Goal: Find specific page/section: Find specific page/section

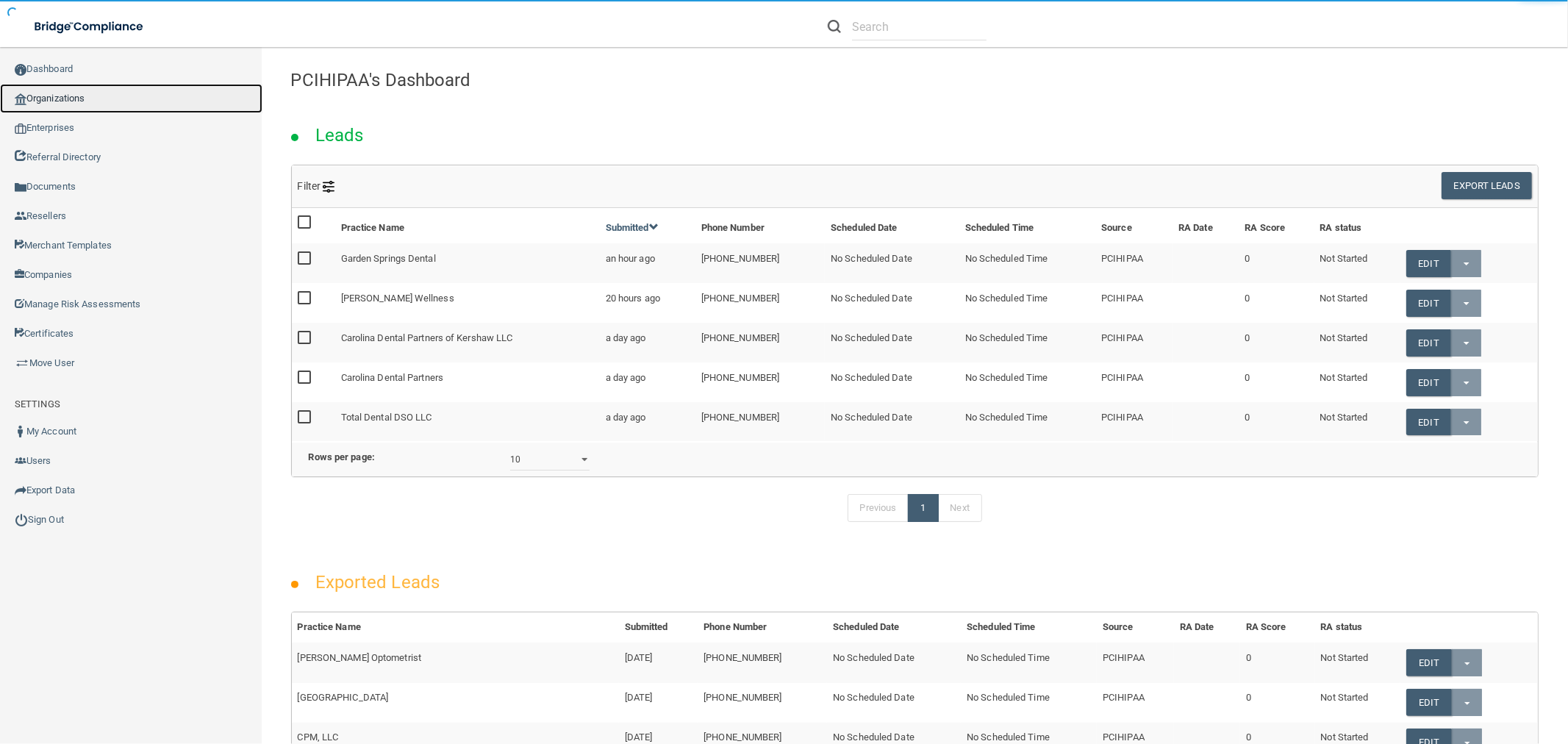
click at [77, 92] on link "Organizations" at bounding box center [131, 98] width 262 height 29
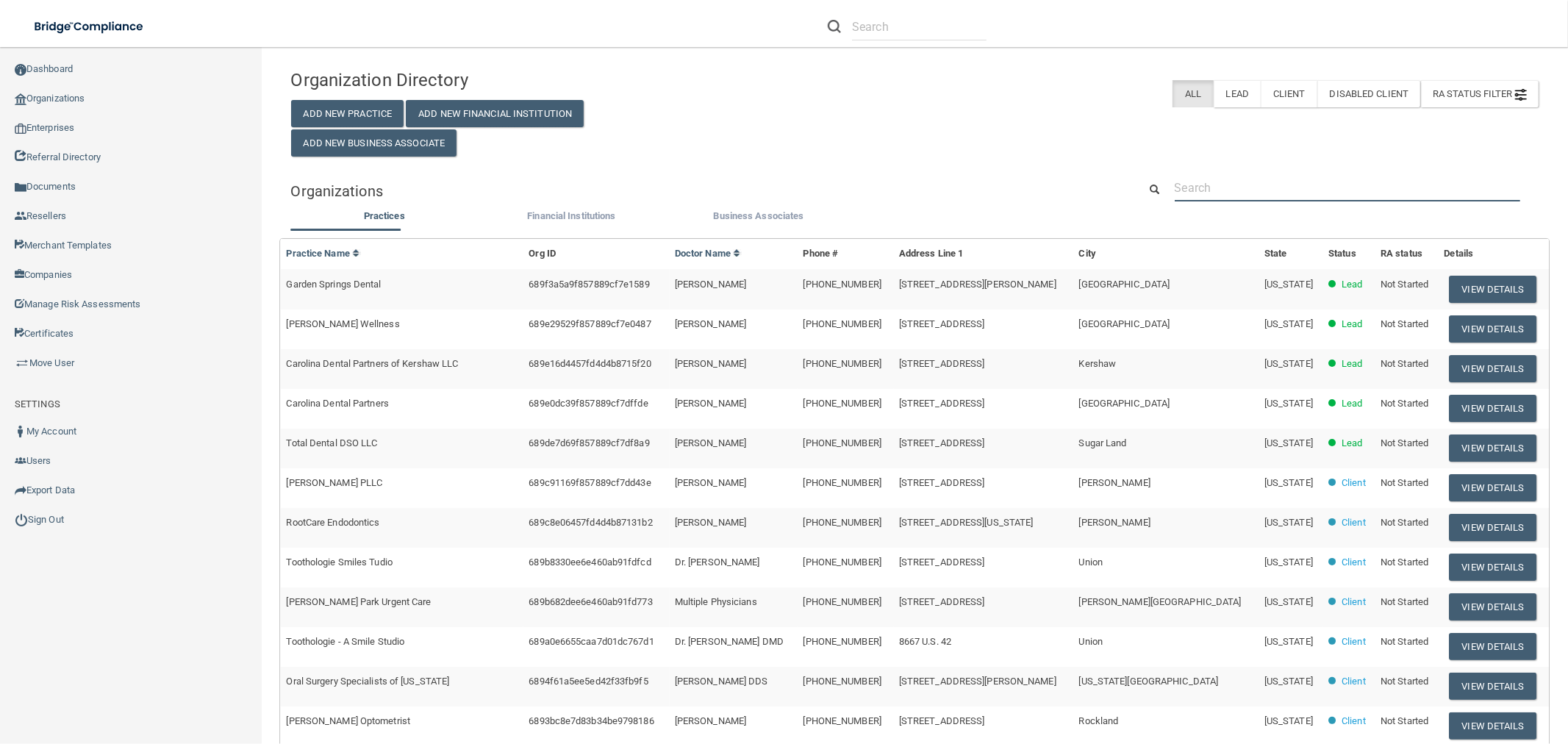
click at [1287, 188] on input "text" at bounding box center [1347, 188] width 345 height 27
paste input "[PERSON_NAME][EMAIL_ADDRESS][PERSON_NAME][DOMAIN_NAME]"
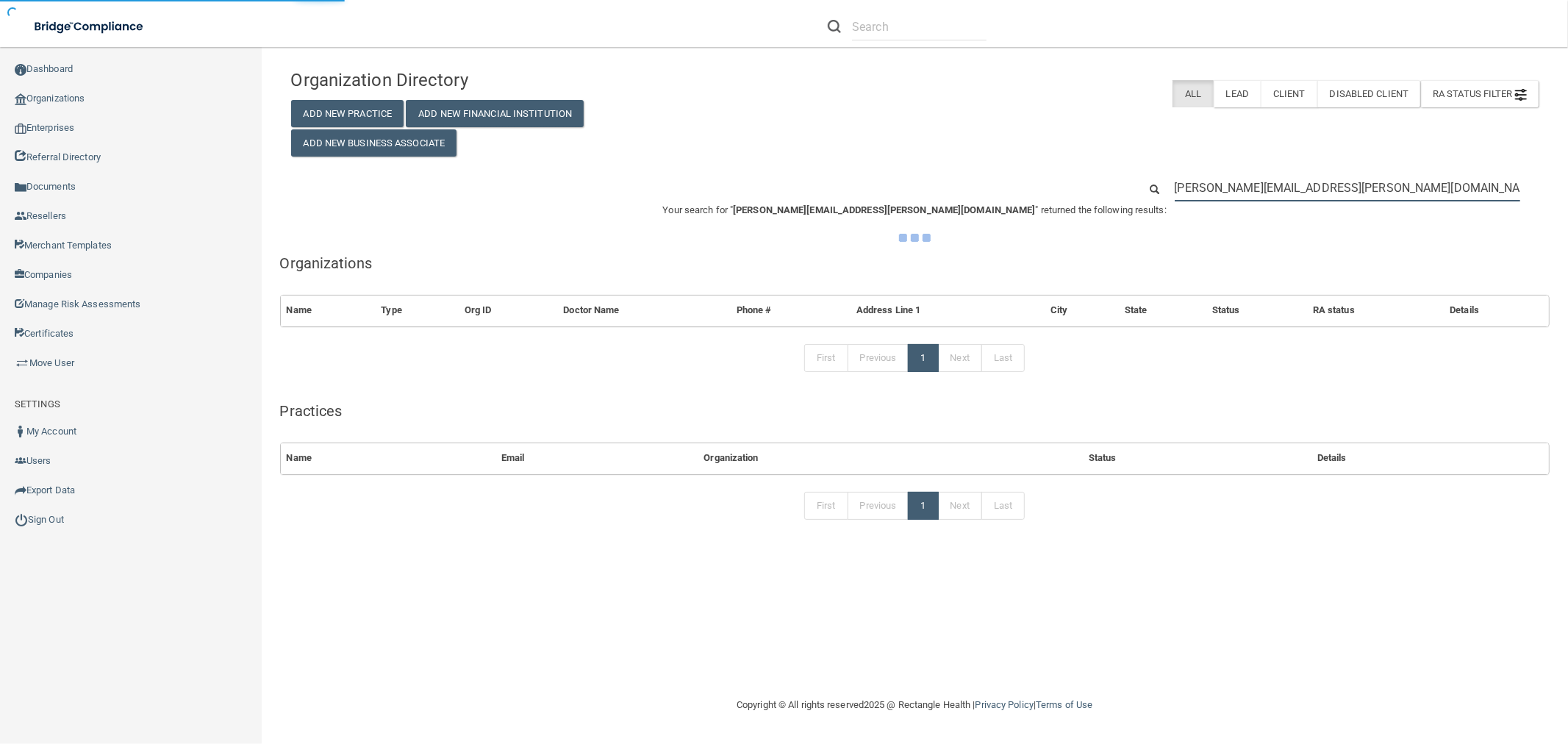
type input "[PERSON_NAME][EMAIL_ADDRESS][PERSON_NAME][DOMAIN_NAME]"
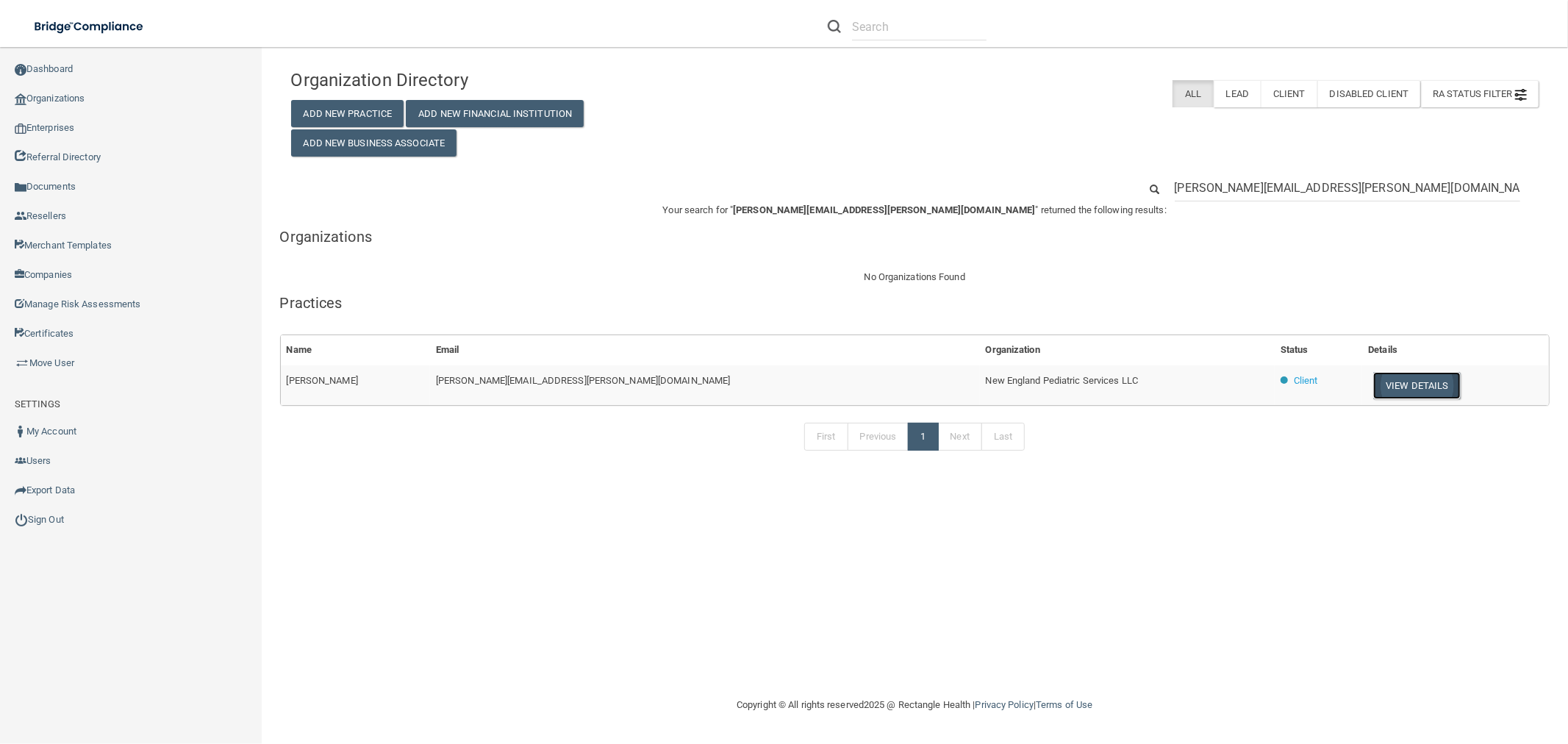
click at [1421, 381] on button "View Details" at bounding box center [1416, 385] width 87 height 27
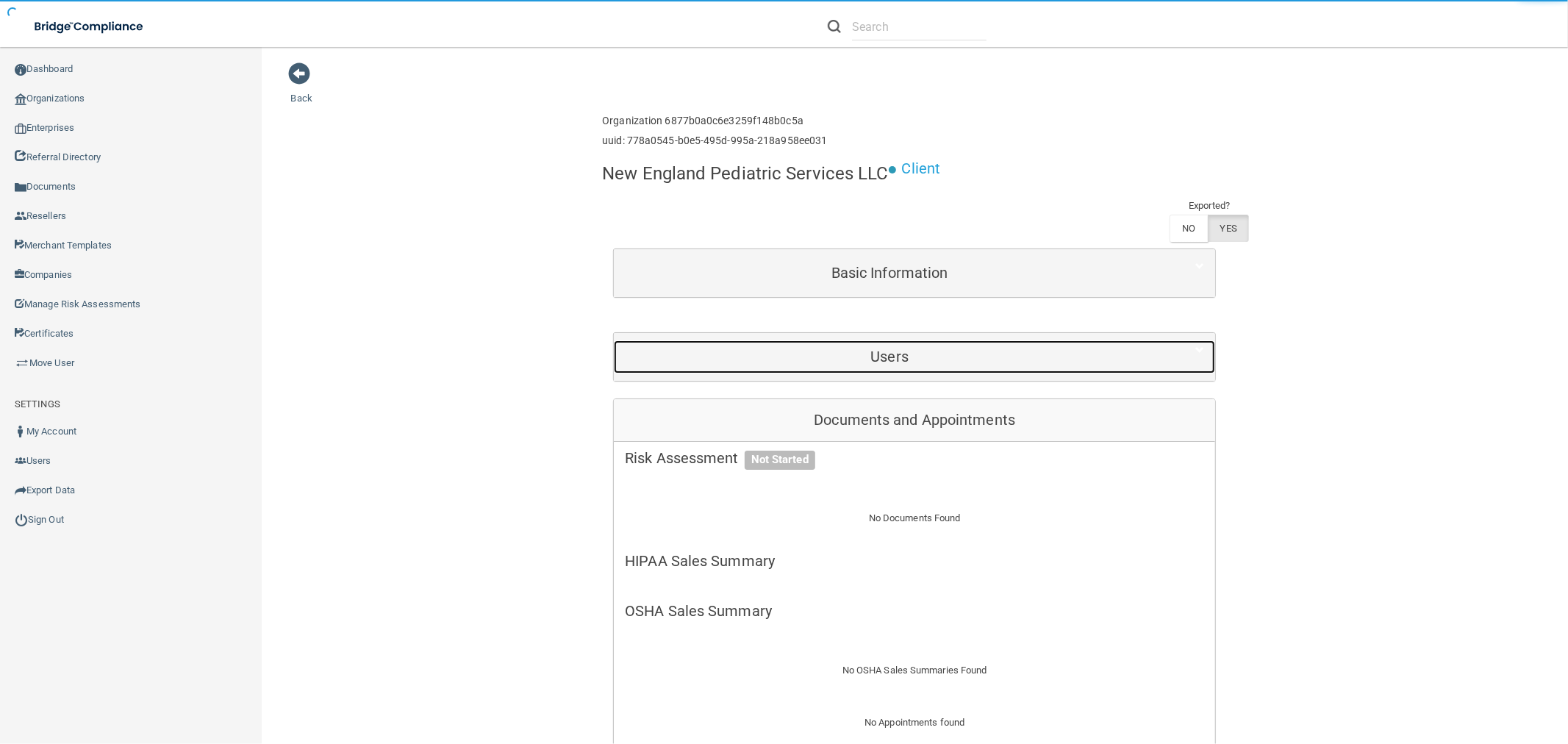
click at [885, 367] on div "Users" at bounding box center [889, 357] width 551 height 33
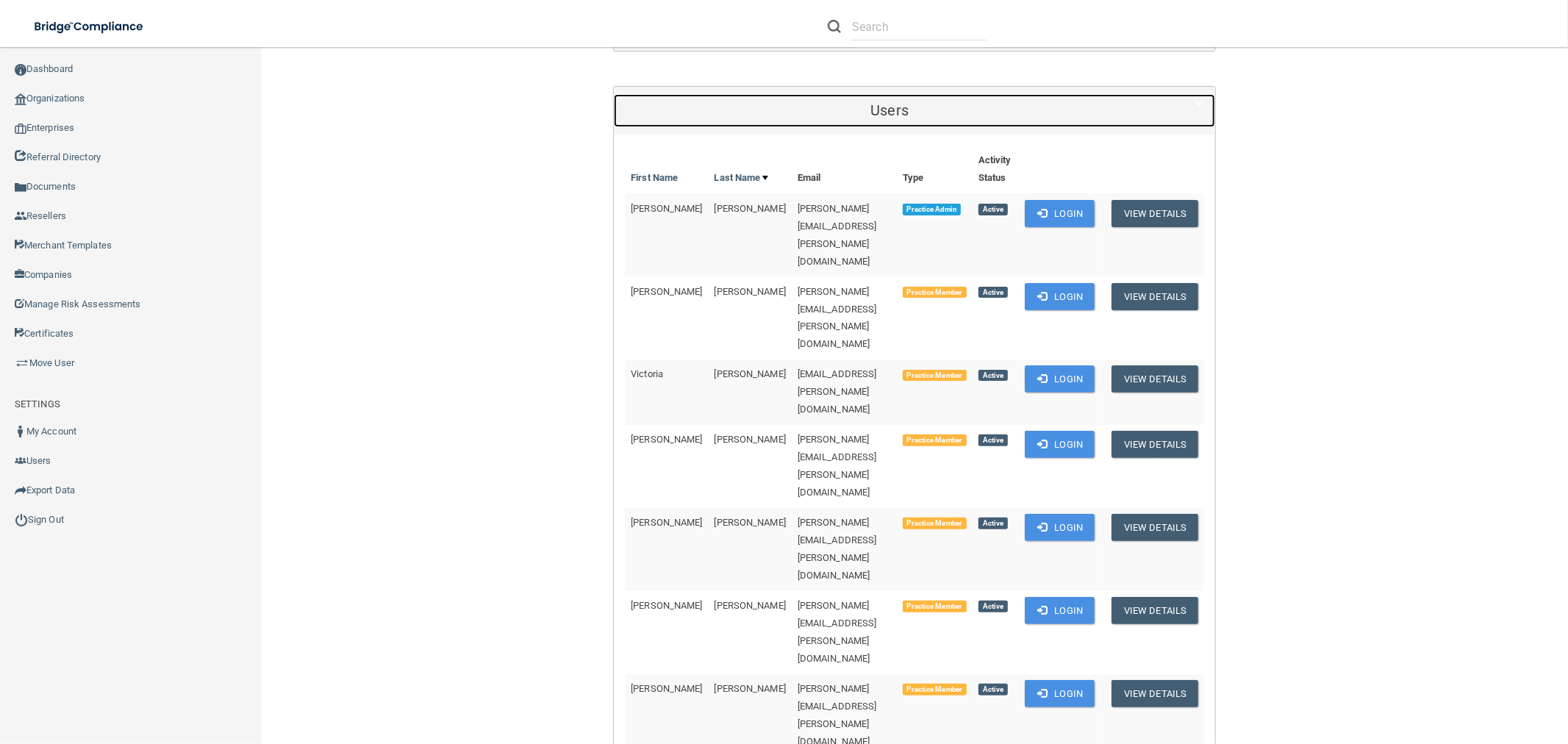
scroll to position [245, 0]
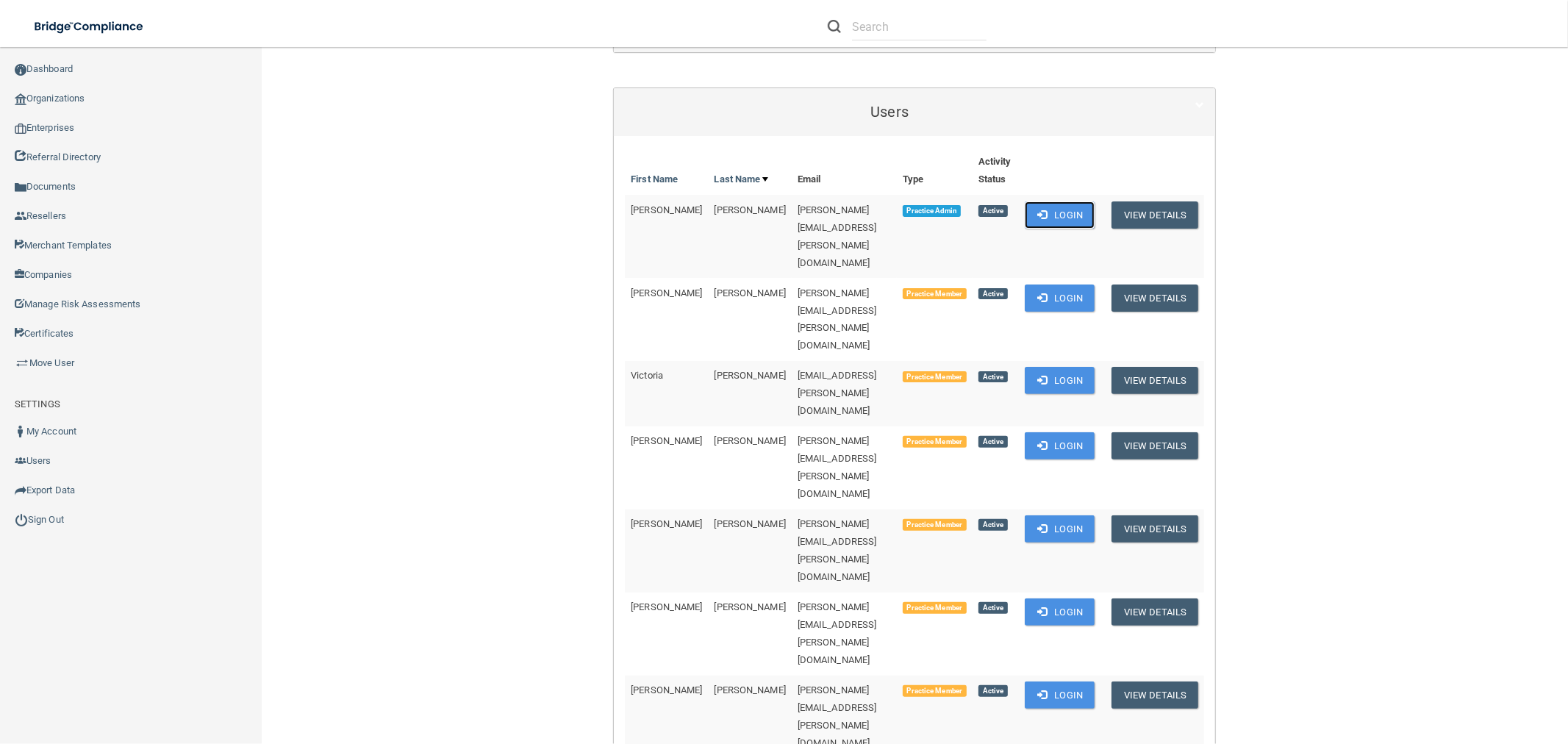
drag, startPoint x: 1146, startPoint y: 211, endPoint x: 1117, endPoint y: 206, distance: 29.4
click at [1095, 212] on button "Login" at bounding box center [1059, 215] width 70 height 27
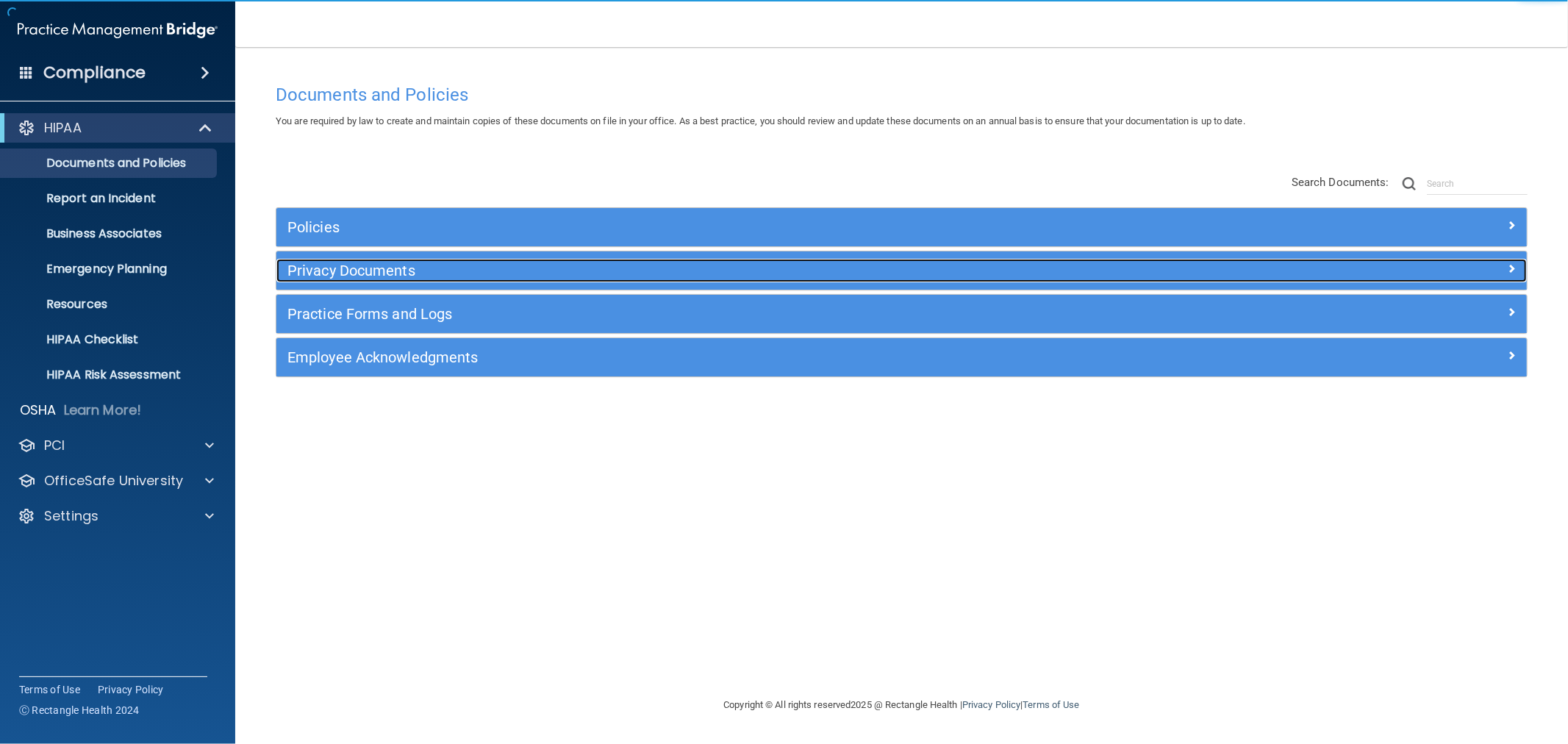
click at [354, 278] on h5 "Privacy Documents" at bounding box center [745, 271] width 916 height 16
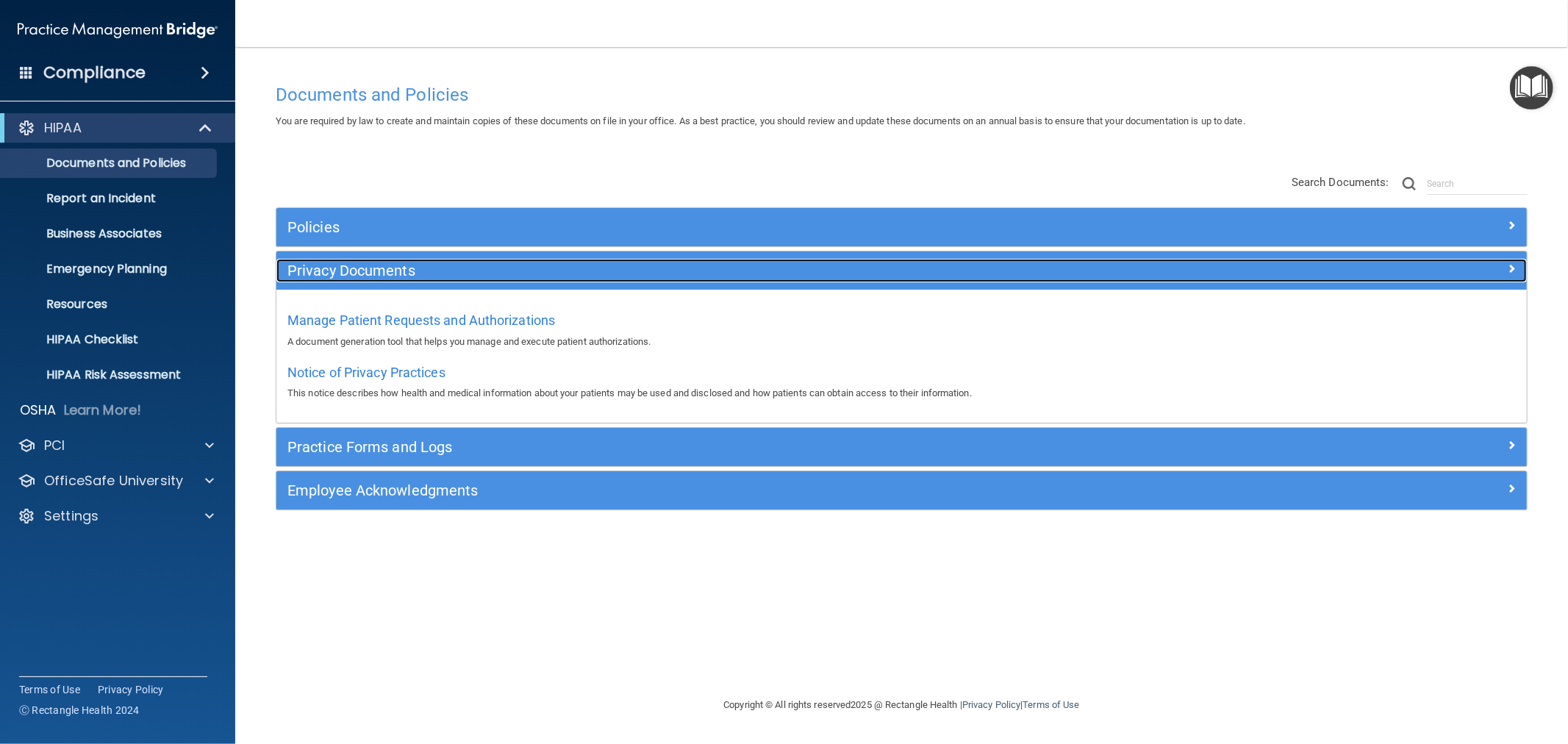
click at [370, 262] on h5 "Privacy Documents" at bounding box center [745, 271] width 916 height 16
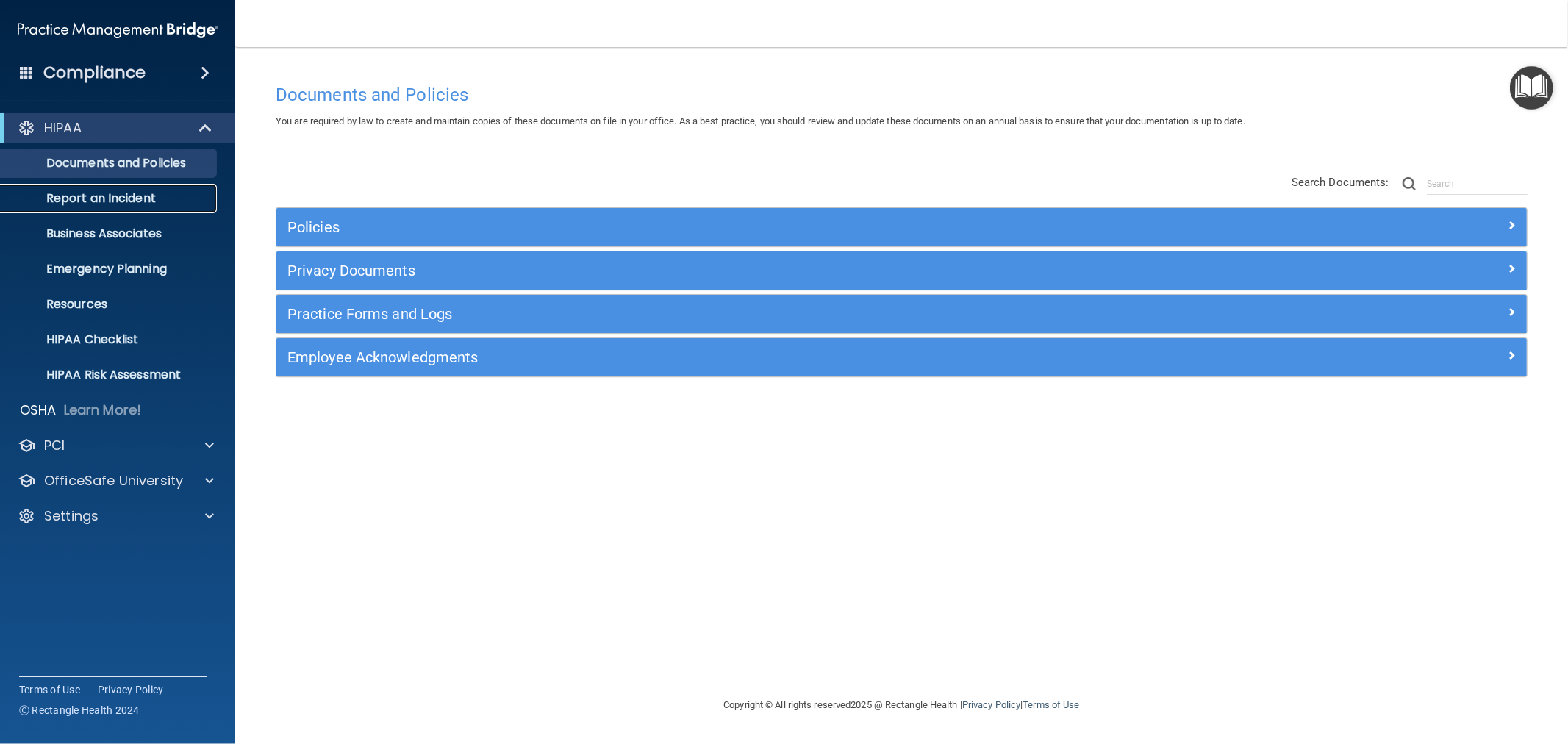
click at [156, 206] on link "Report an Incident" at bounding box center [101, 198] width 232 height 29
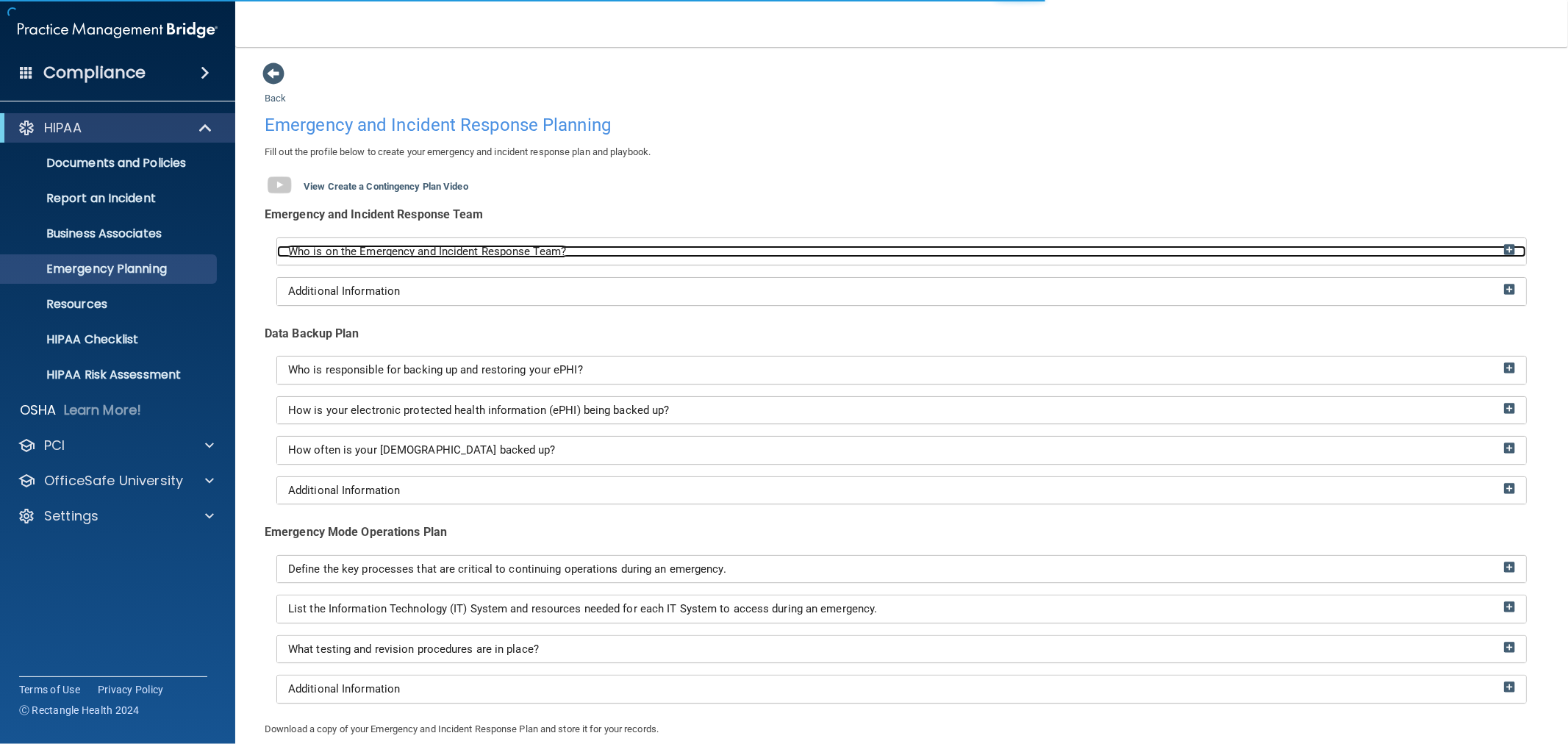
click at [590, 248] on div "Who is on the Emergency and Incident Response Team?" at bounding box center [902, 251] width 1249 height 13
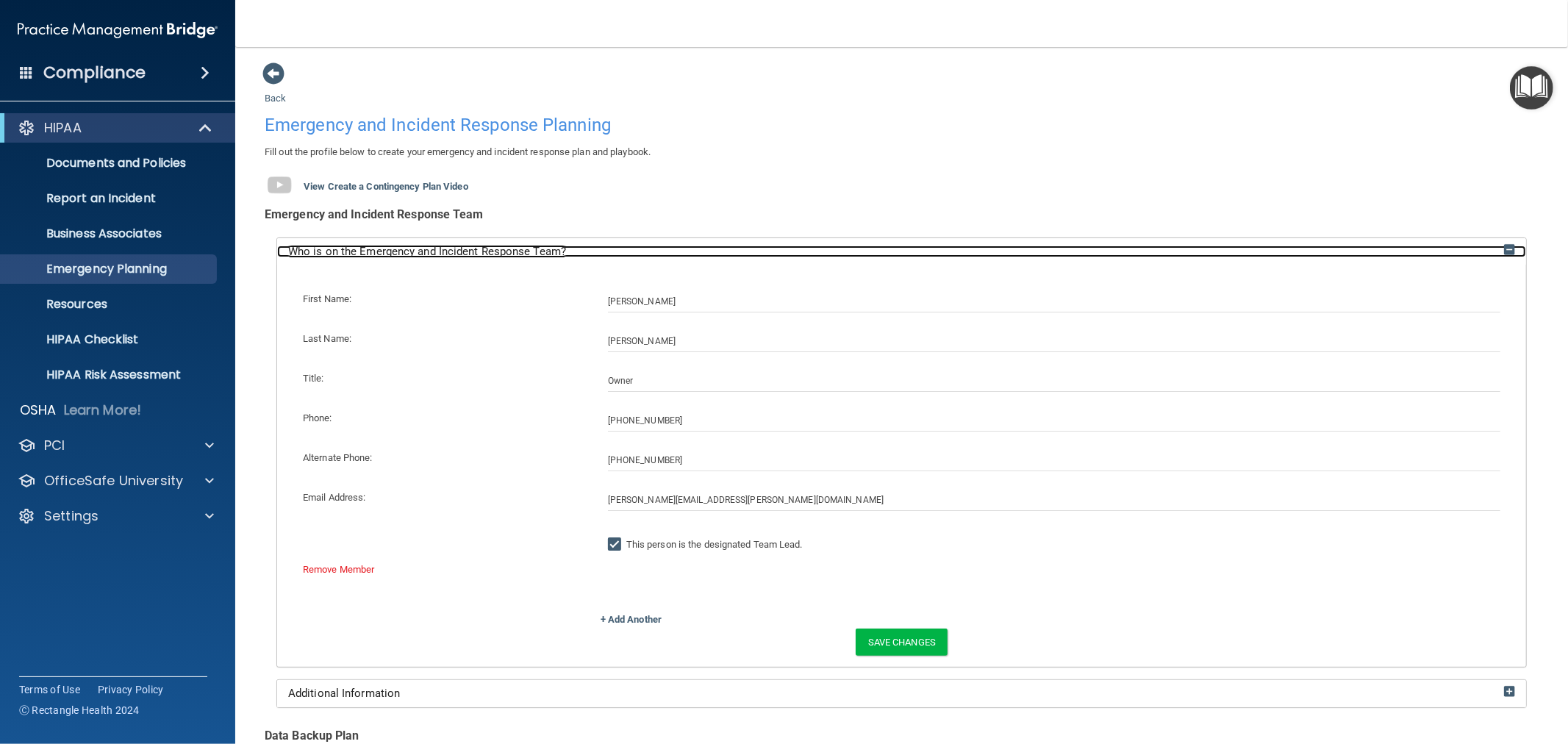
click at [590, 248] on div "Who is on the Emergency and Incident Response Team?" at bounding box center [902, 251] width 1249 height 13
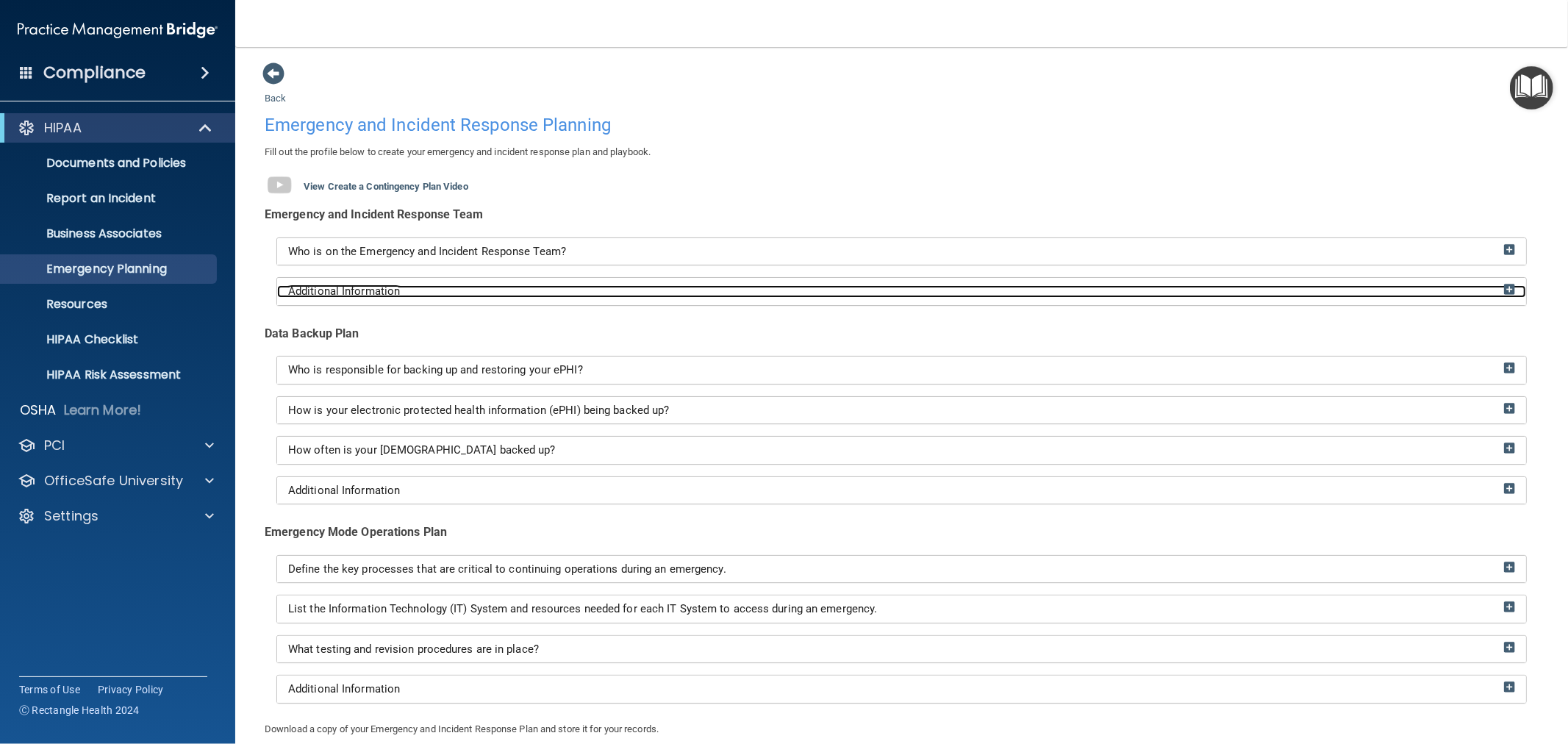
click at [549, 290] on div "Additional Information" at bounding box center [902, 291] width 1249 height 13
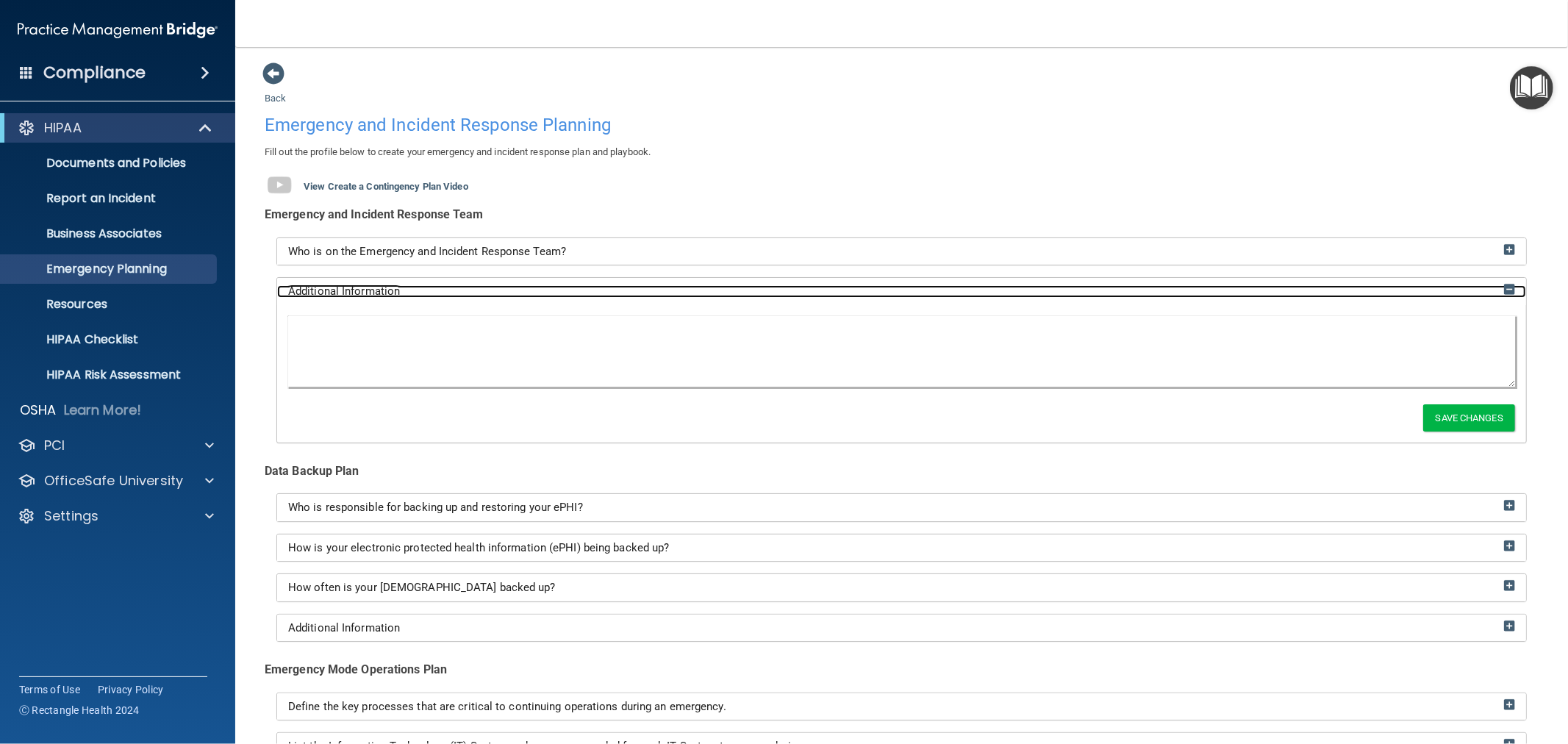
click at [549, 290] on div "Additional Information" at bounding box center [902, 291] width 1249 height 13
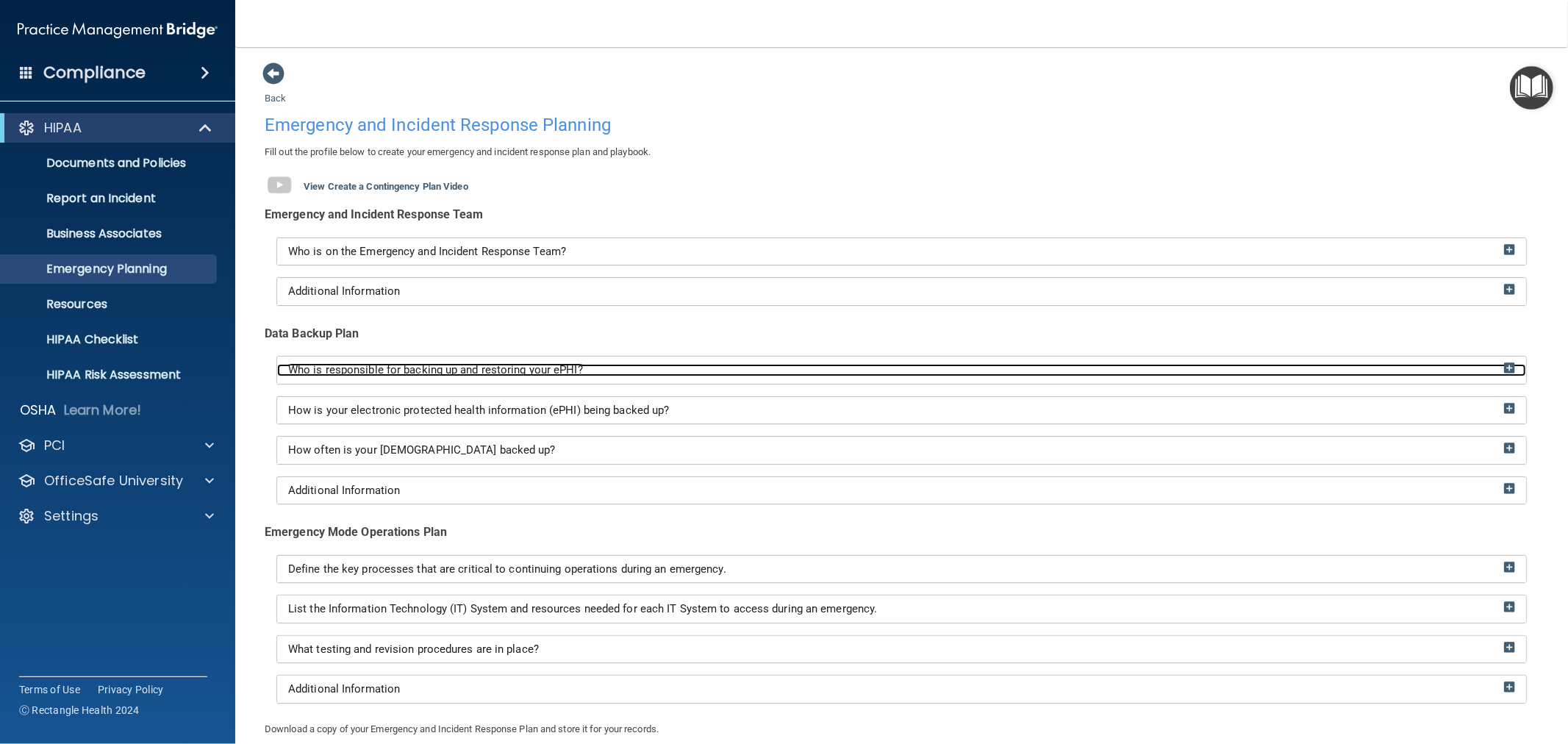
click at [556, 372] on span "Who is responsible for backing up and restoring your ePHI?" at bounding box center [435, 370] width 295 height 13
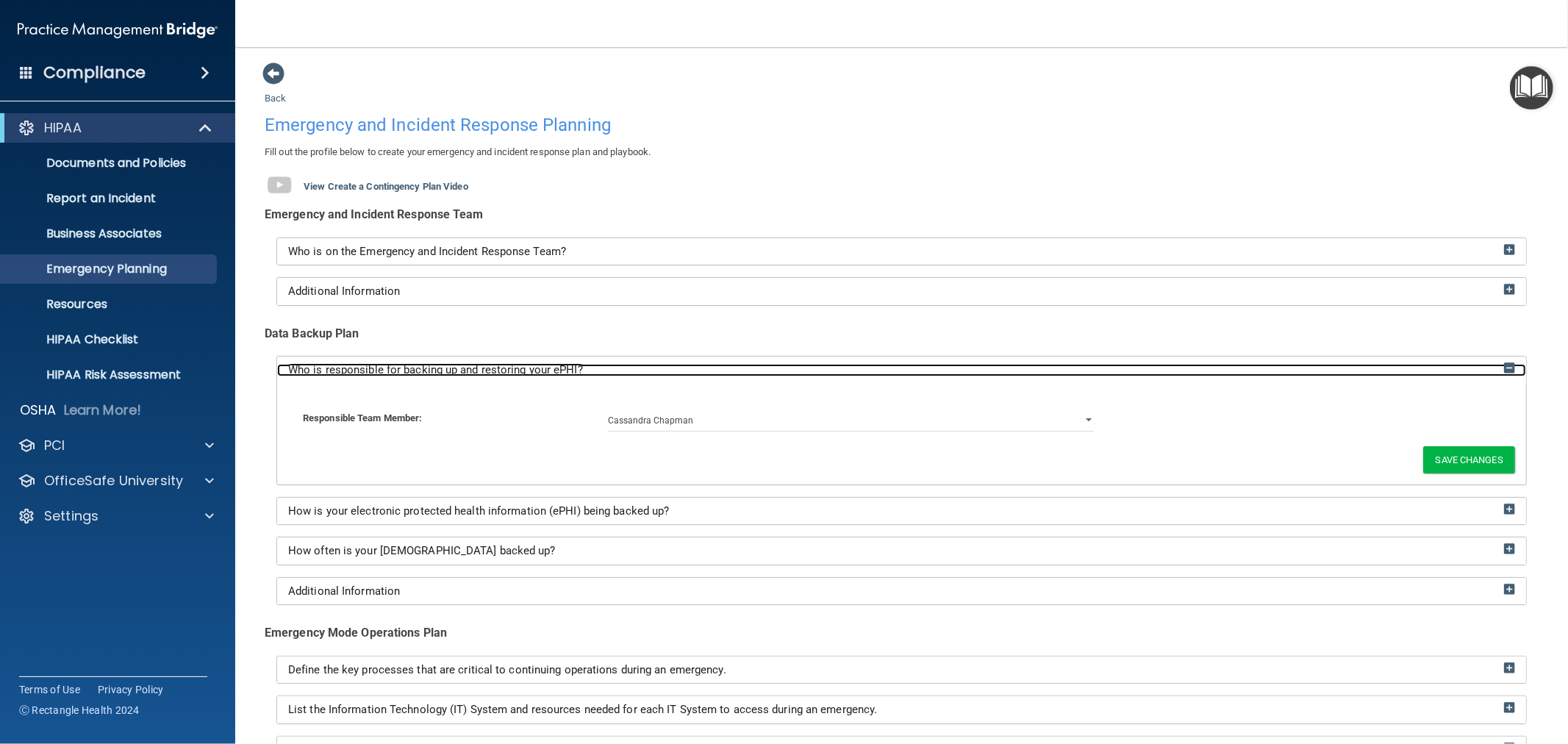
click at [556, 372] on span "Who is responsible for backing up and restoring your ePHI?" at bounding box center [435, 370] width 295 height 13
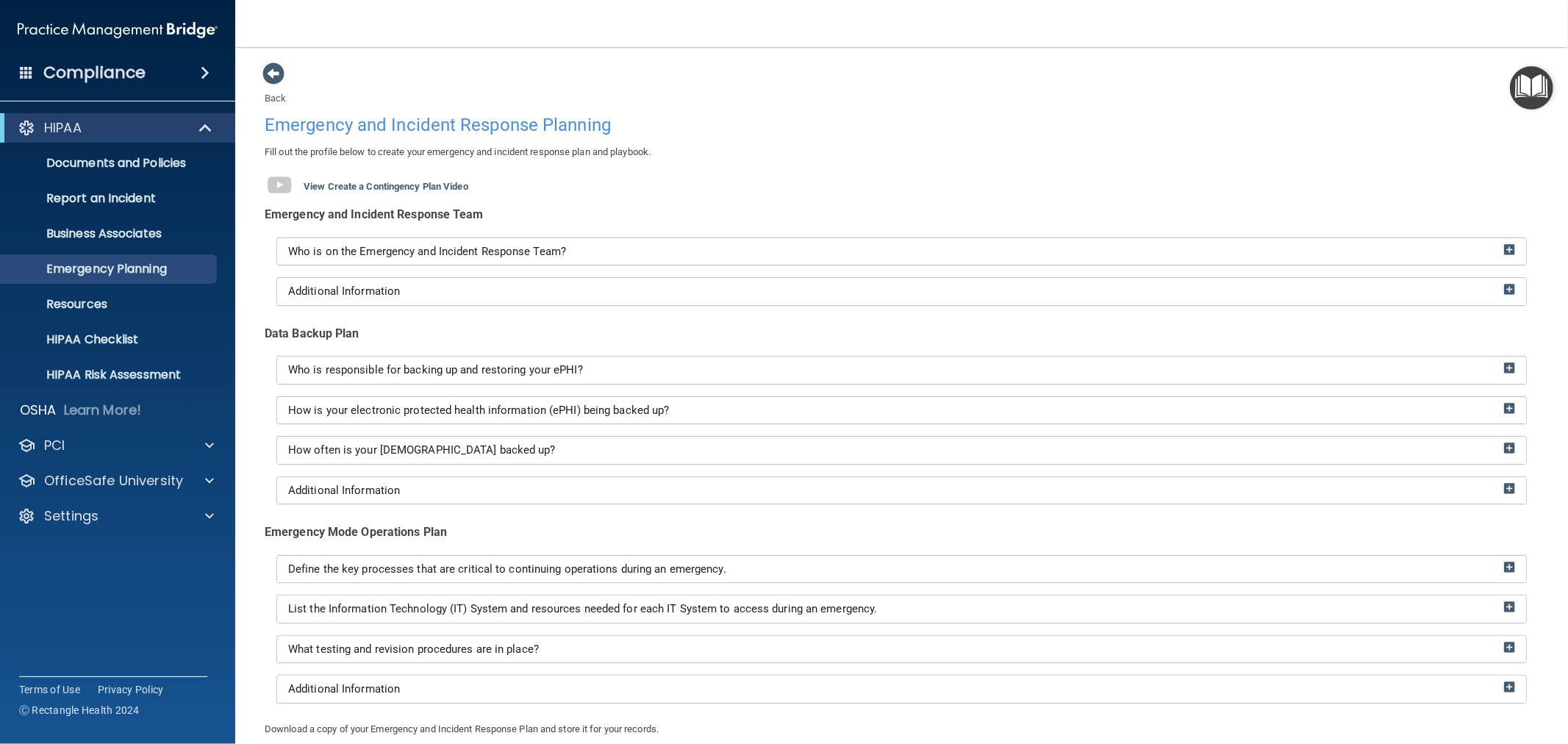
click at [562, 421] on div "How is your electronic protected health information (ePHI) being backed up?" at bounding box center [902, 411] width 1249 height 27
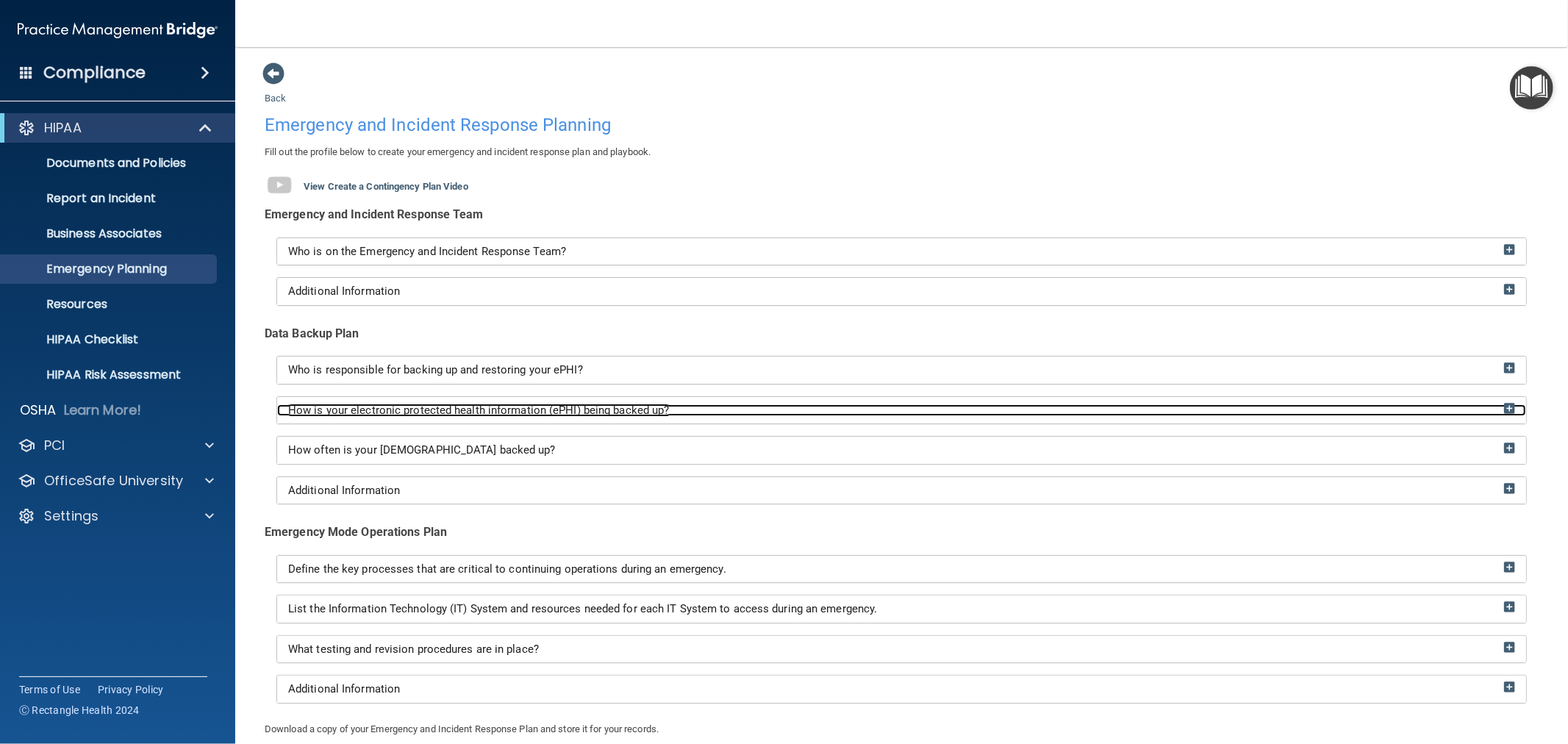
click at [571, 408] on span "How is your electronic protected health information (ePHI) being backed up?" at bounding box center [479, 411] width 381 height 13
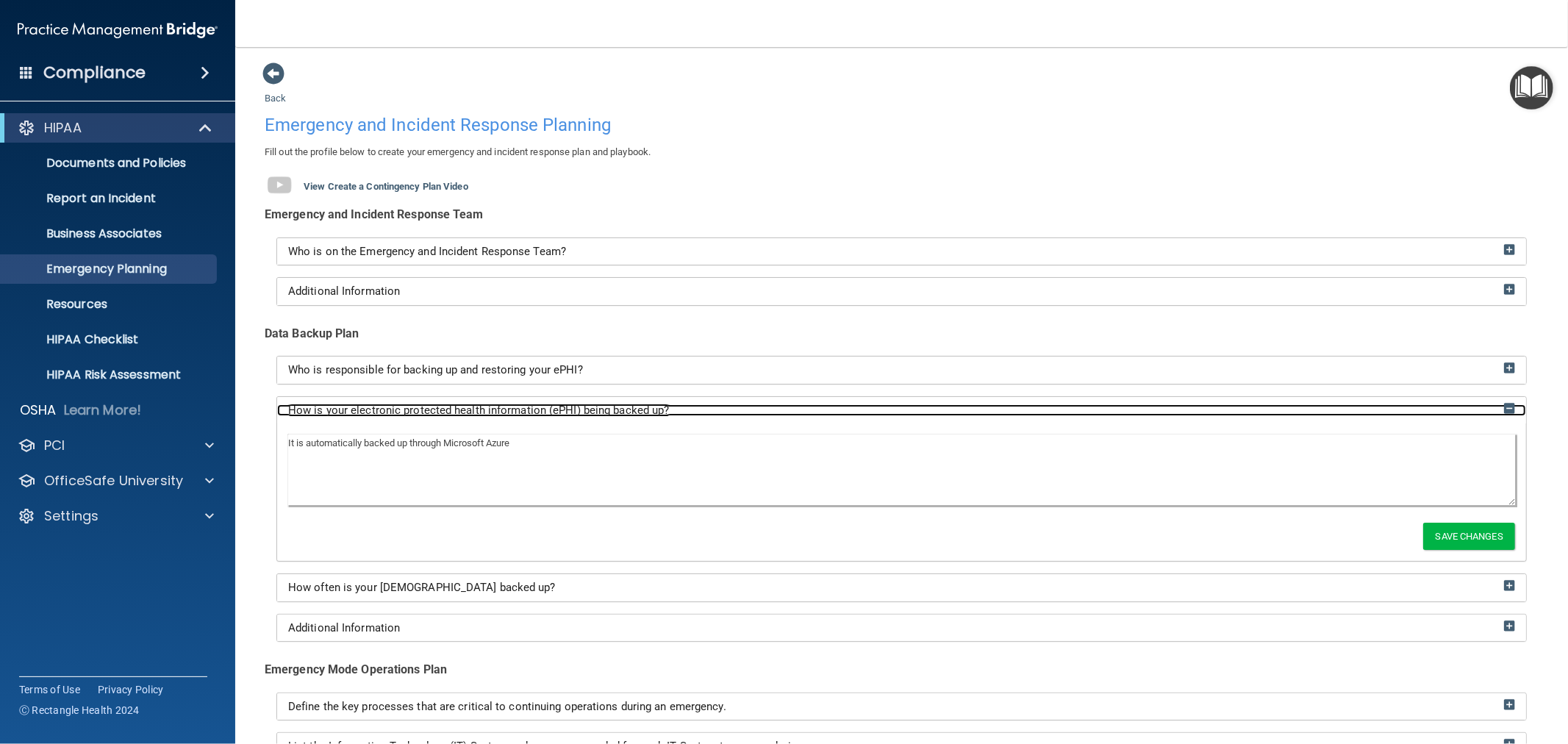
click at [571, 407] on span "How is your electronic protected health information (ePHI) being backed up?" at bounding box center [479, 411] width 381 height 13
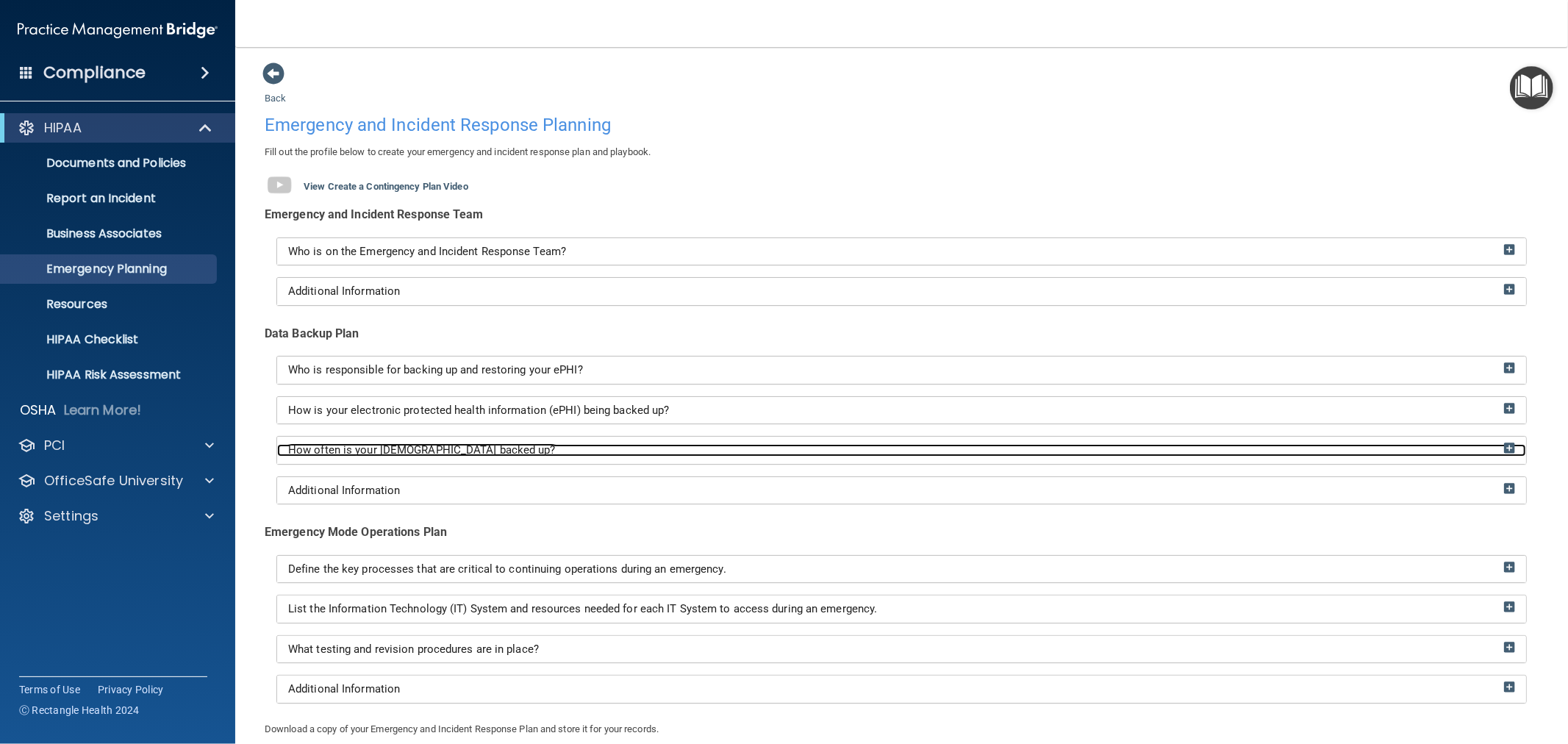
click at [537, 449] on div "How often is your ePHI backed up?" at bounding box center [902, 450] width 1249 height 13
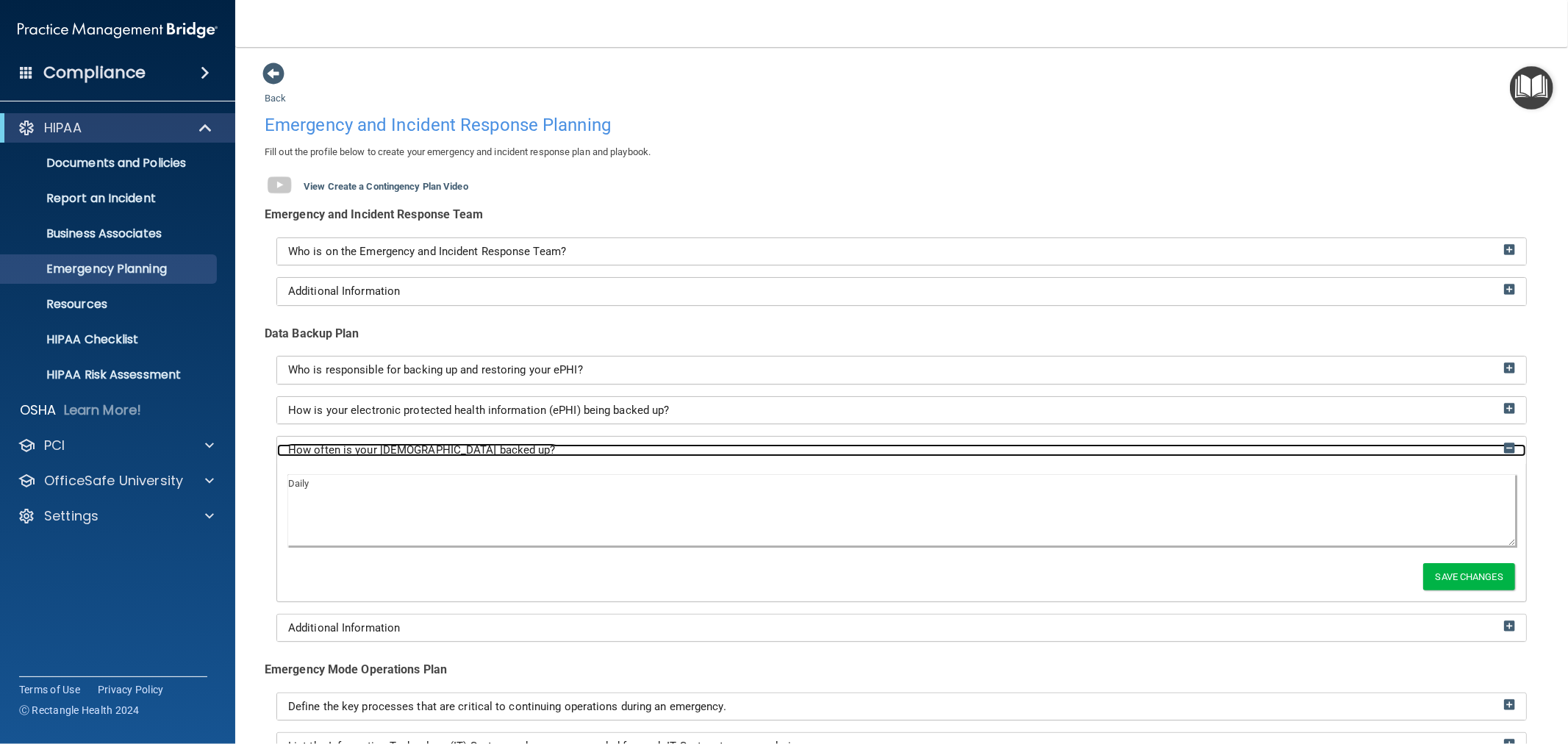
click at [537, 447] on div "How often is your ePHI backed up?" at bounding box center [902, 450] width 1249 height 13
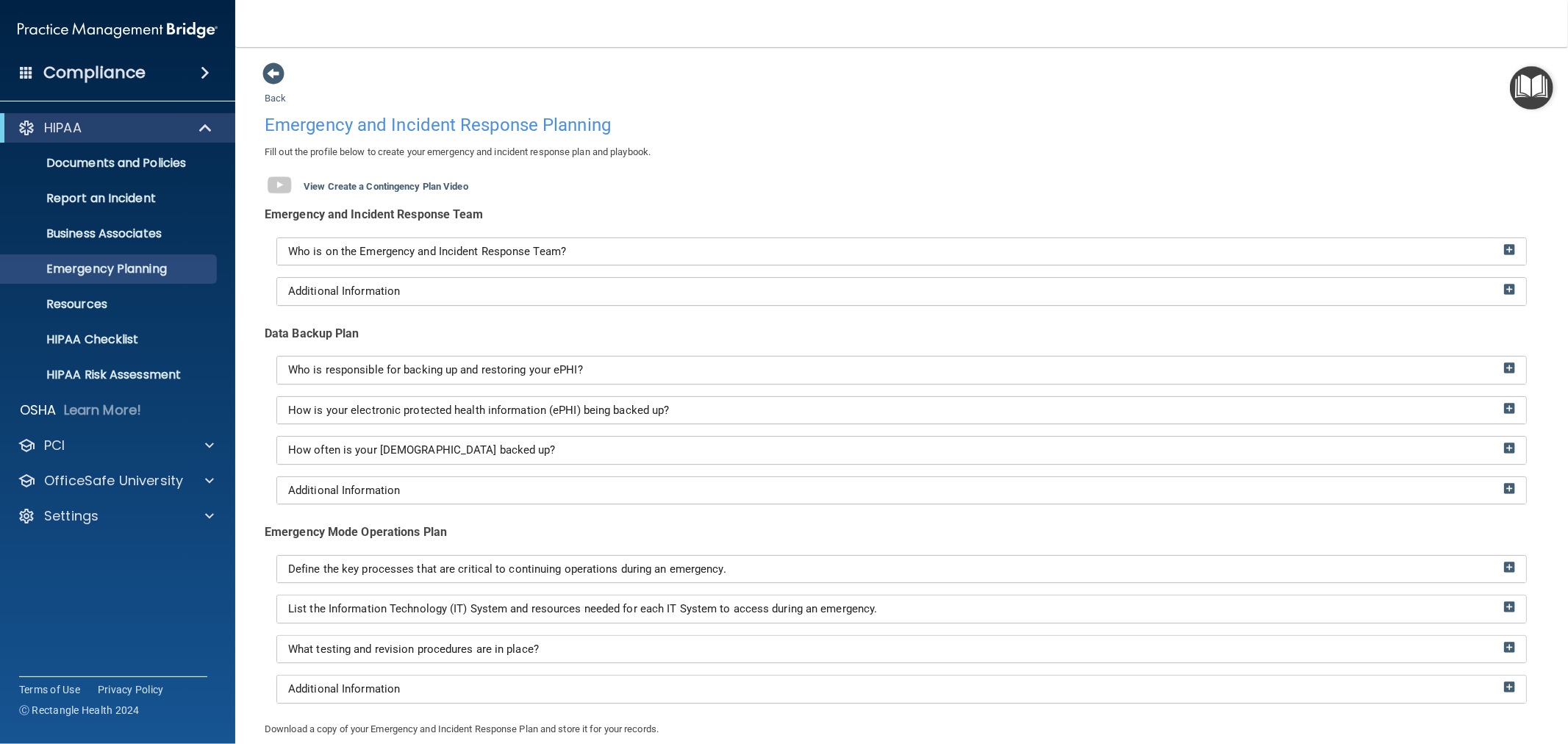
click at [490, 480] on div "Additional Information" at bounding box center [902, 491] width 1249 height 27
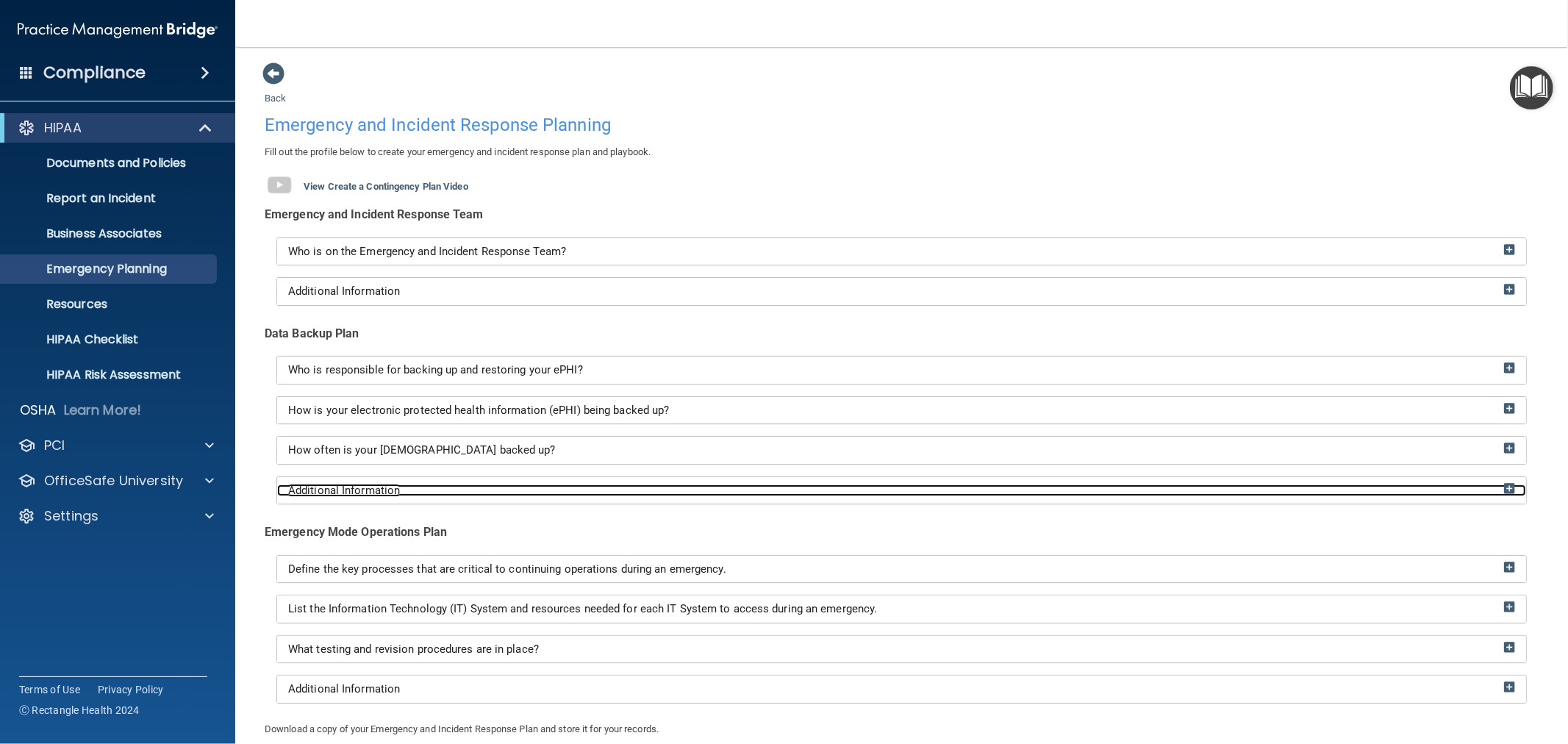
click at [486, 488] on div "Additional Information" at bounding box center [902, 491] width 1249 height 13
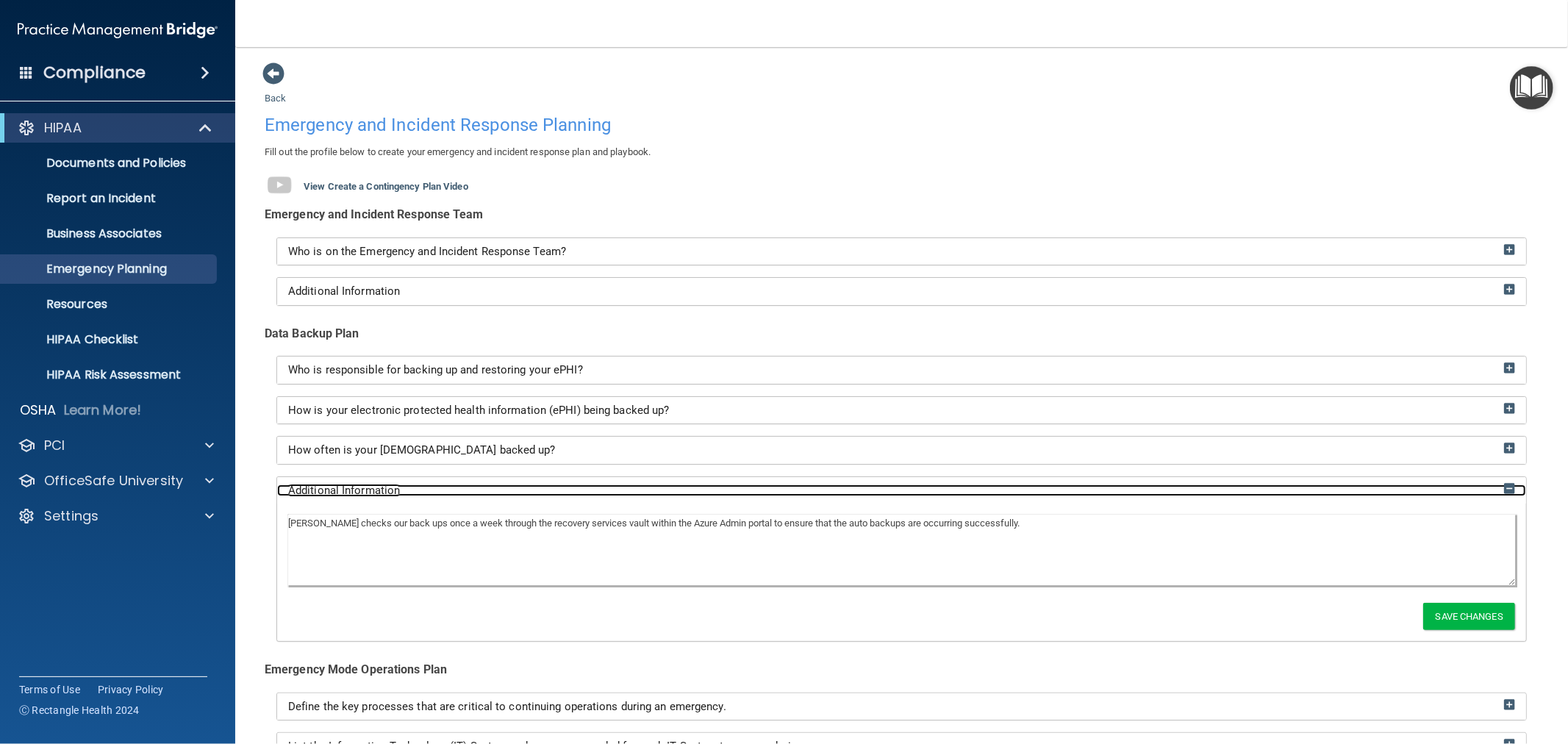
click at [393, 491] on span "Additional Information" at bounding box center [343, 491] width 111 height 13
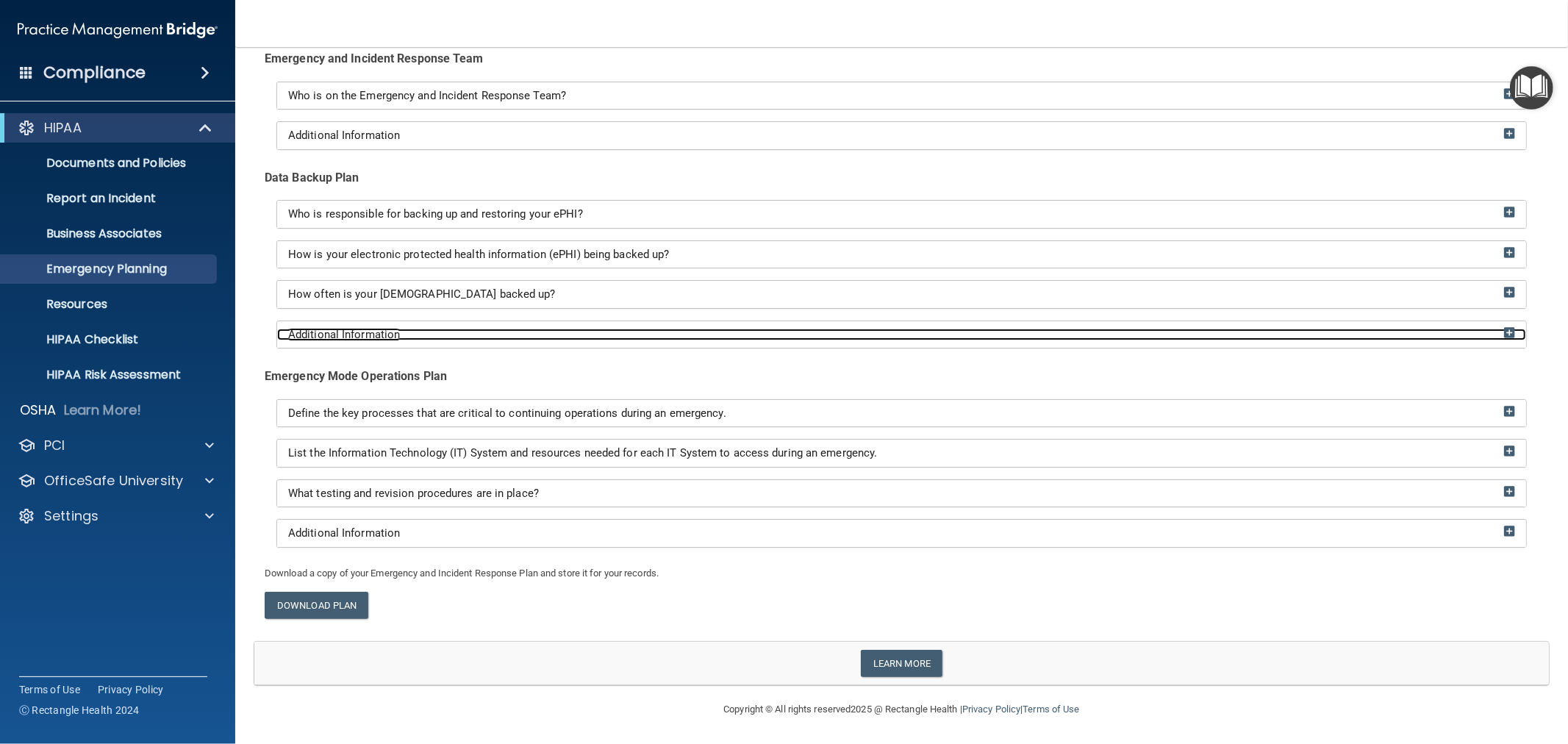
scroll to position [157, 0]
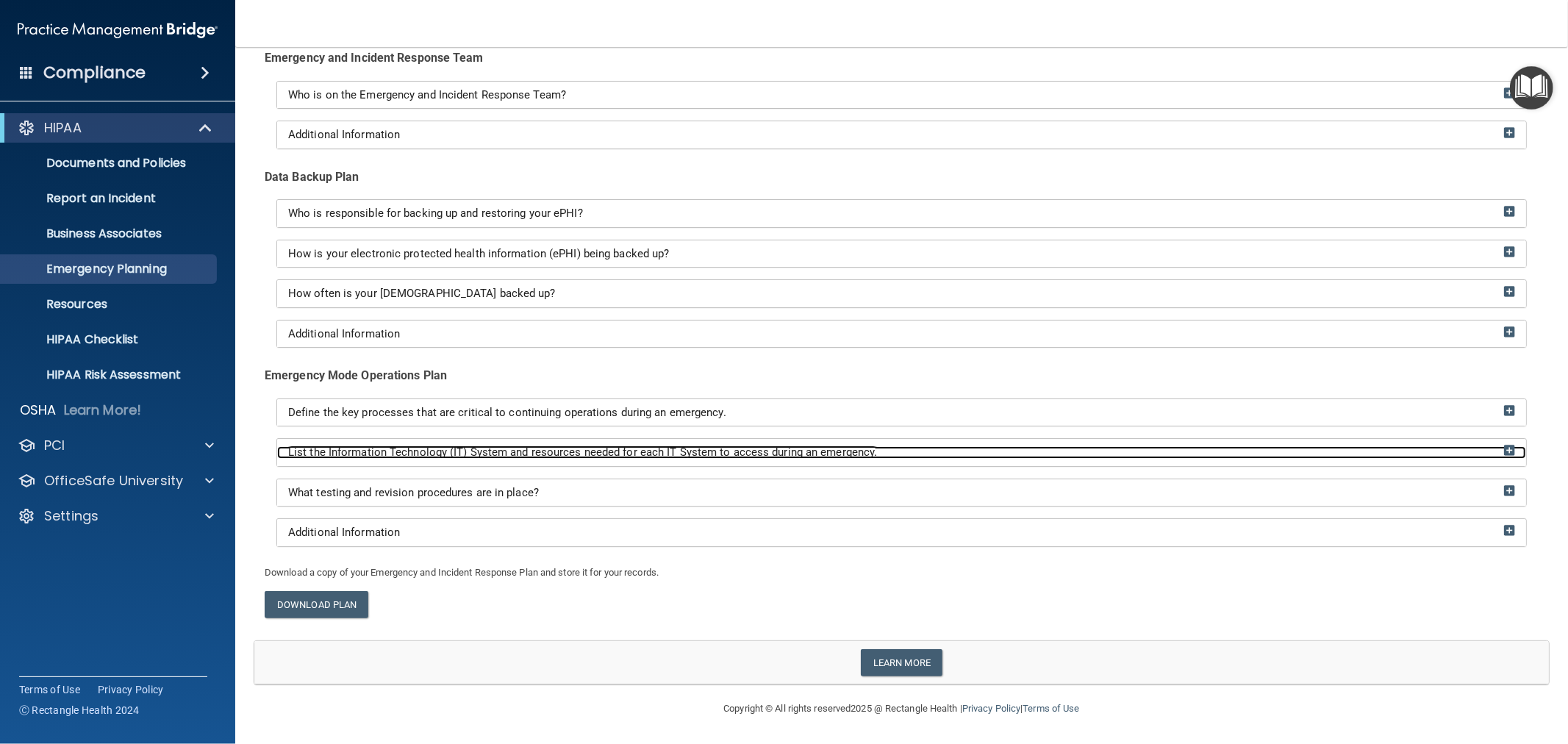
click at [390, 449] on span "List the Information Technology (IT) System and resources needed for each IT Sy…" at bounding box center [582, 452] width 588 height 13
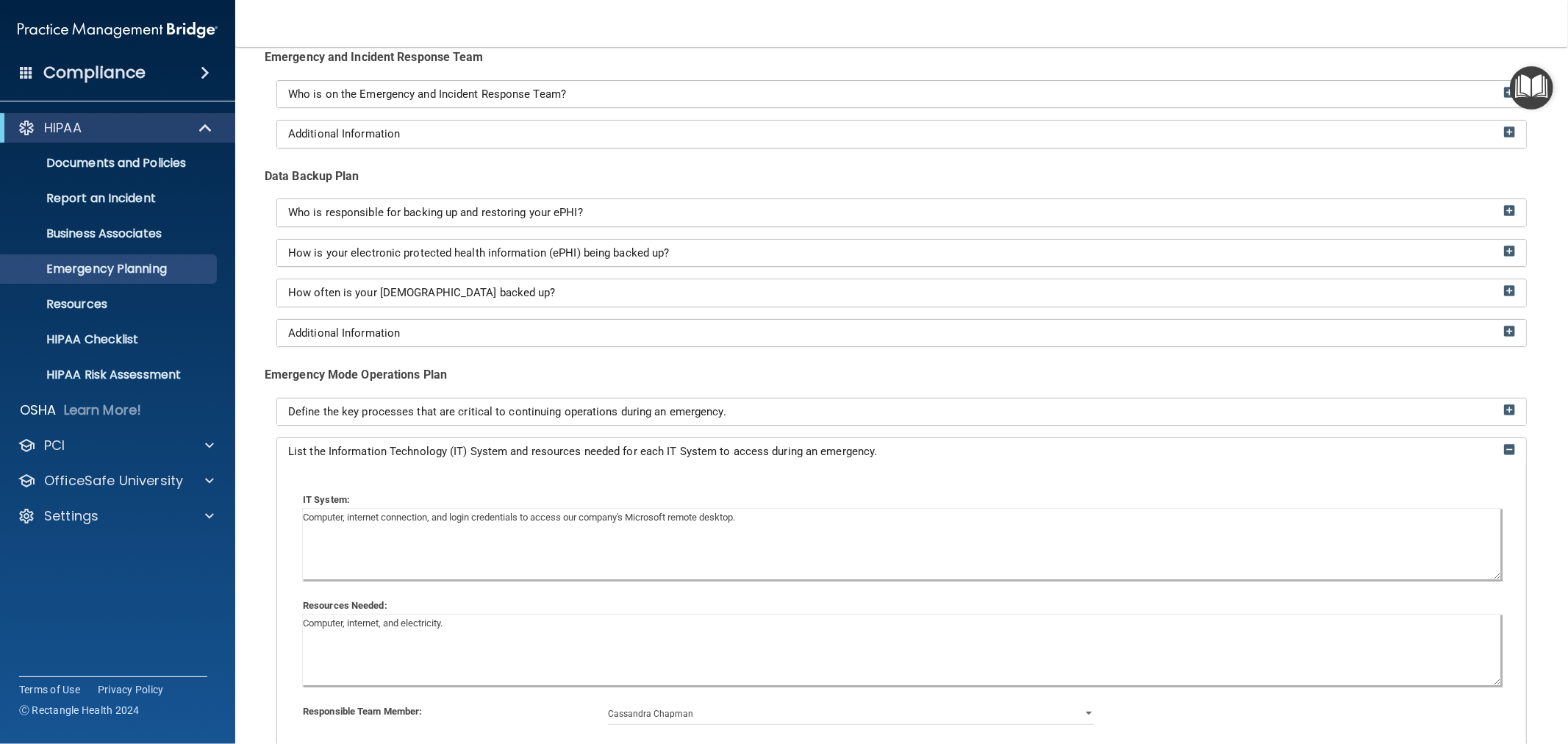
drag, startPoint x: 578, startPoint y: 534, endPoint x: 628, endPoint y: 534, distance: 50.0
click at [627, 534] on textarea "Computer, internet connection, and login credentials to access our company's Mi…" at bounding box center [901, 544] width 1197 height 70
click at [619, 488] on div "IT System: Computer, internet connection, and login credentials to access our c…" at bounding box center [901, 625] width 1226 height 298
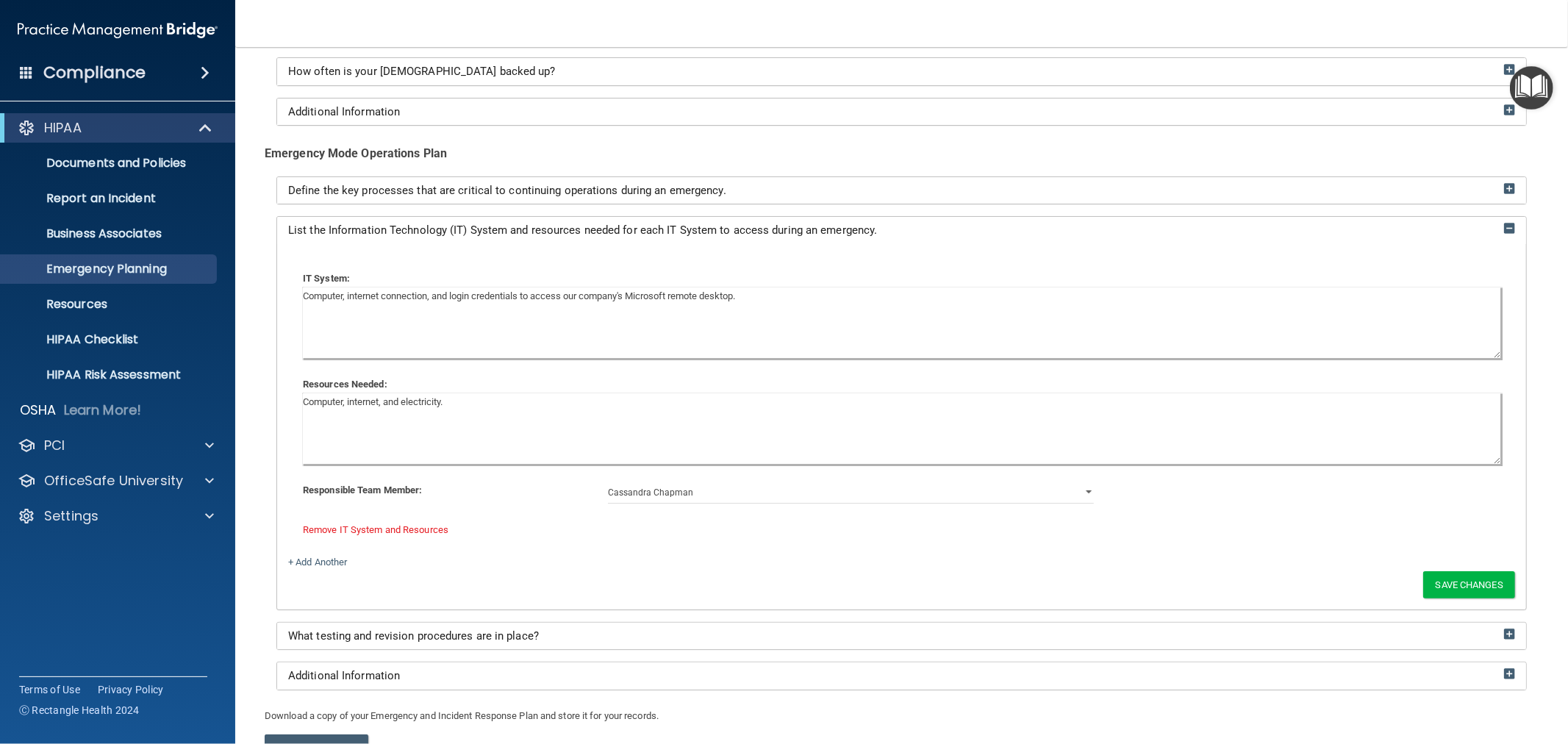
scroll to position [402, 0]
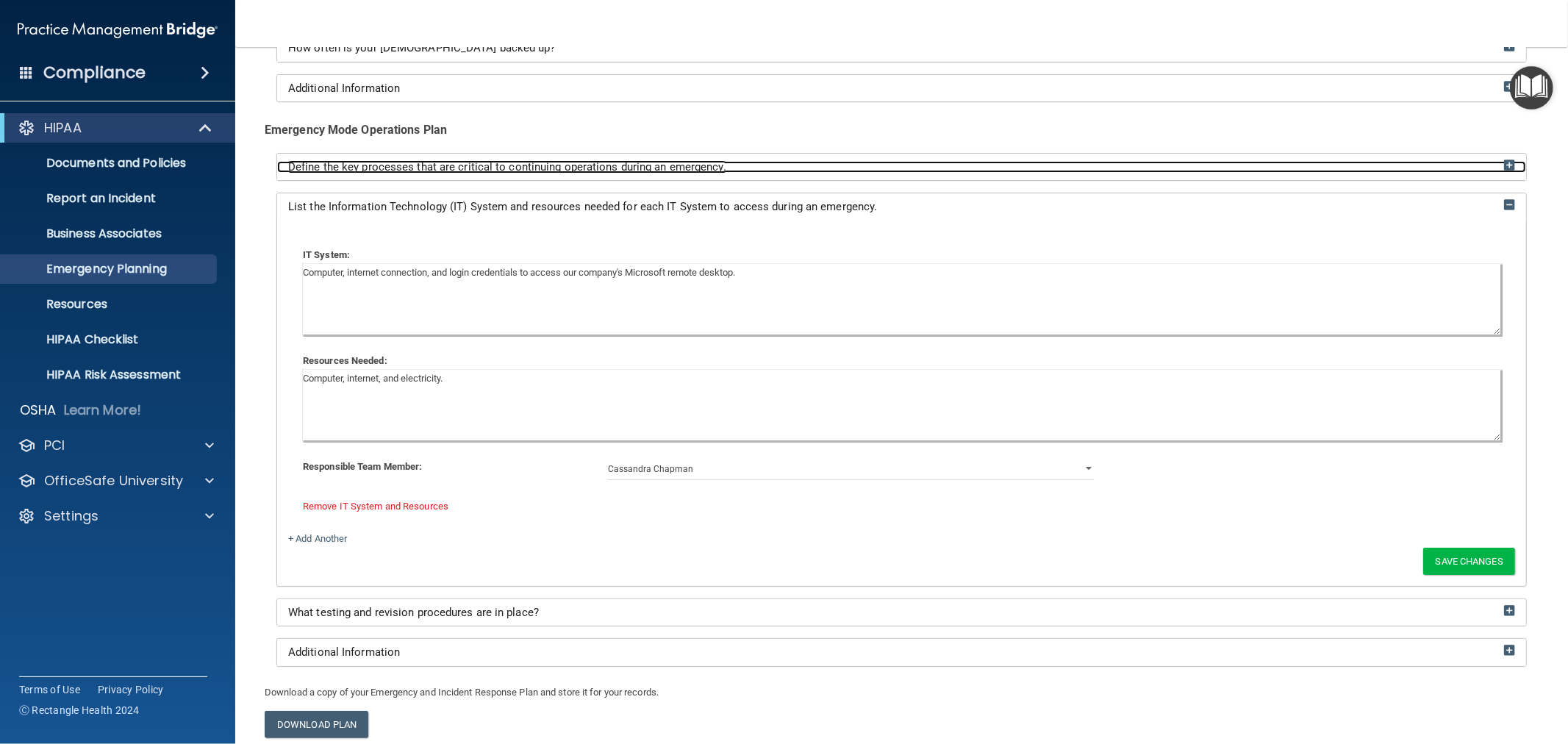
click at [496, 167] on span "Define the key processes that are critical to continuing operations during an e…" at bounding box center [507, 167] width 438 height 13
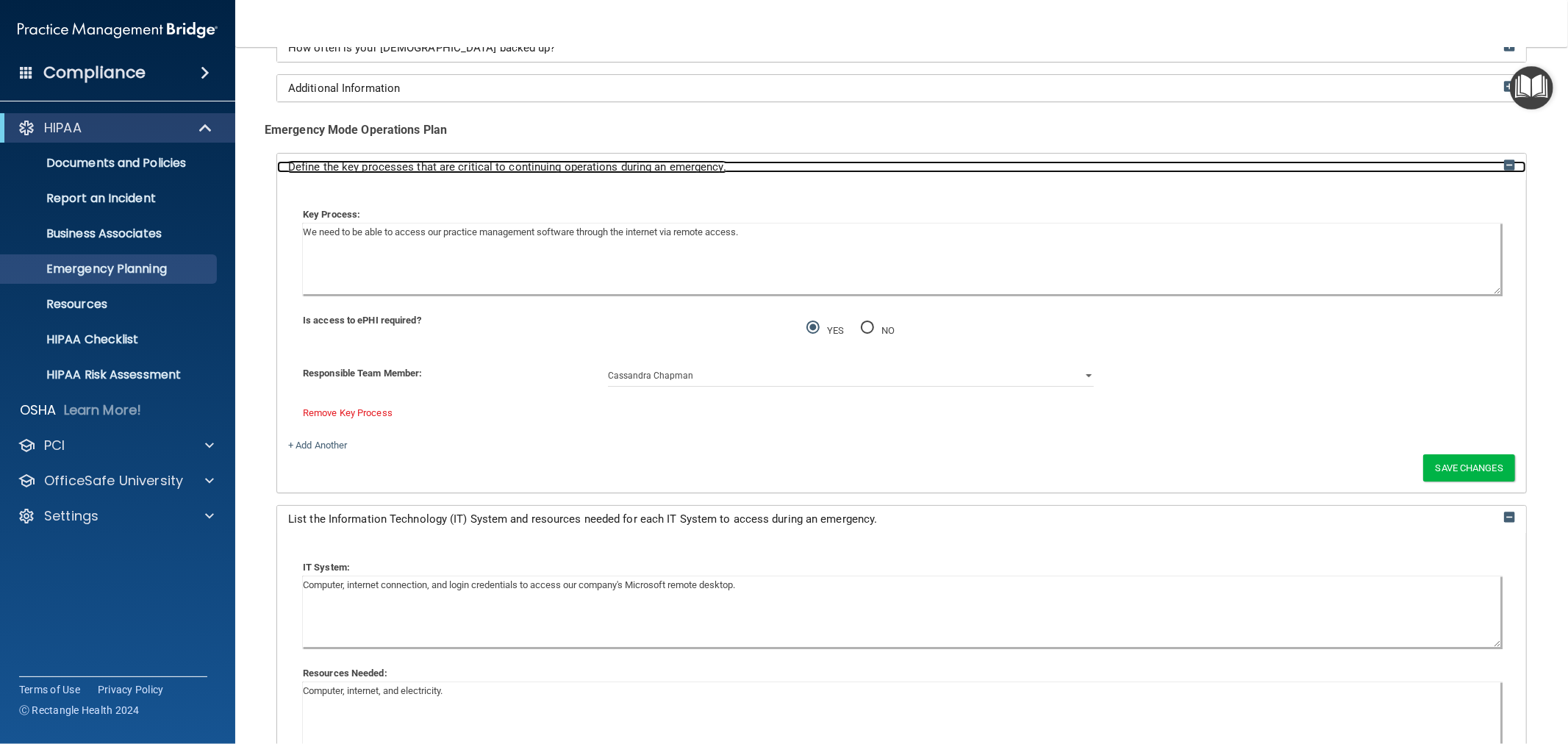
click at [498, 167] on span "Define the key processes that are critical to continuing operations during an e…" at bounding box center [507, 167] width 438 height 13
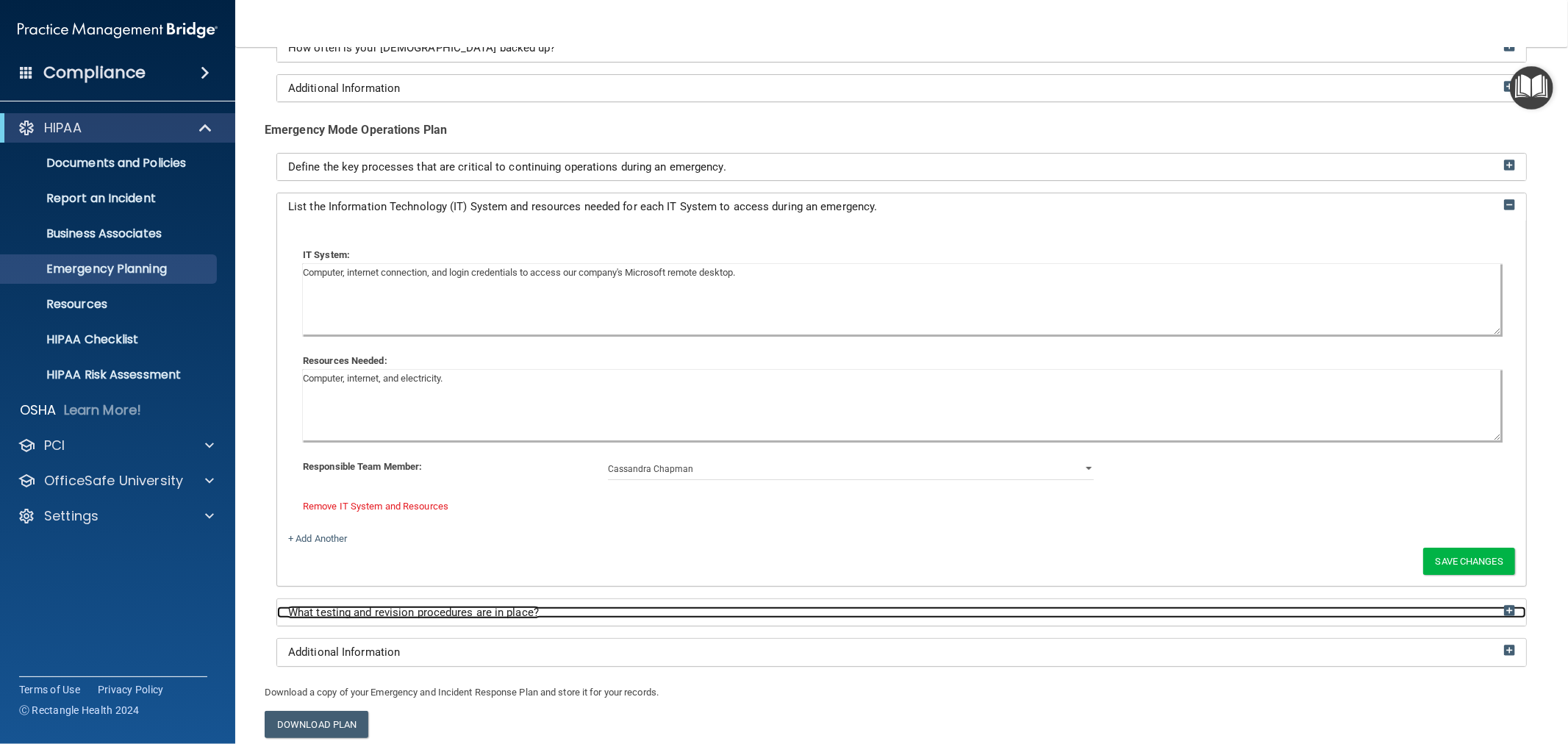
click at [422, 611] on span "What testing and revision procedures are in place?" at bounding box center [413, 612] width 250 height 13
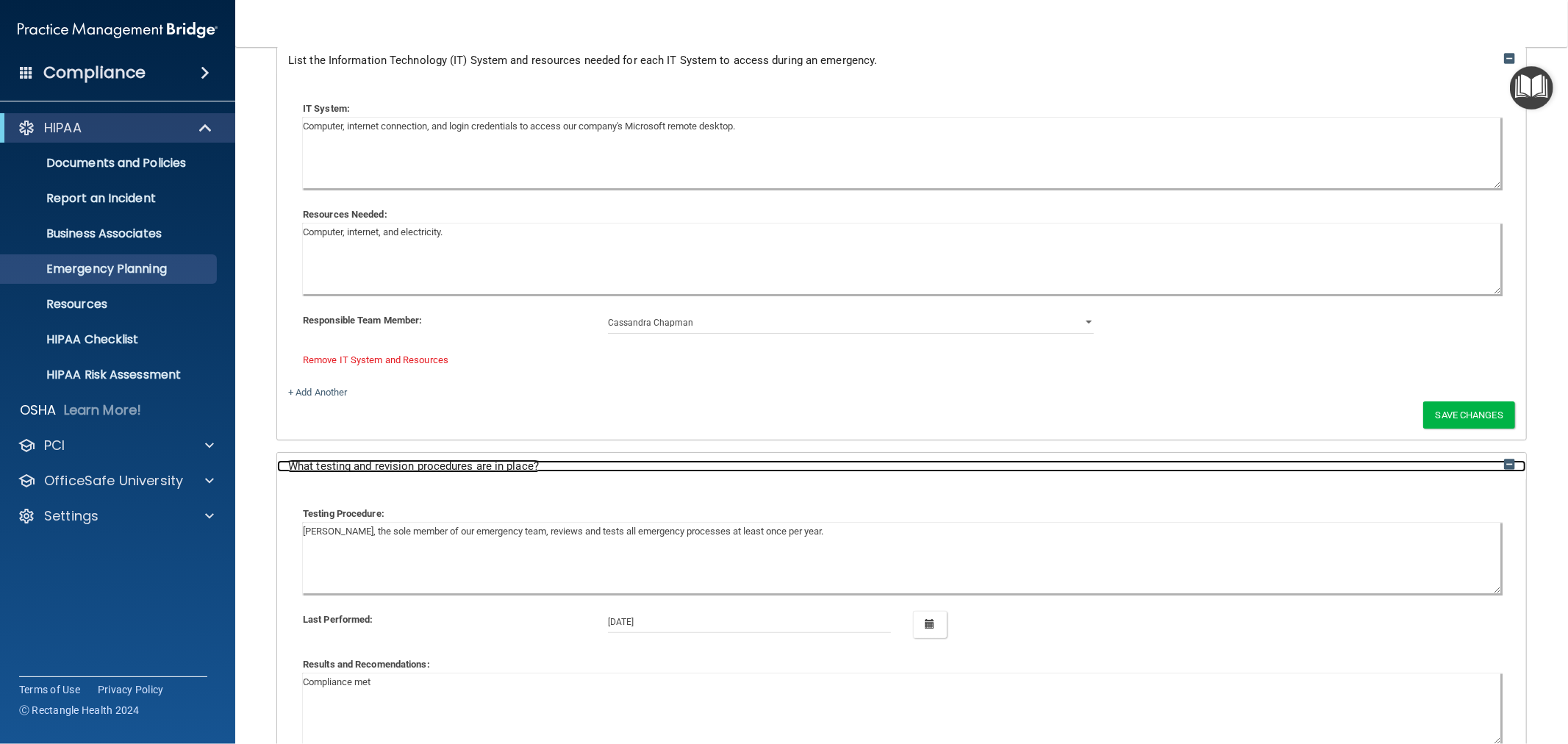
scroll to position [566, 0]
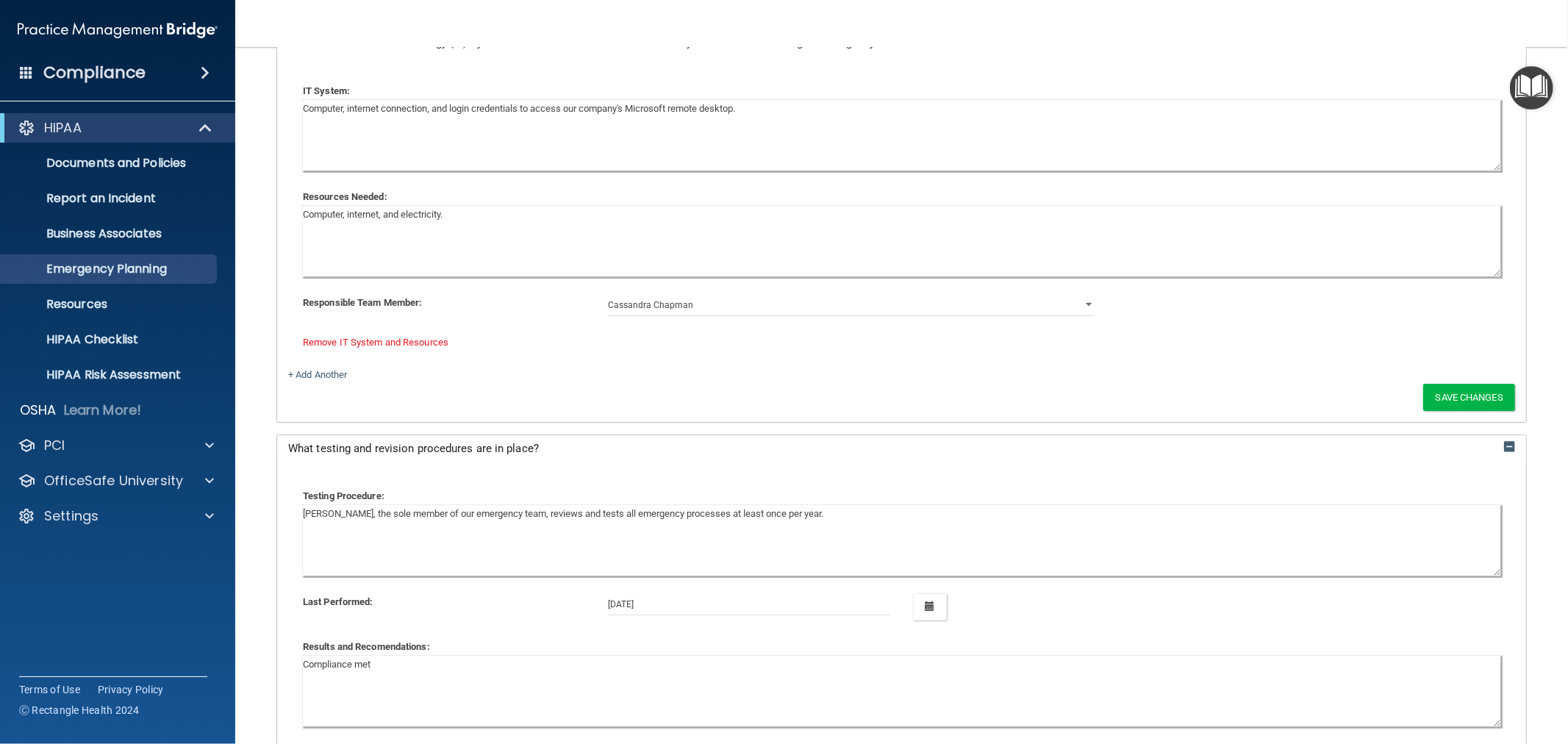
click at [354, 439] on div "What testing and revision procedures are in place?" at bounding box center [902, 449] width 1249 height 27
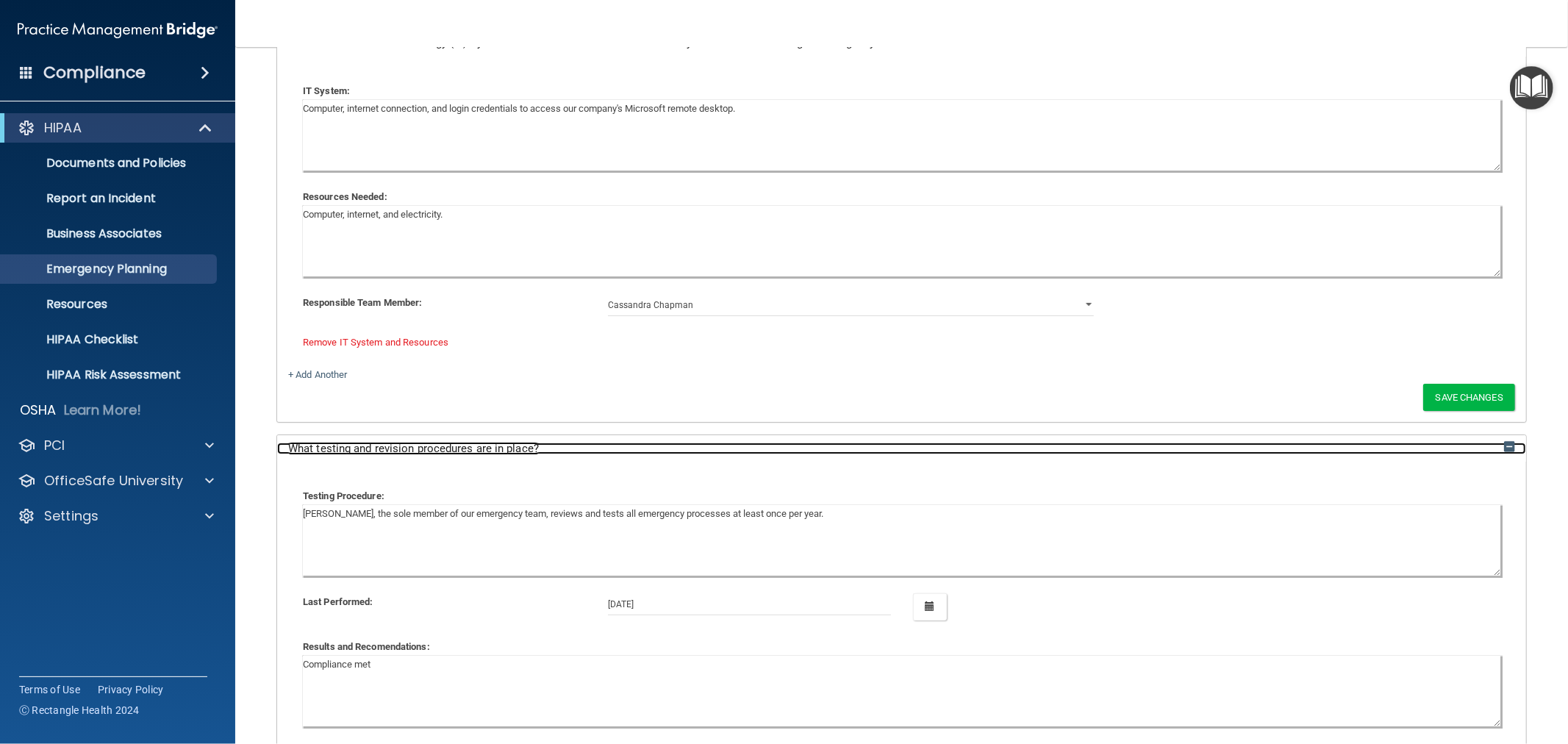
click at [377, 452] on span "What testing and revision procedures are in place?" at bounding box center [413, 449] width 250 height 13
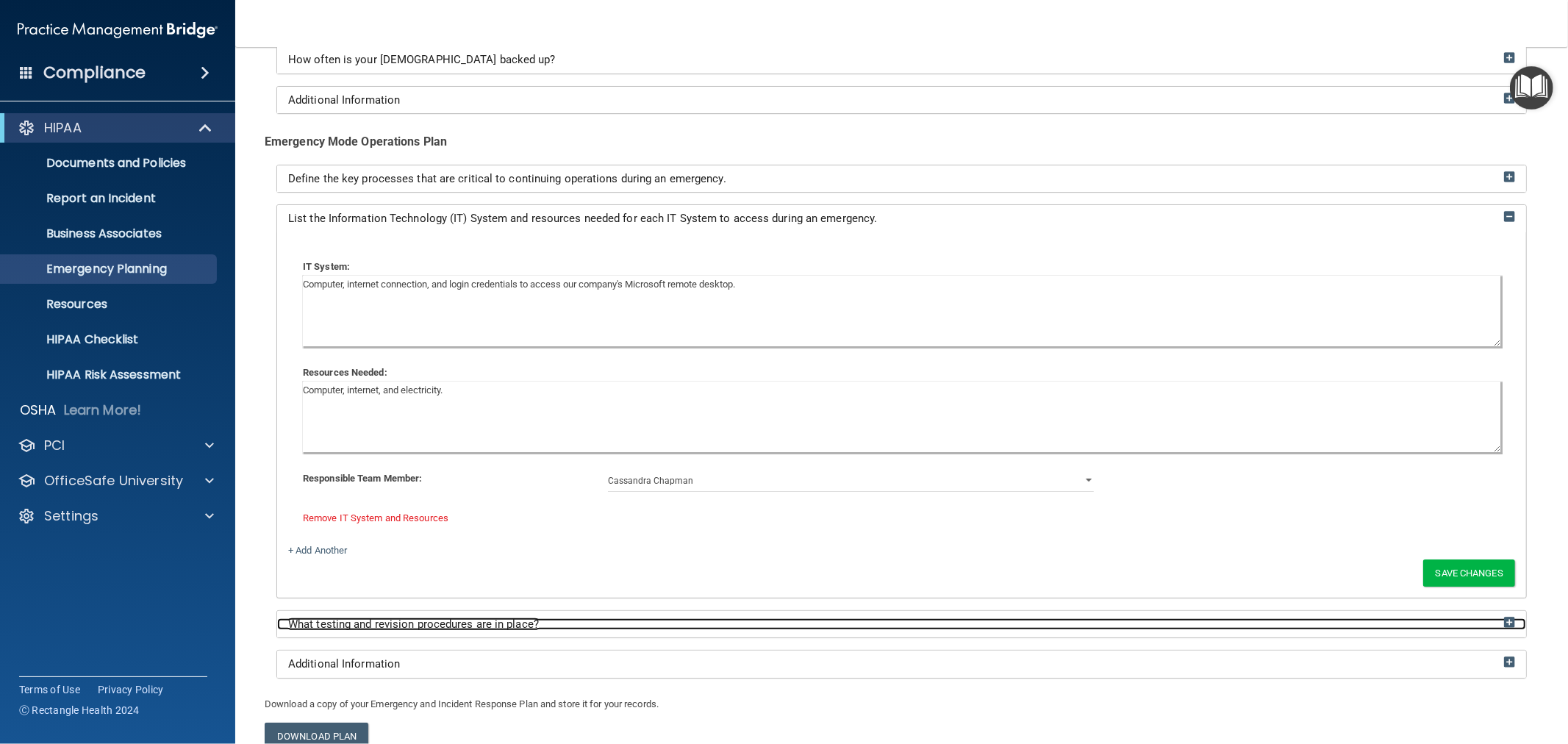
scroll to position [277, 0]
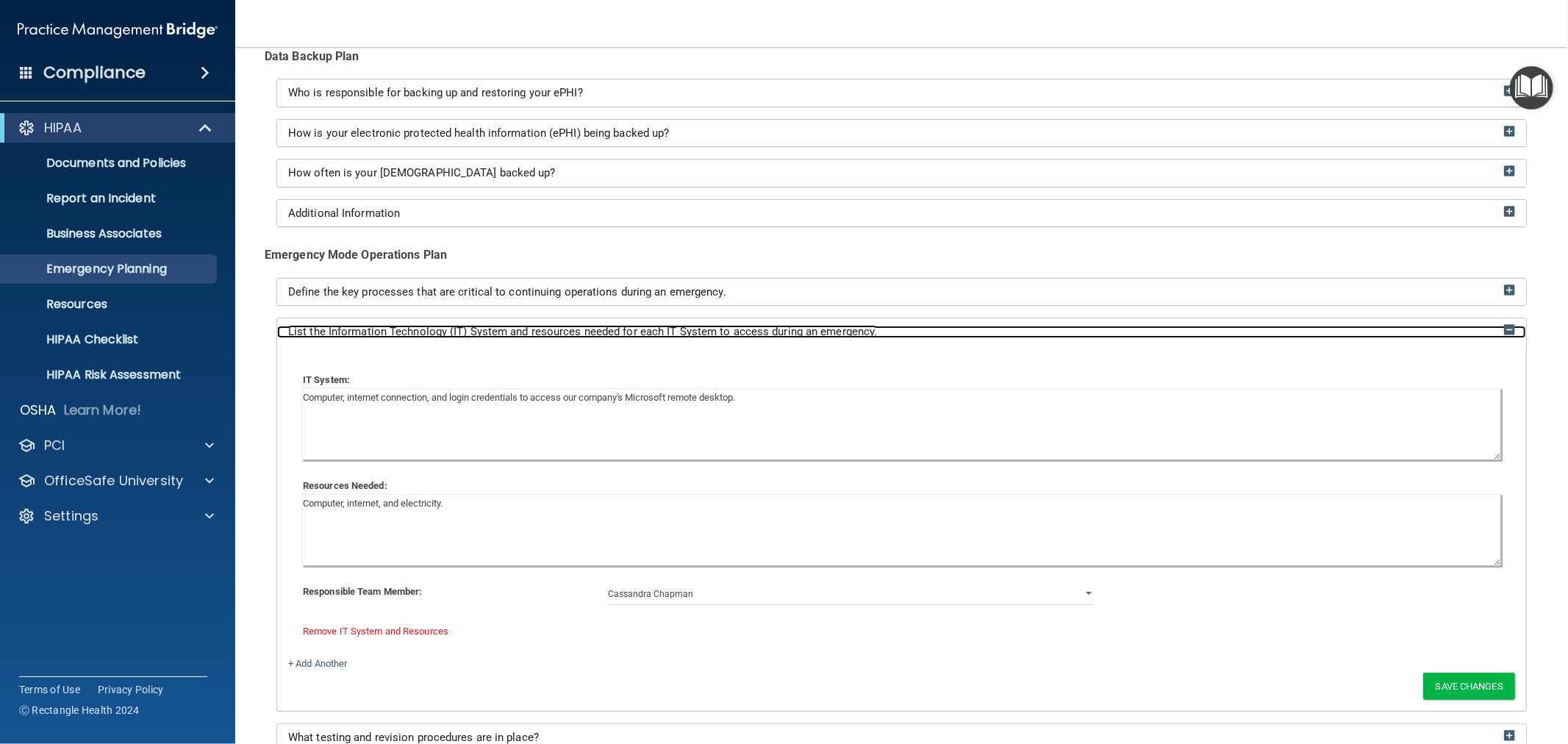
click at [379, 334] on span "List the Information Technology (IT) System and resources needed for each IT Sy…" at bounding box center [582, 331] width 588 height 13
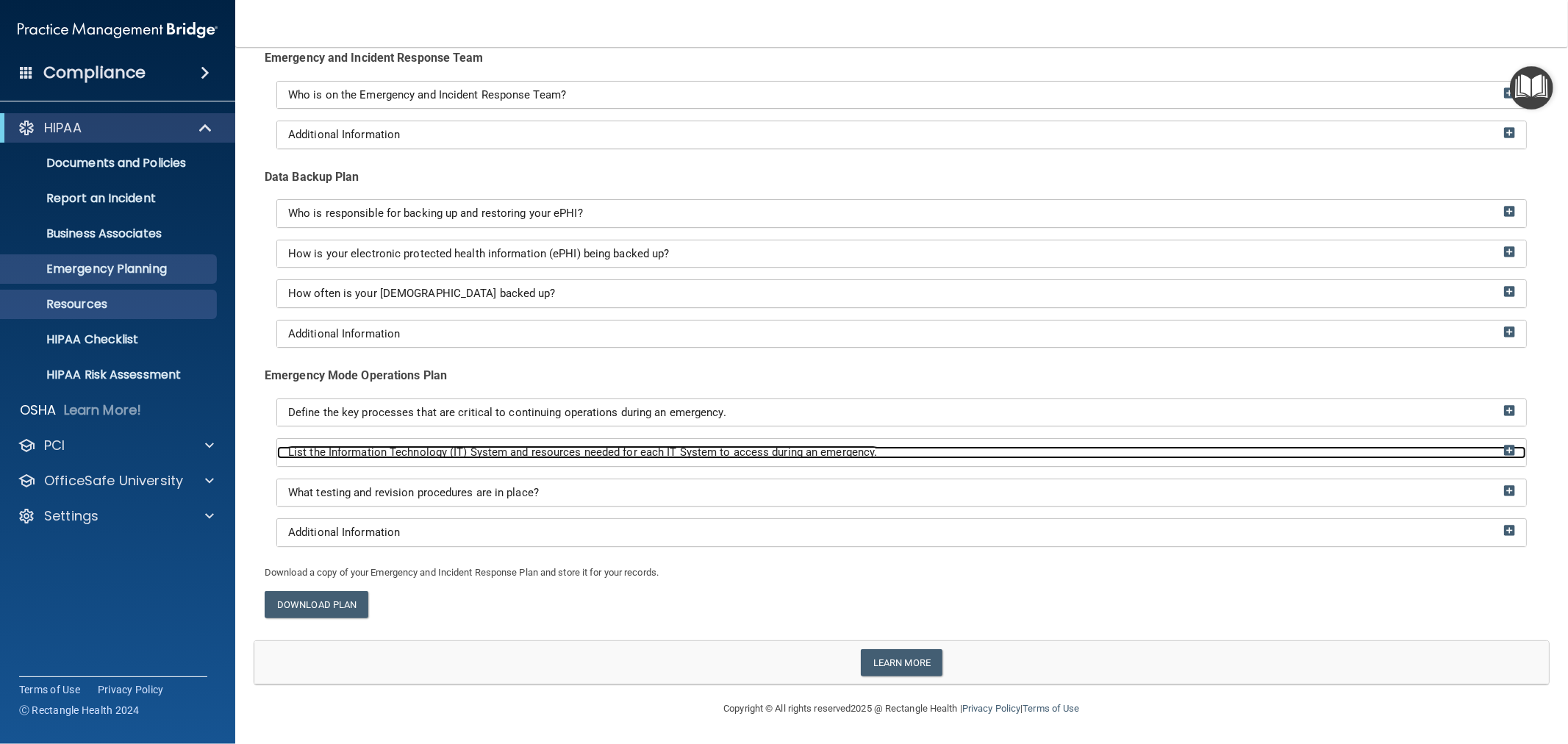
scroll to position [157, 0]
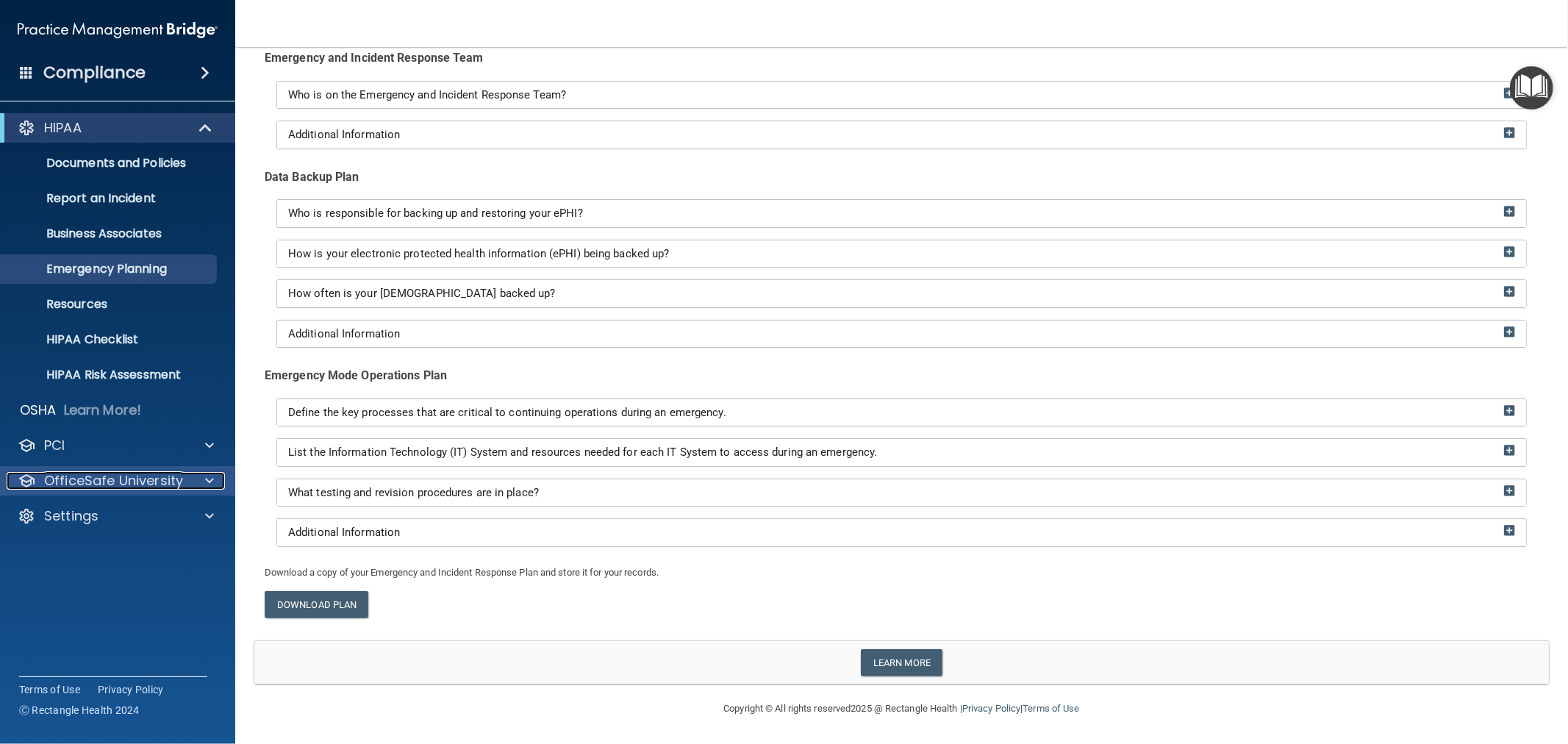
click at [77, 473] on p "OfficeSafe University" at bounding box center [114, 481] width 139 height 18
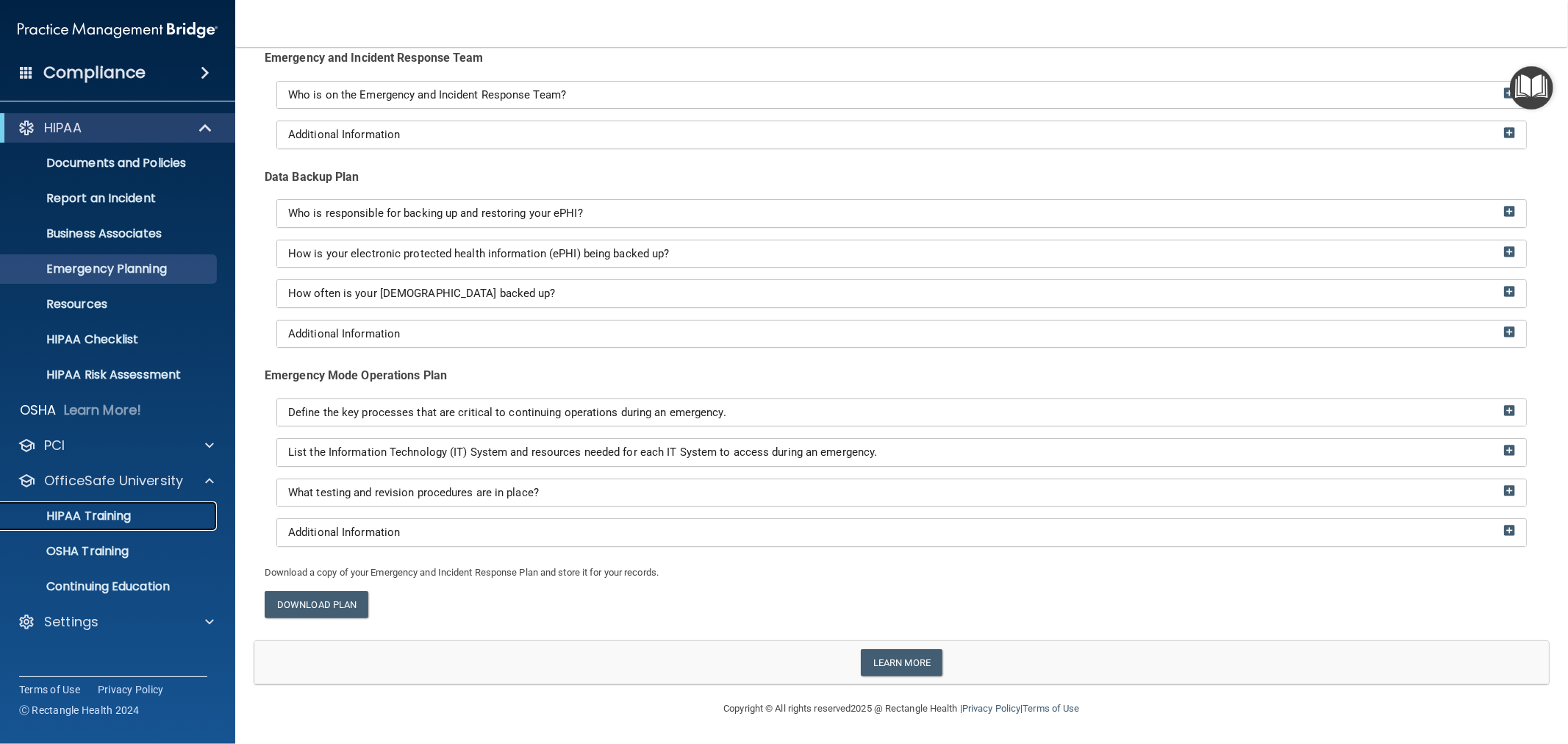
click at [93, 515] on p "HIPAA Training" at bounding box center [70, 516] width 121 height 15
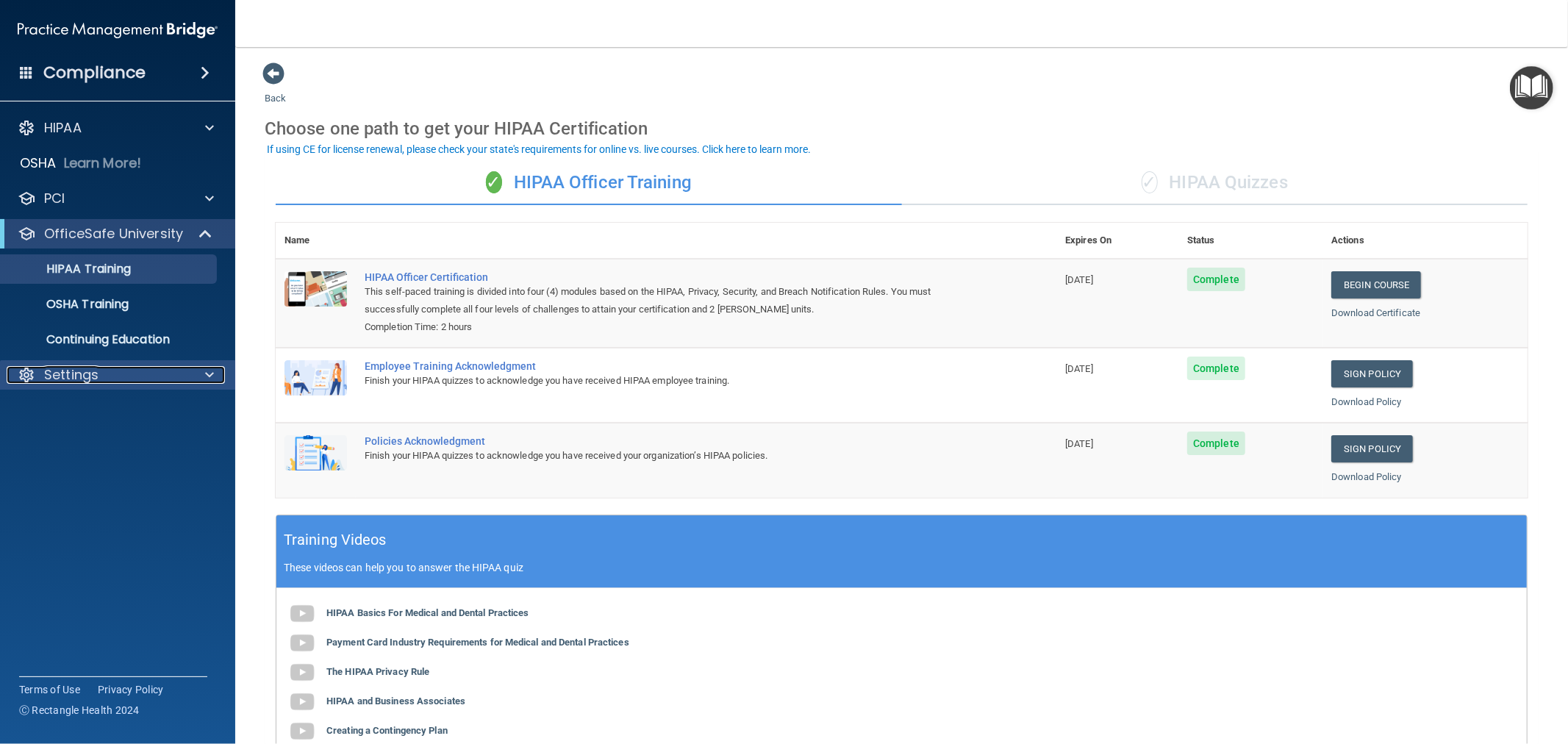
click at [108, 369] on div "Settings" at bounding box center [98, 375] width 182 height 18
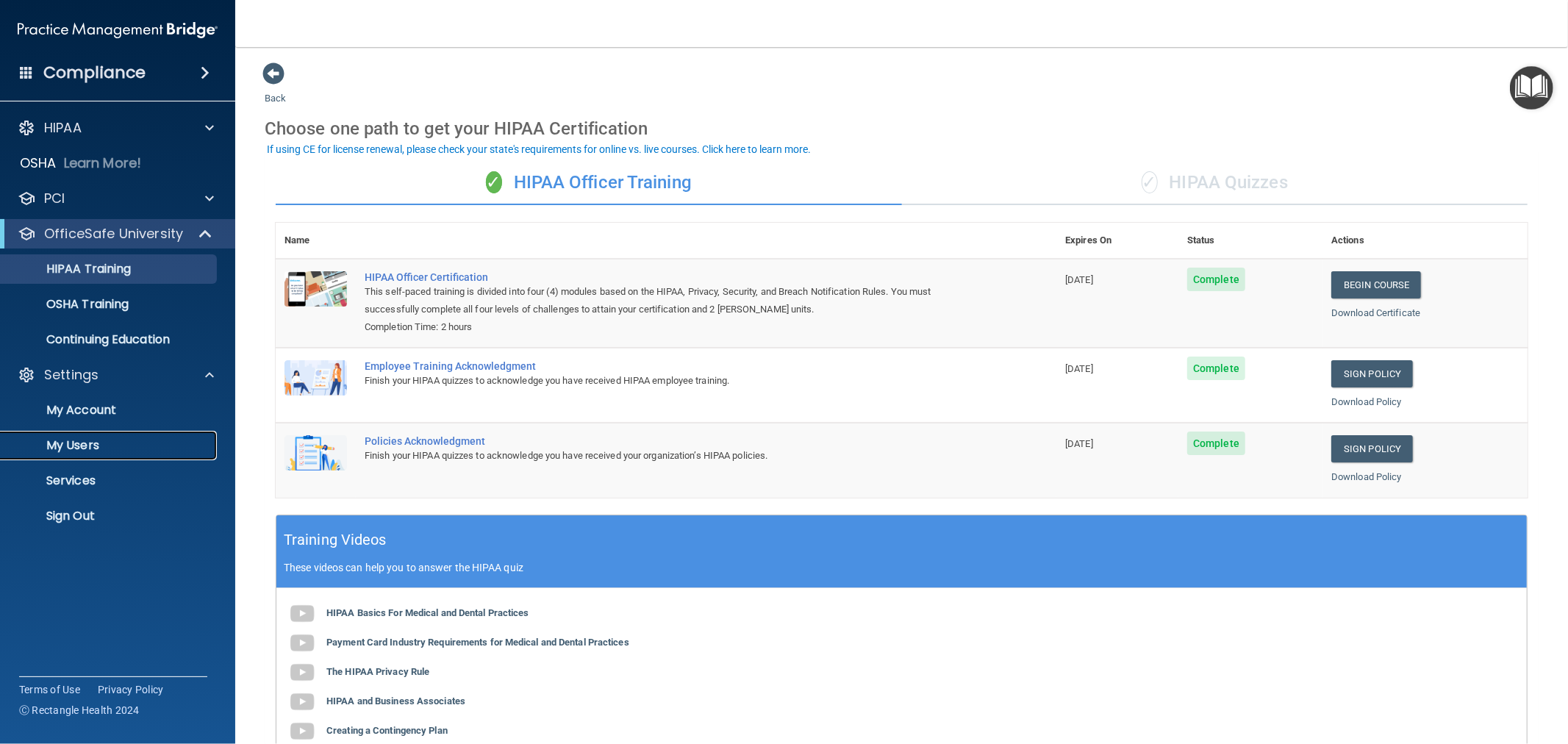
click at [81, 442] on p "My Users" at bounding box center [110, 446] width 200 height 15
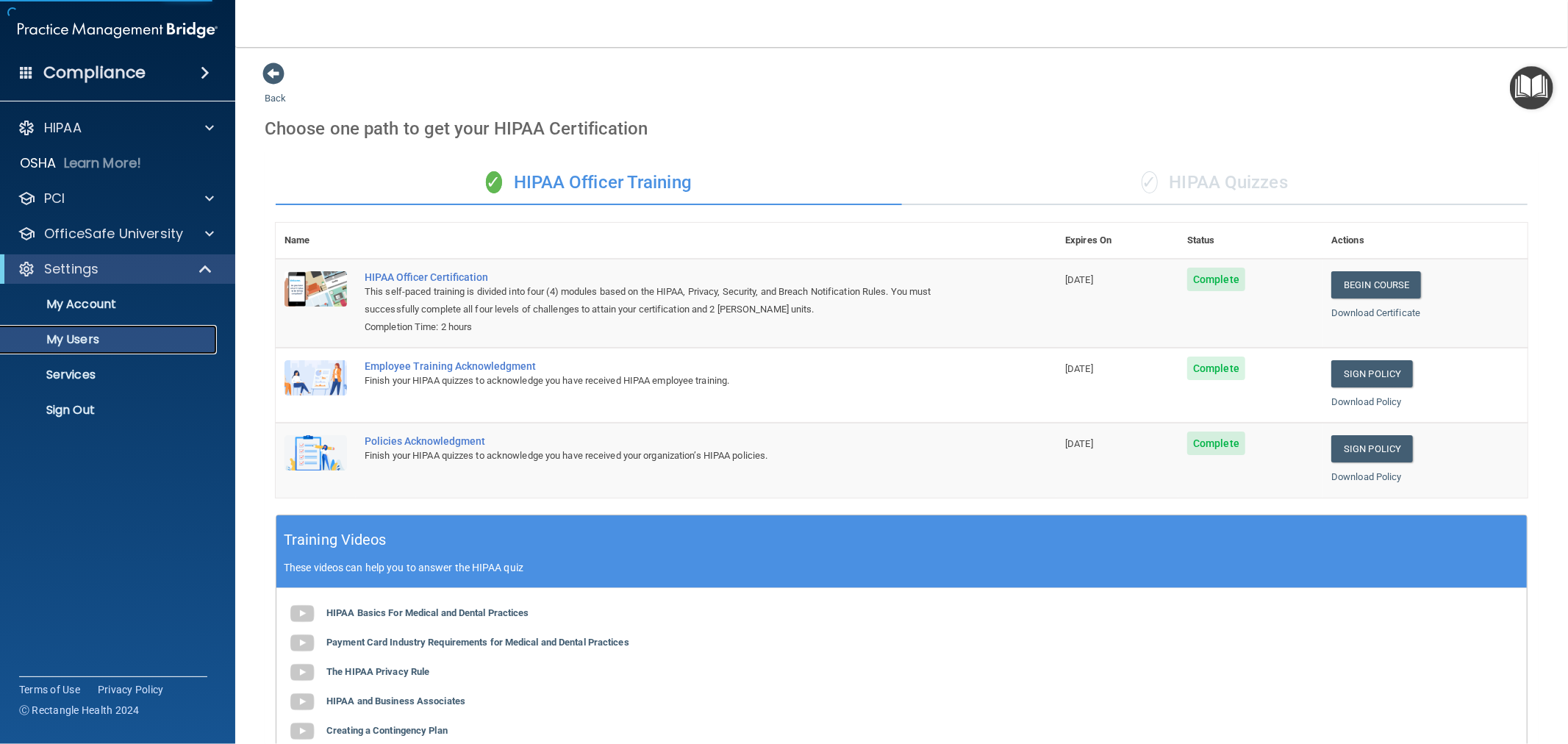
select select "20"
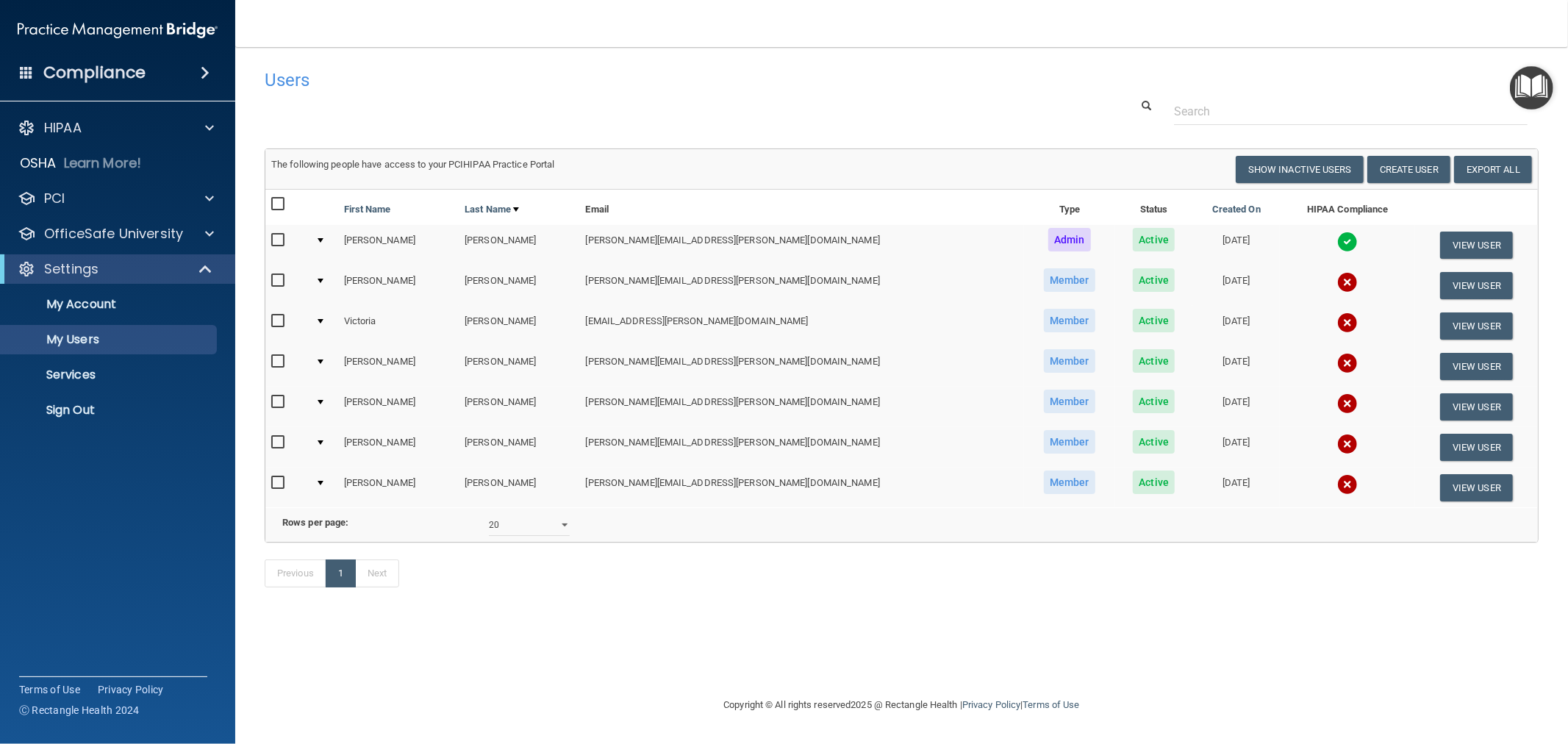
click at [1337, 280] on img at bounding box center [1347, 283] width 21 height 21
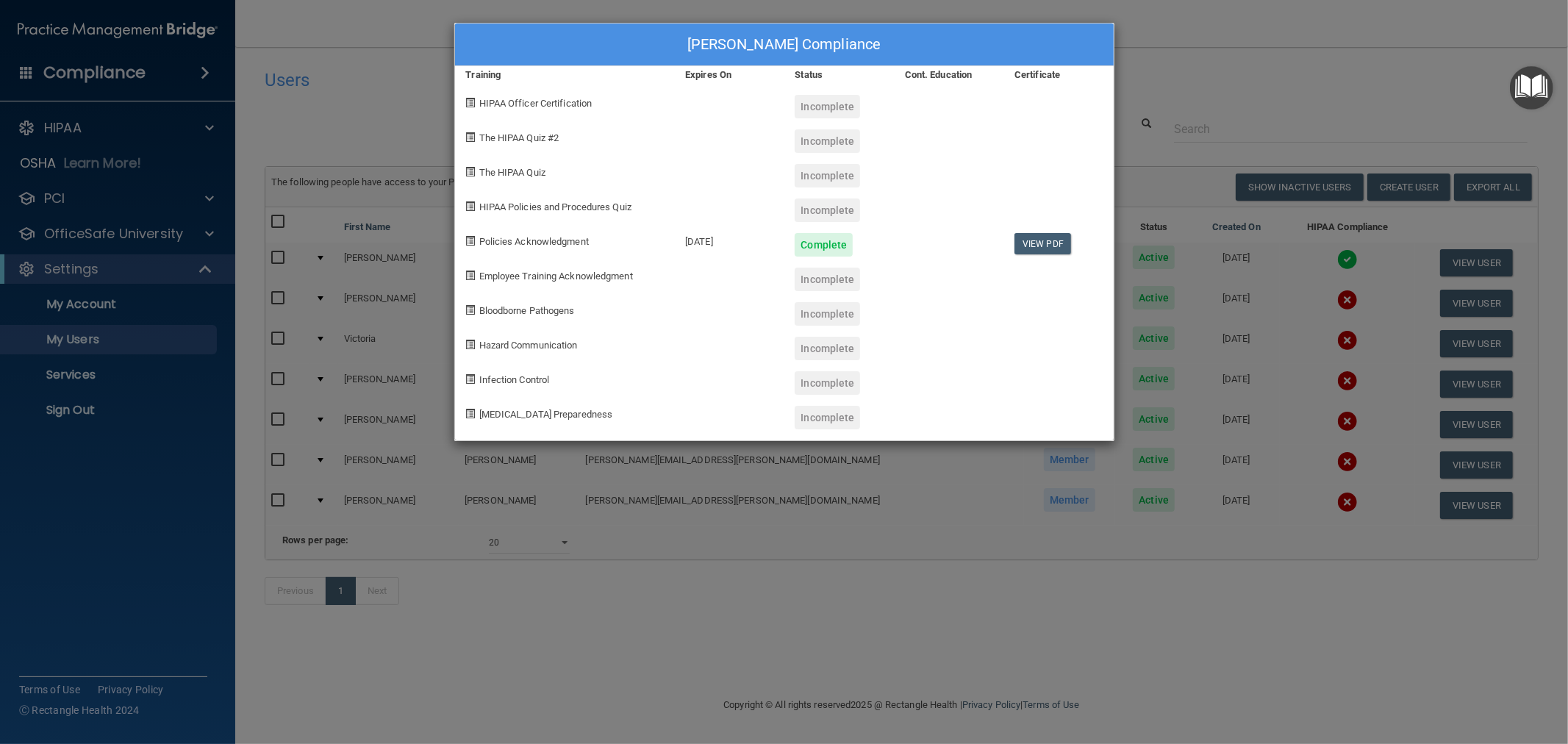
click at [1295, 329] on div "Kimberlee Chapman's Compliance Training Expires On Status Cont. Education Certi…" at bounding box center [784, 372] width 1568 height 744
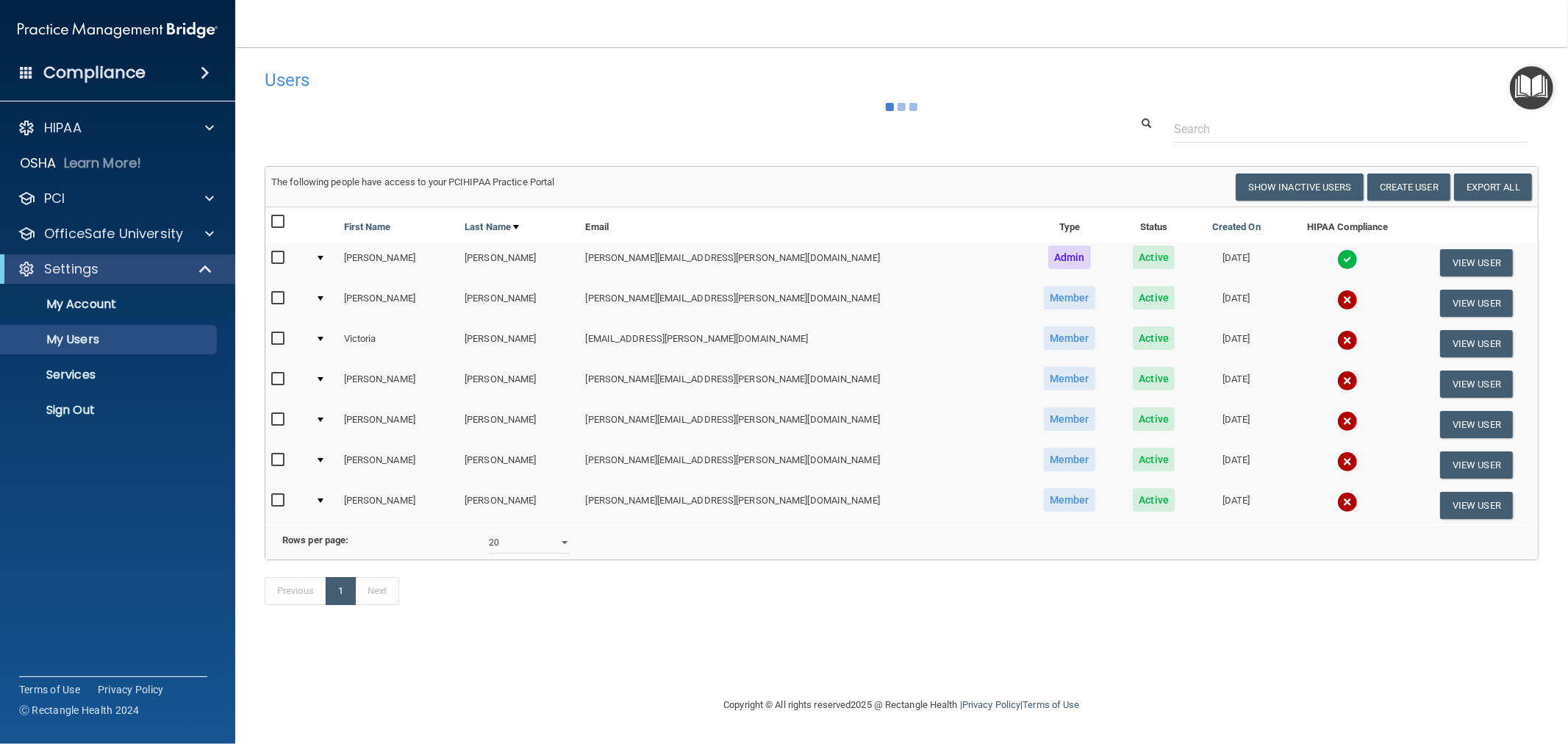
click at [1337, 336] on img at bounding box center [1347, 340] width 21 height 21
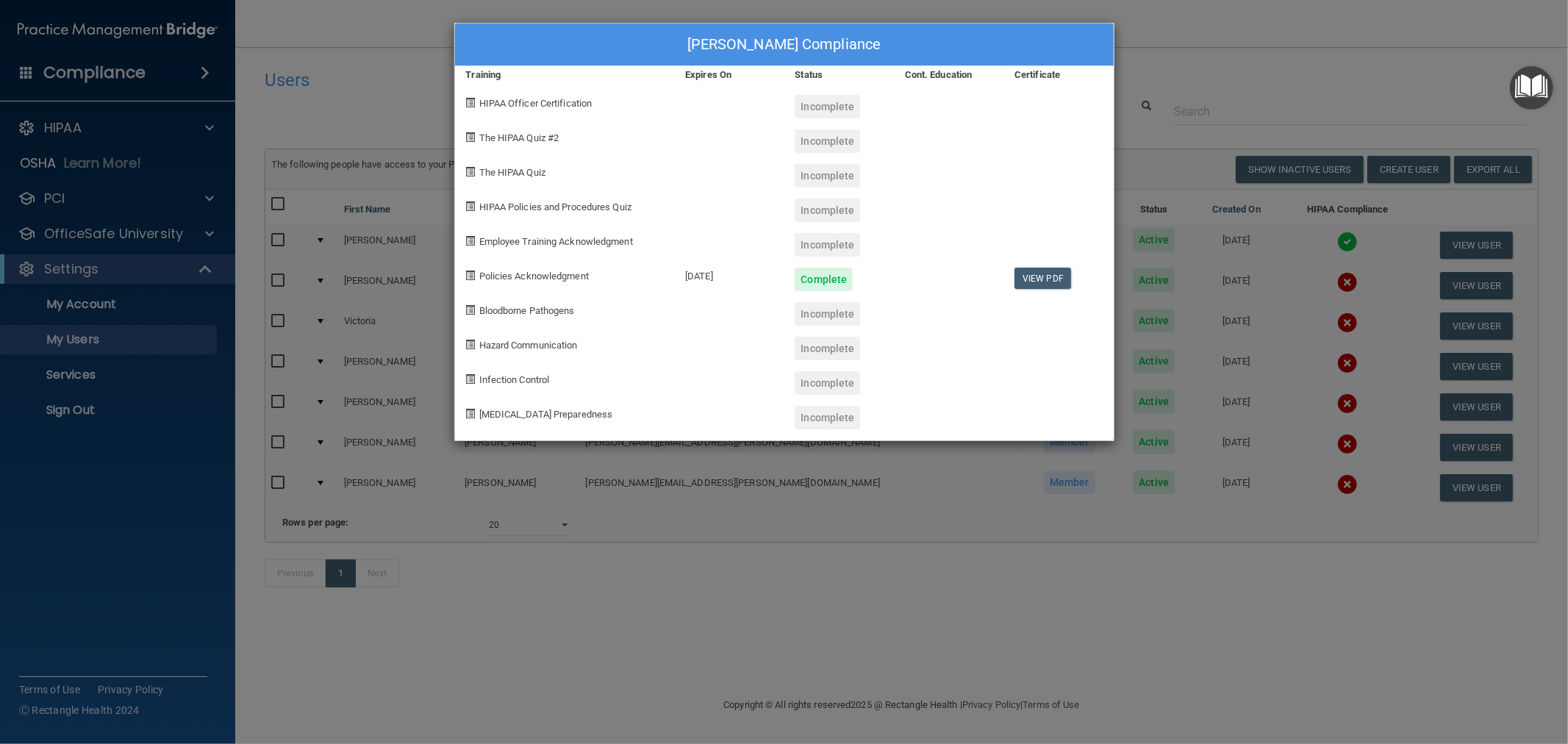
click at [1329, 322] on div "Victoria Flegal's Compliance Training Expires On Status Cont. Education Certifi…" at bounding box center [784, 372] width 1568 height 744
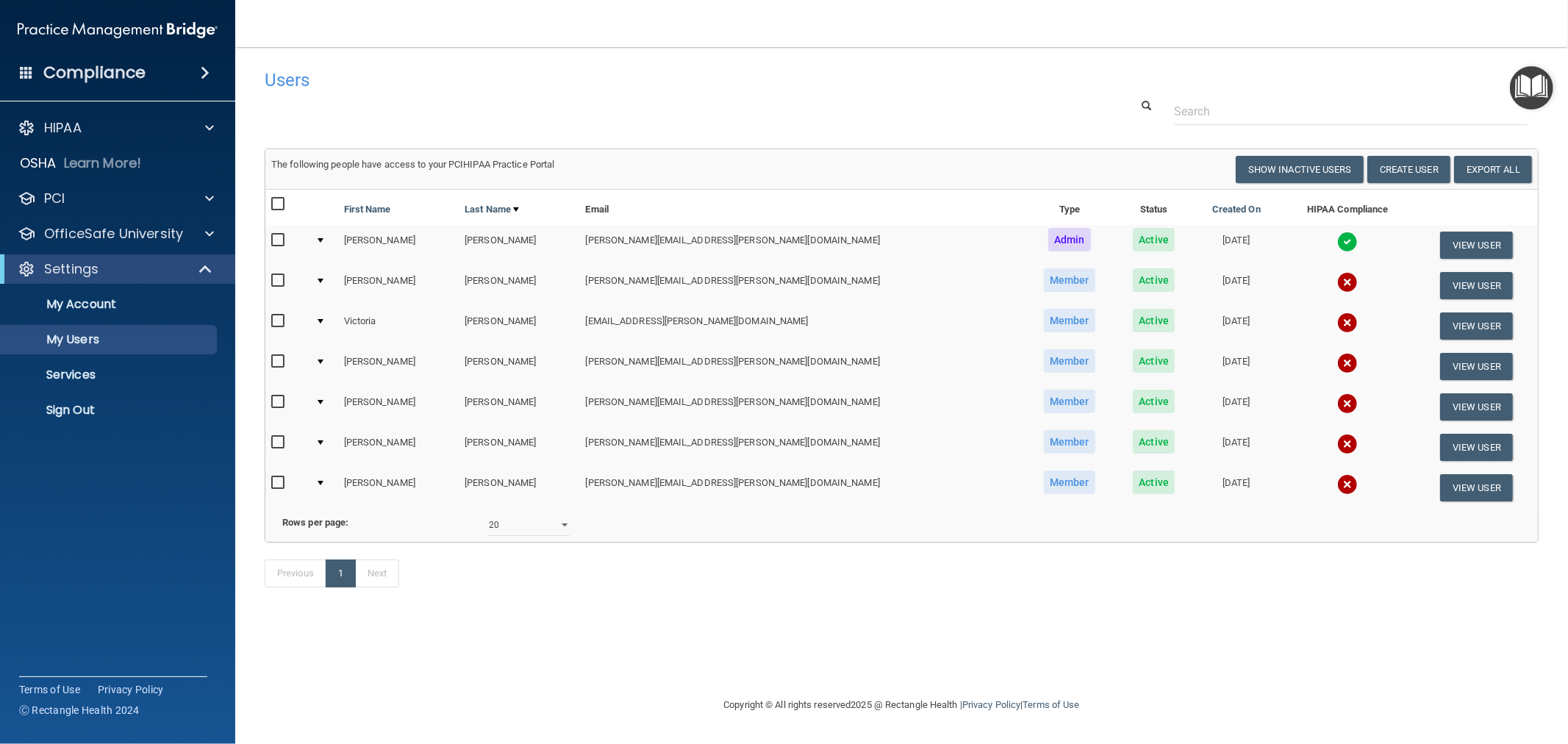
click at [1337, 361] on img at bounding box center [1347, 363] width 21 height 21
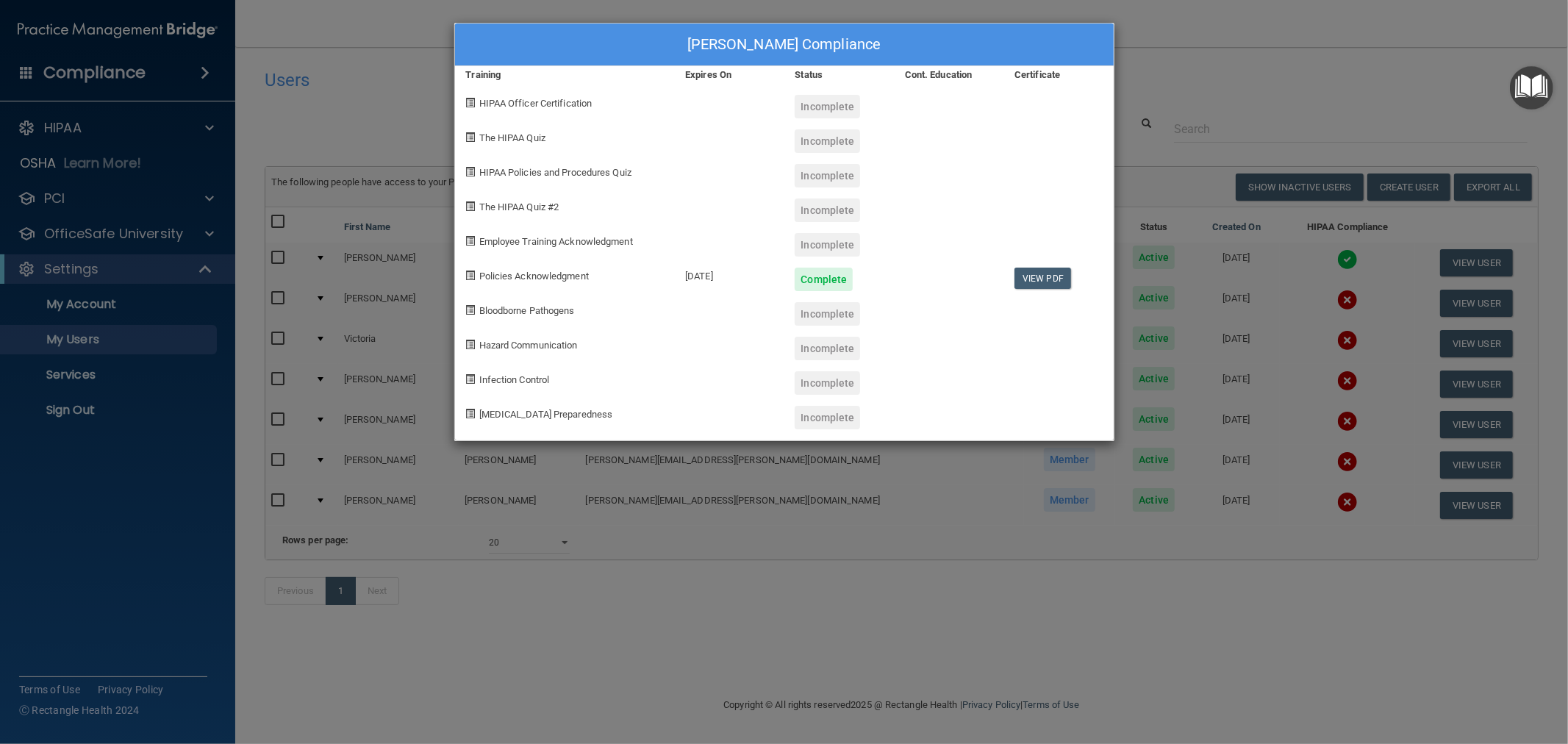
click at [1323, 372] on div "Stephanie Gagnon's Compliance Training Expires On Status Cont. Education Certif…" at bounding box center [784, 372] width 1568 height 744
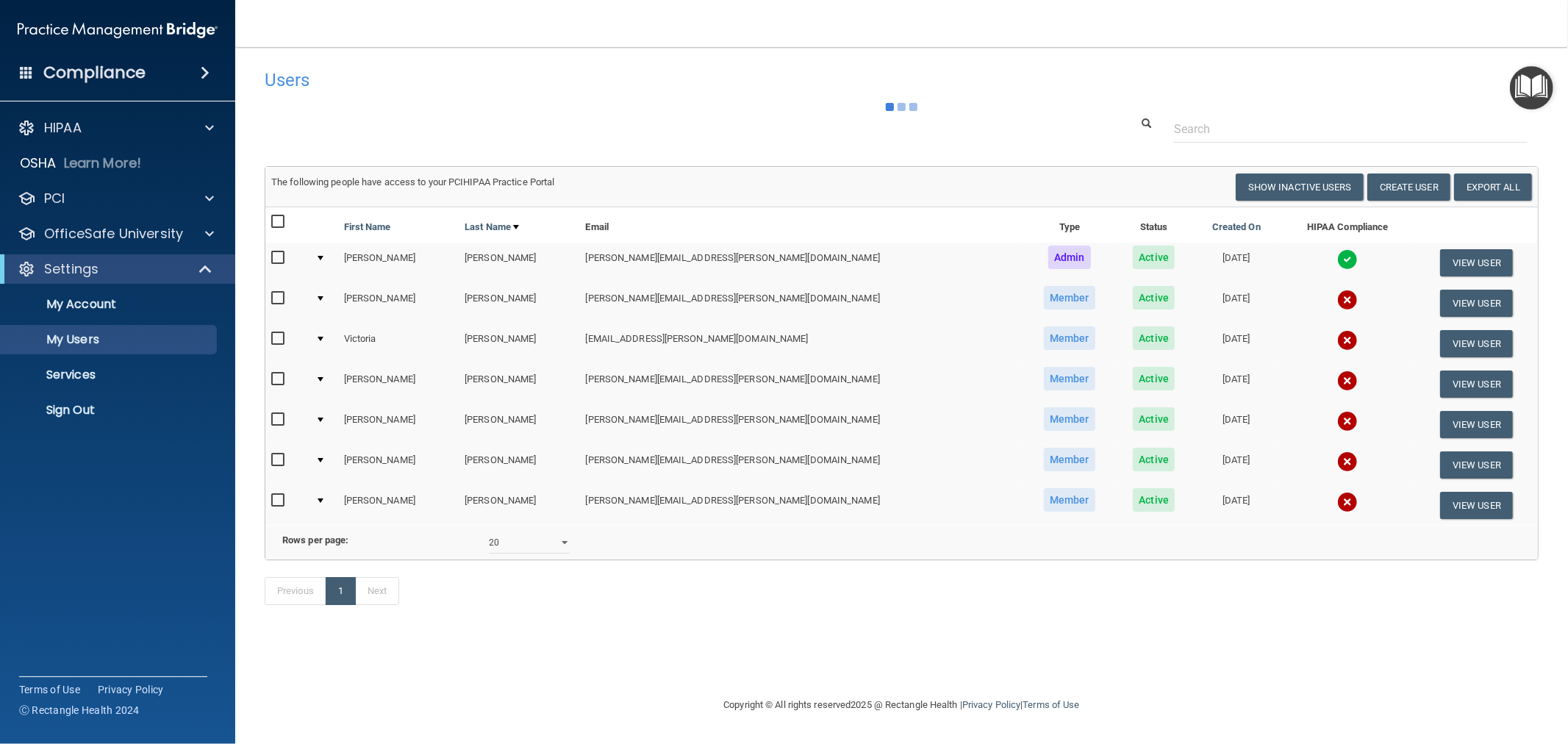
click at [1337, 416] on img at bounding box center [1347, 421] width 21 height 21
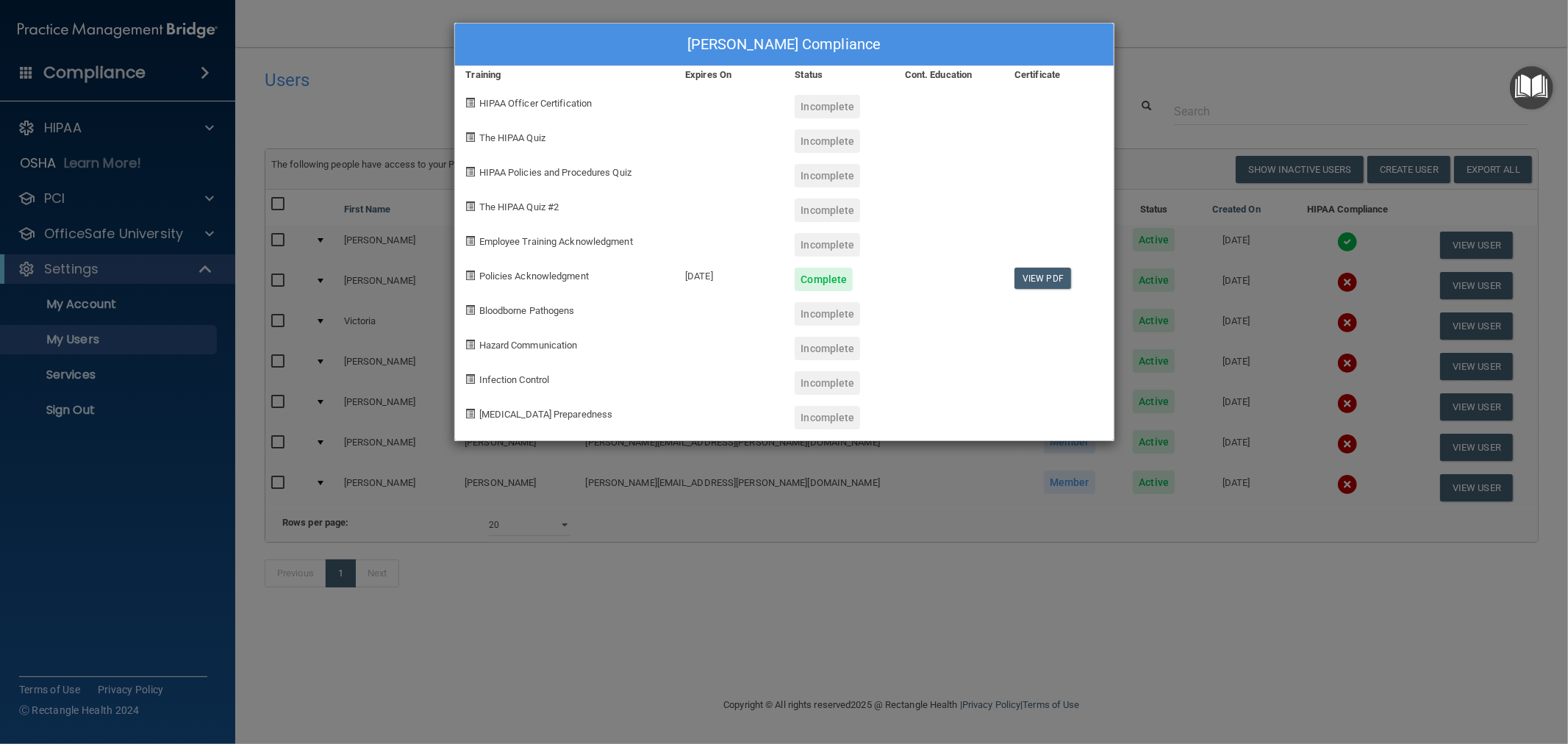
click at [1338, 428] on div "Sarah Josef's Compliance Training Expires On Status Cont. Education Certificate…" at bounding box center [784, 372] width 1568 height 744
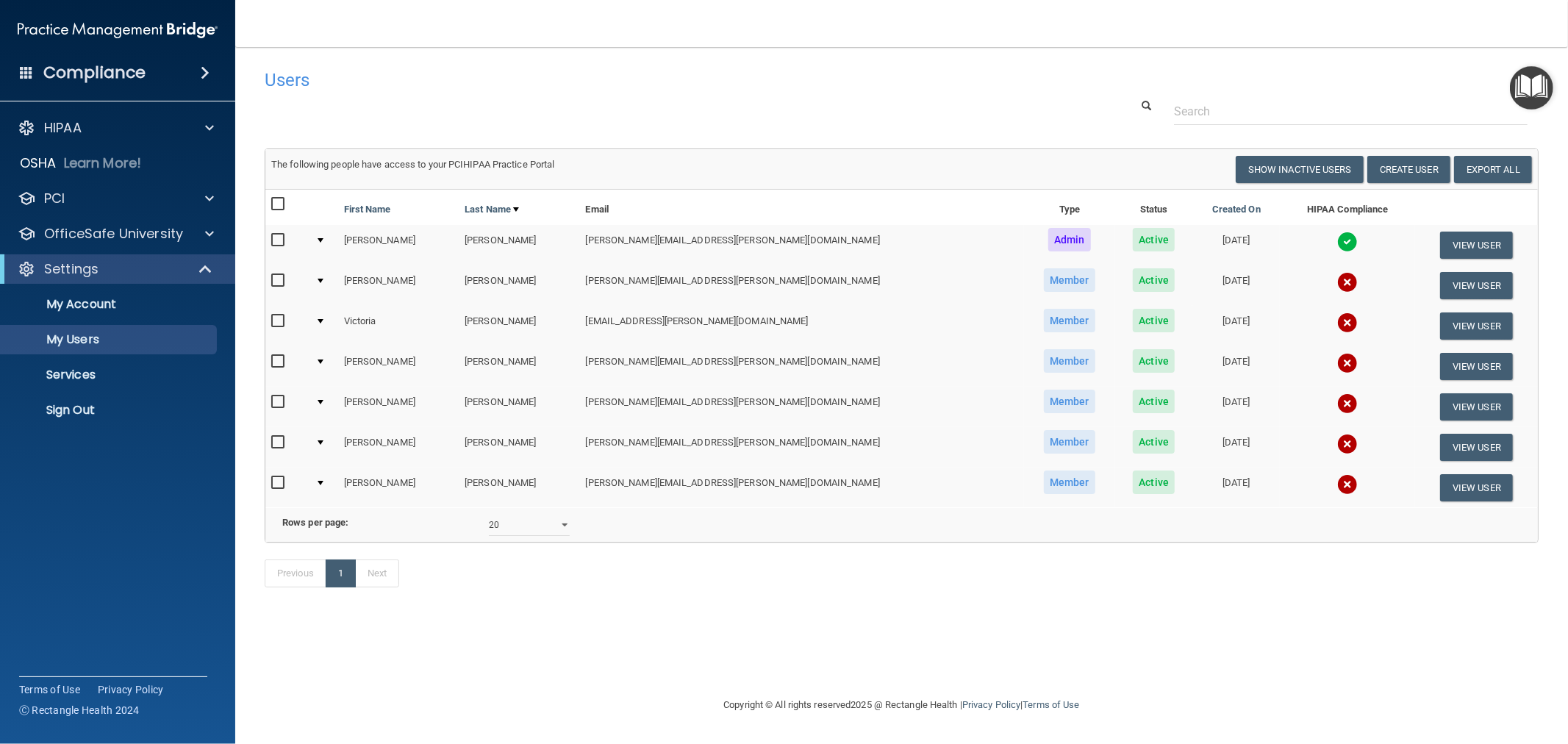
drag, startPoint x: 1316, startPoint y: 479, endPoint x: 1307, endPoint y: 479, distance: 9.0
click at [1337, 480] on img at bounding box center [1347, 485] width 21 height 21
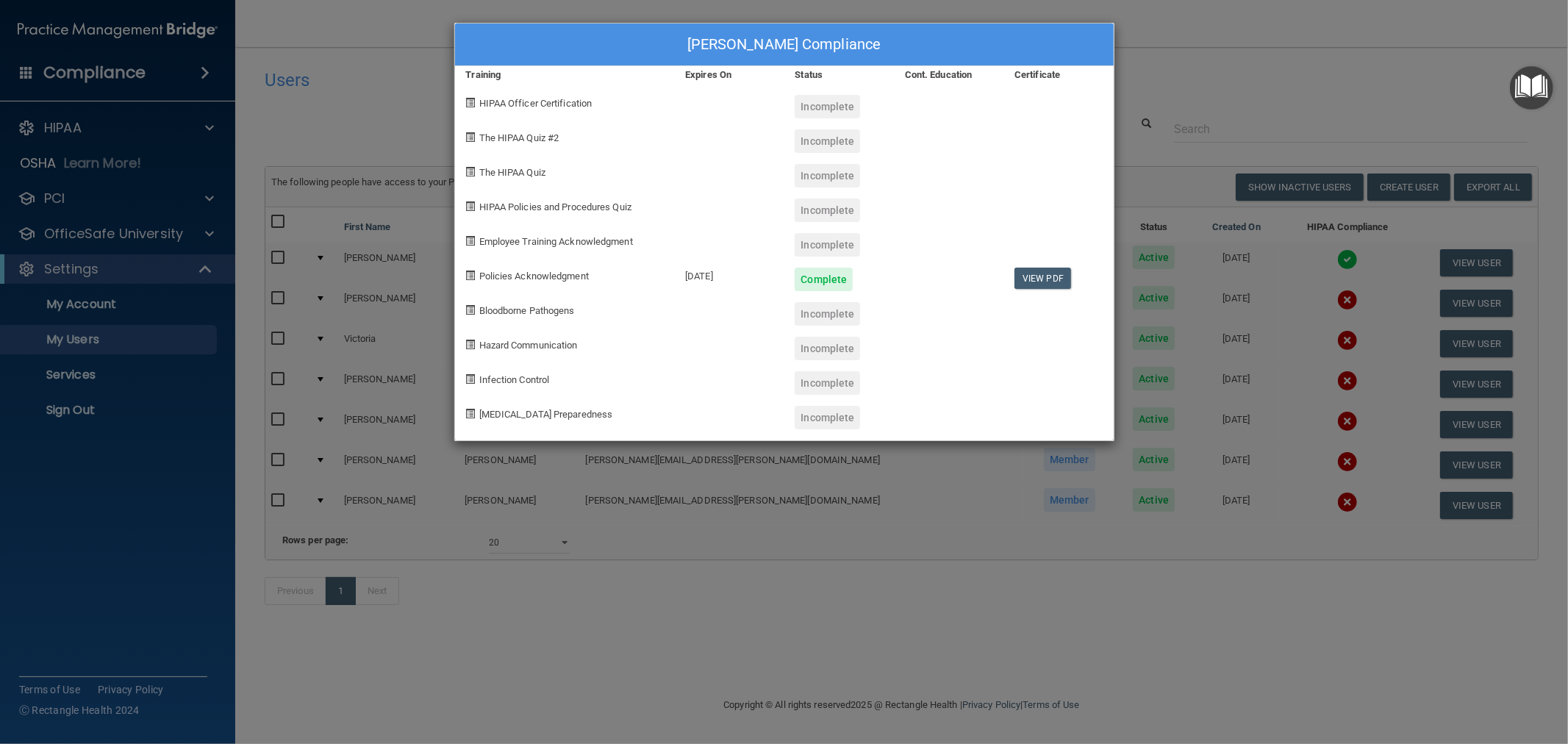
click at [863, 476] on div "Erica Lunn's Compliance Training Expires On Status Cont. Education Certificate …" at bounding box center [784, 372] width 1568 height 744
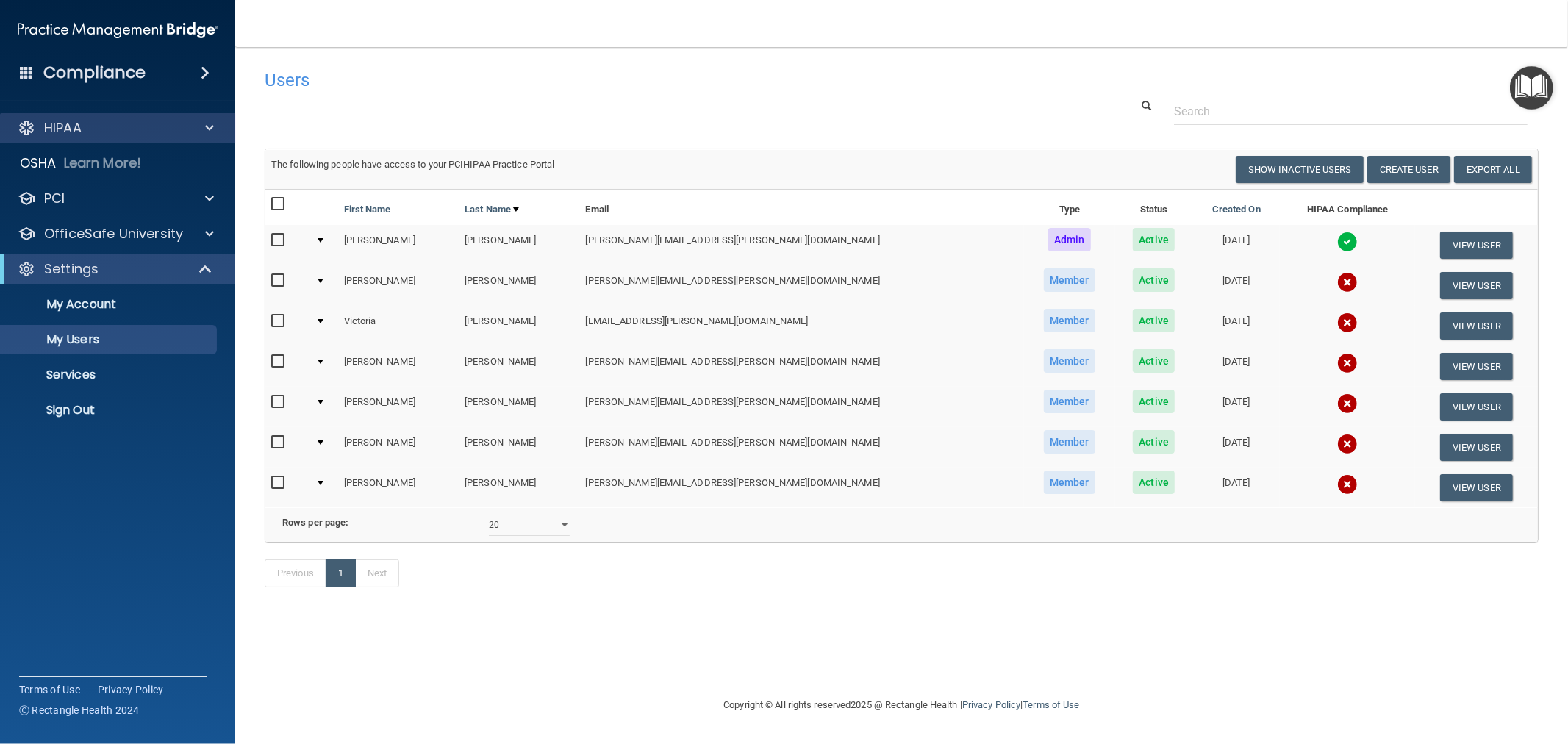
click at [129, 114] on div "HIPAA" at bounding box center [118, 127] width 236 height 29
click at [94, 114] on div "HIPAA" at bounding box center [118, 127] width 236 height 29
click at [216, 128] on div at bounding box center [207, 128] width 37 height 18
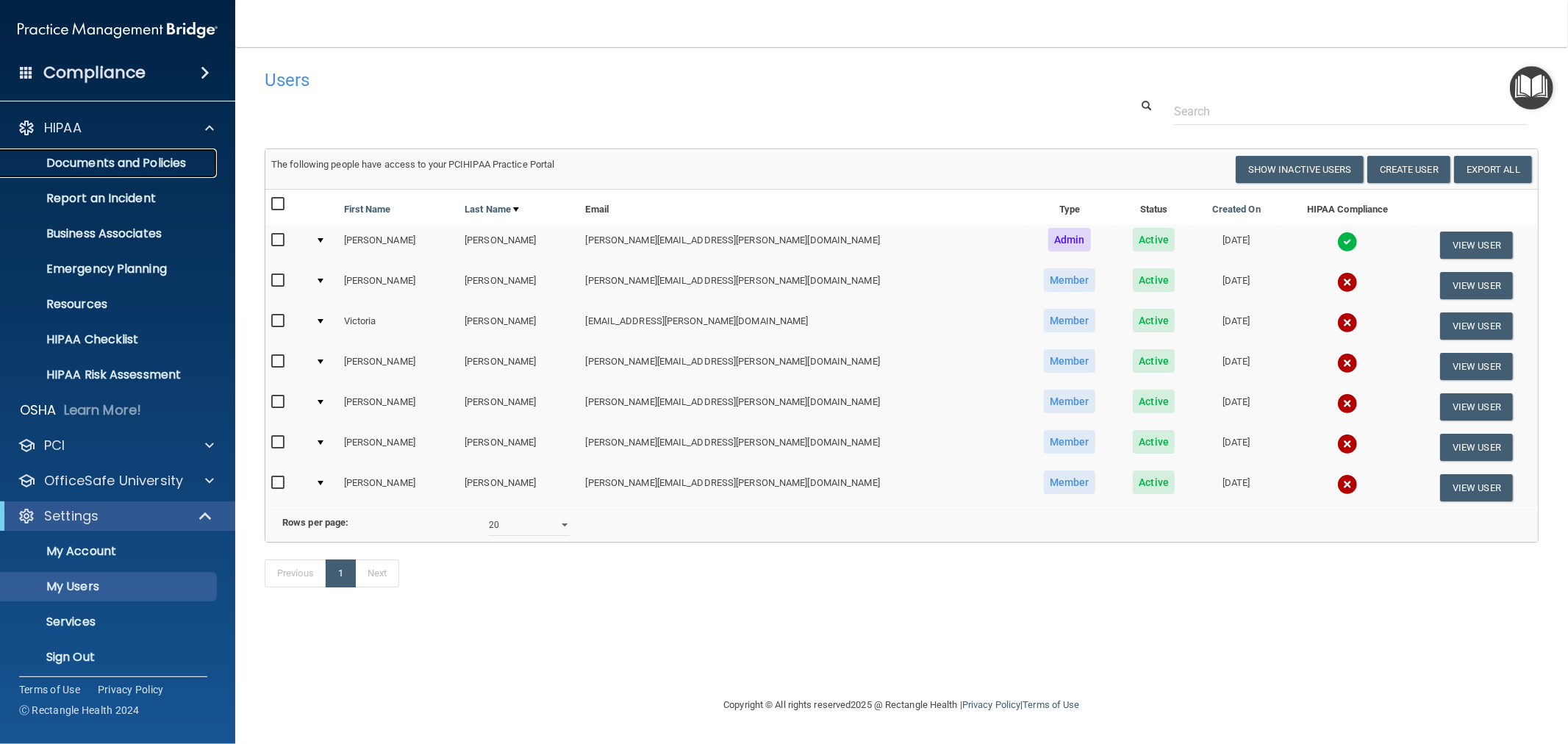
click at [136, 164] on p "Documents and Policies" at bounding box center [110, 163] width 200 height 15
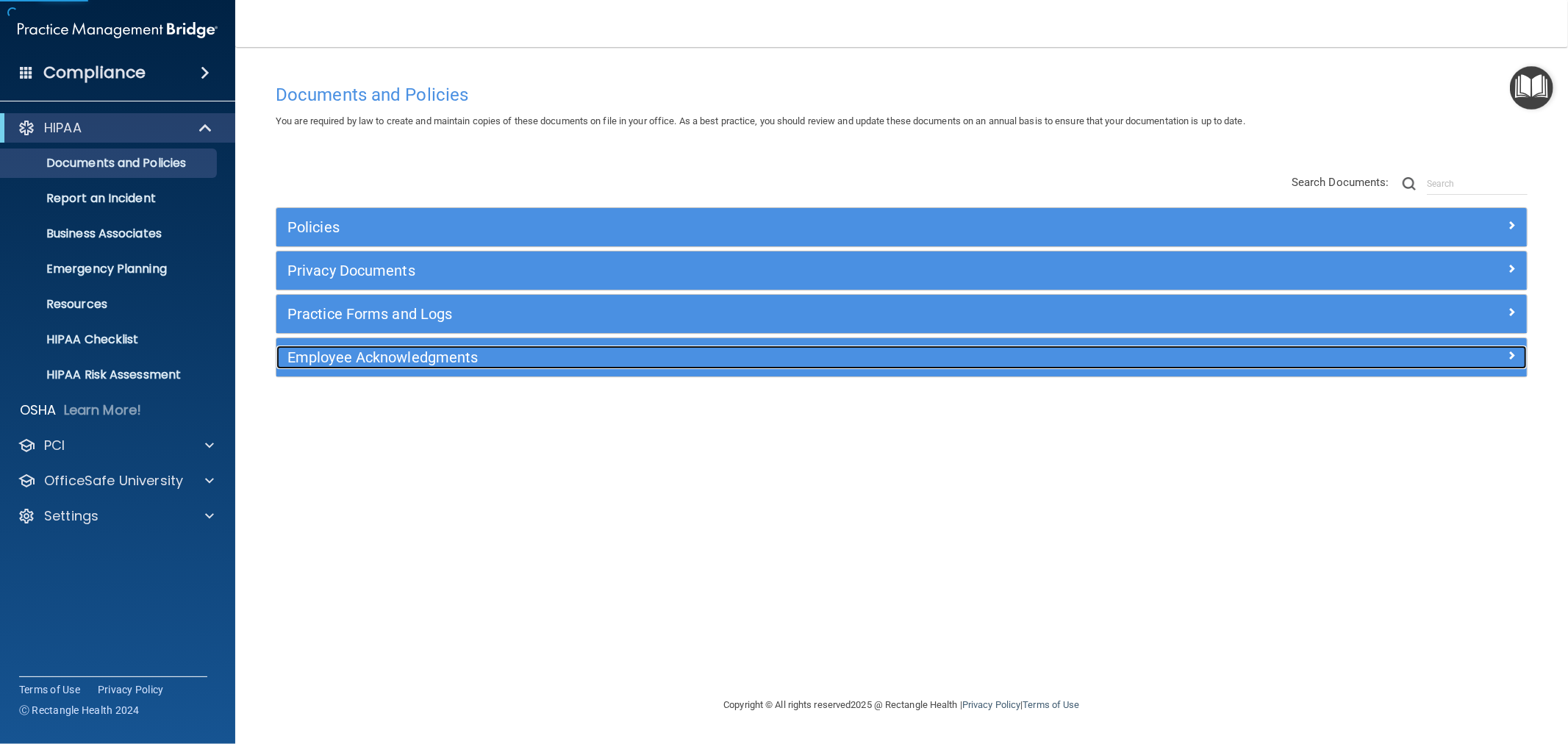
click at [394, 349] on h5 "Employee Acknowledgments" at bounding box center [745, 357] width 916 height 16
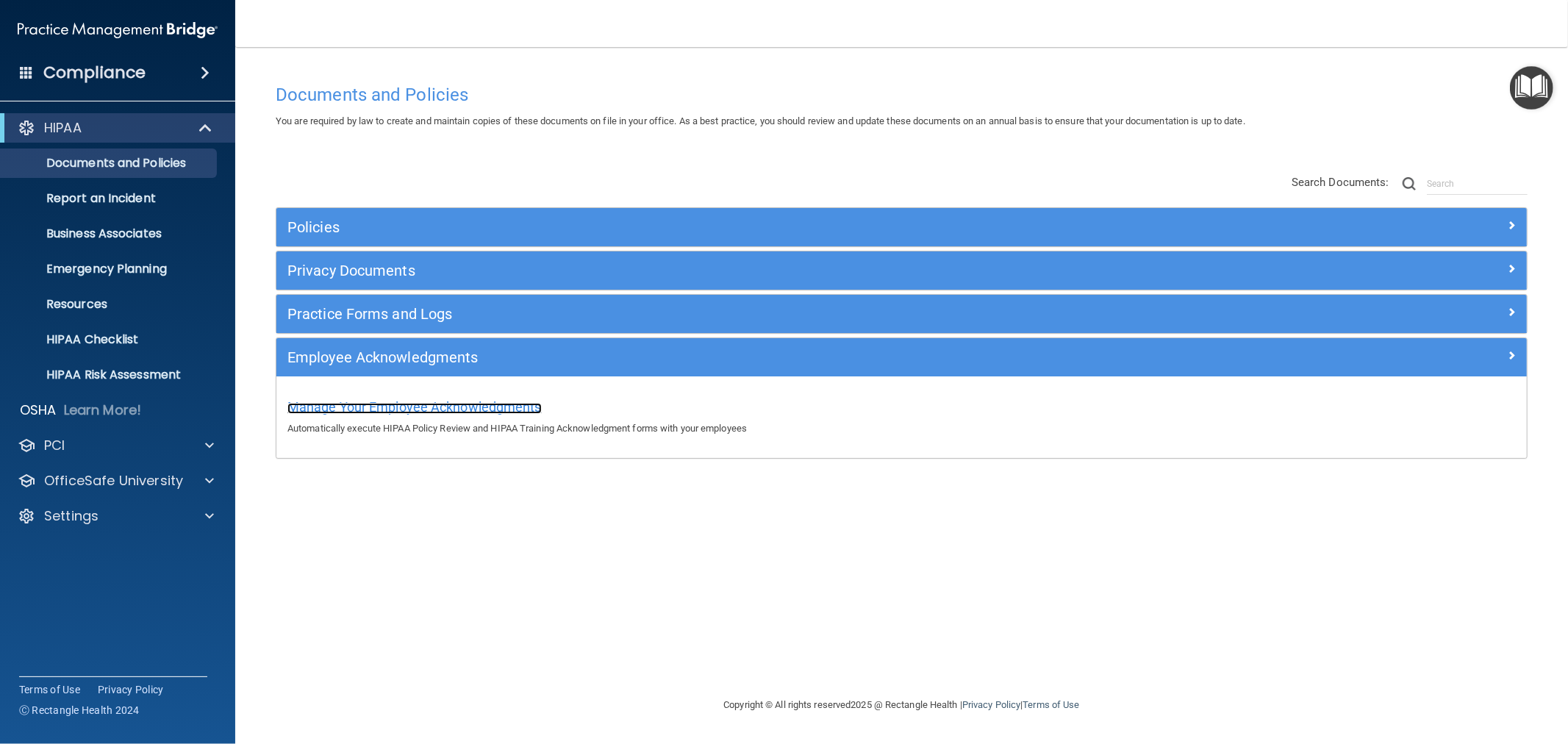
click at [486, 405] on span "Manage Your Employee Acknowledgments" at bounding box center [414, 407] width 254 height 16
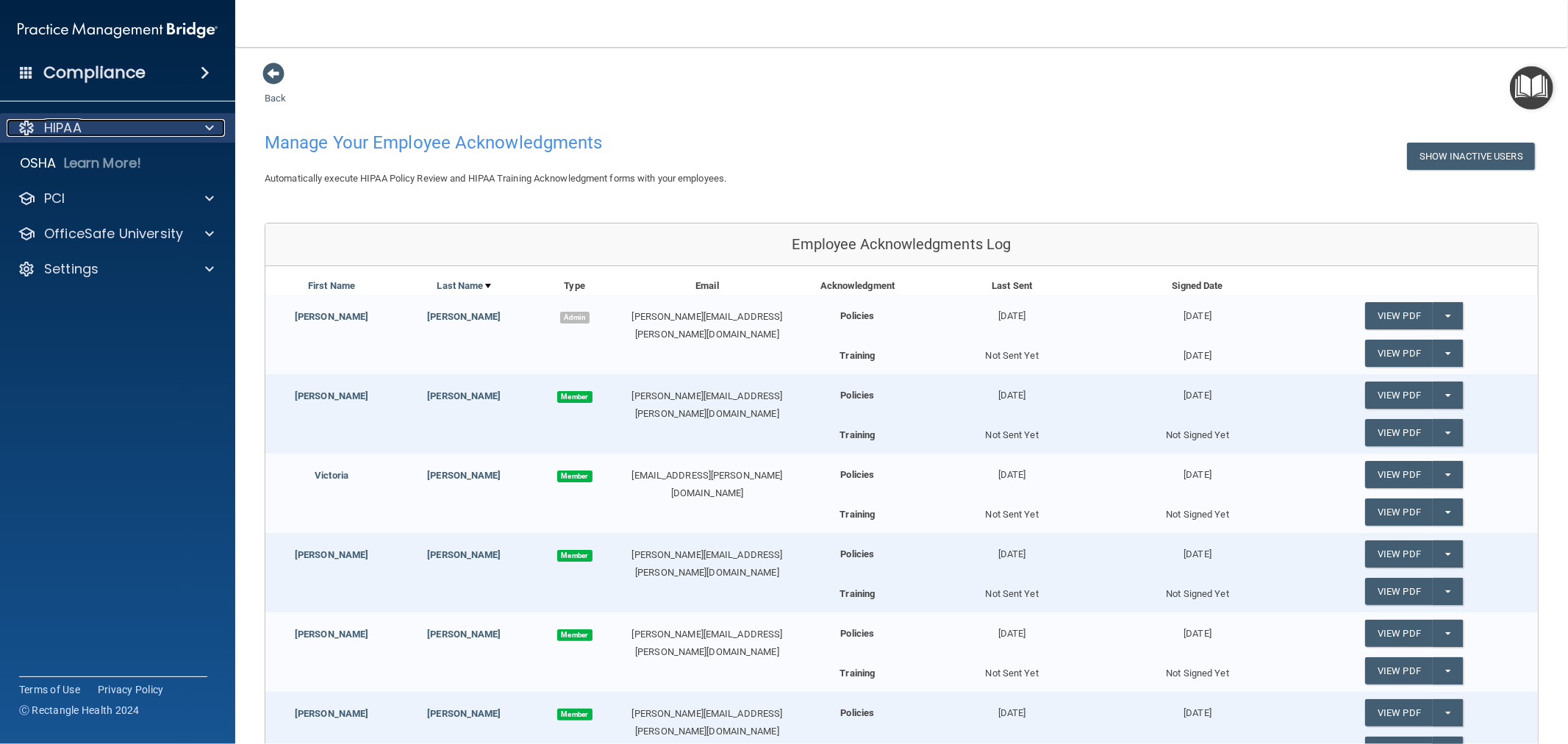
click at [87, 122] on div "HIPAA" at bounding box center [98, 128] width 182 height 18
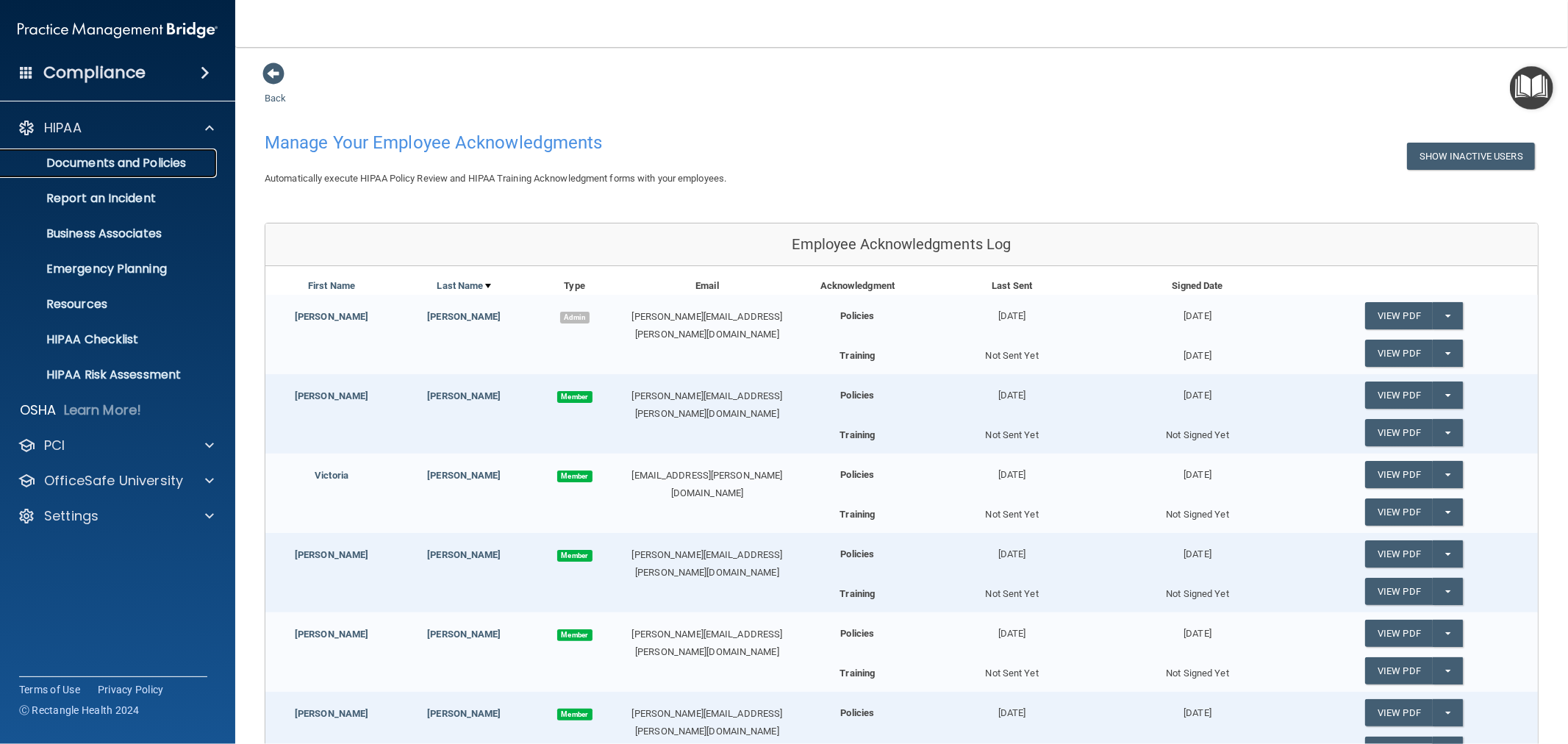
click at [87, 159] on p "Documents and Policies" at bounding box center [110, 163] width 200 height 15
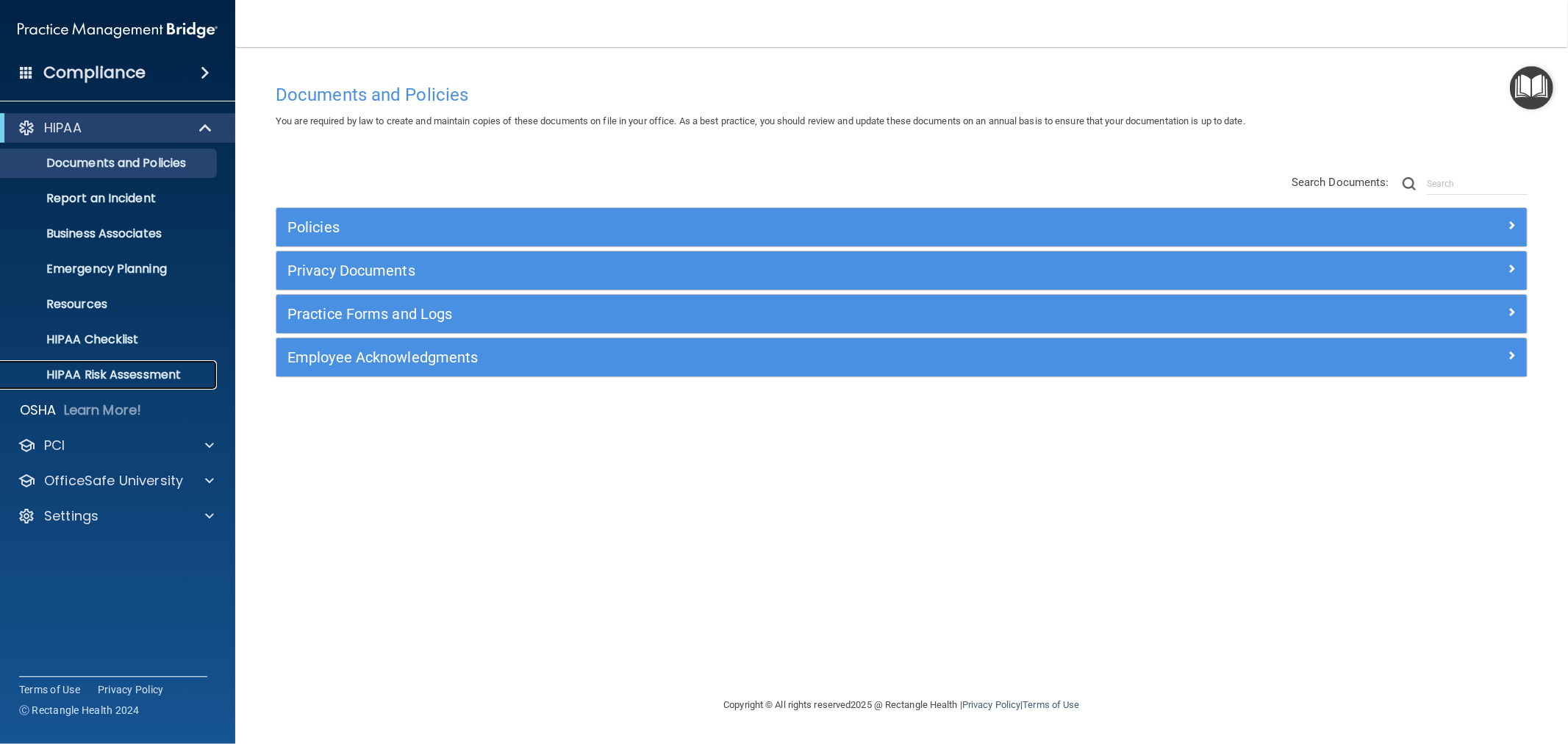
click at [113, 382] on p "HIPAA Risk Assessment" at bounding box center [110, 375] width 200 height 15
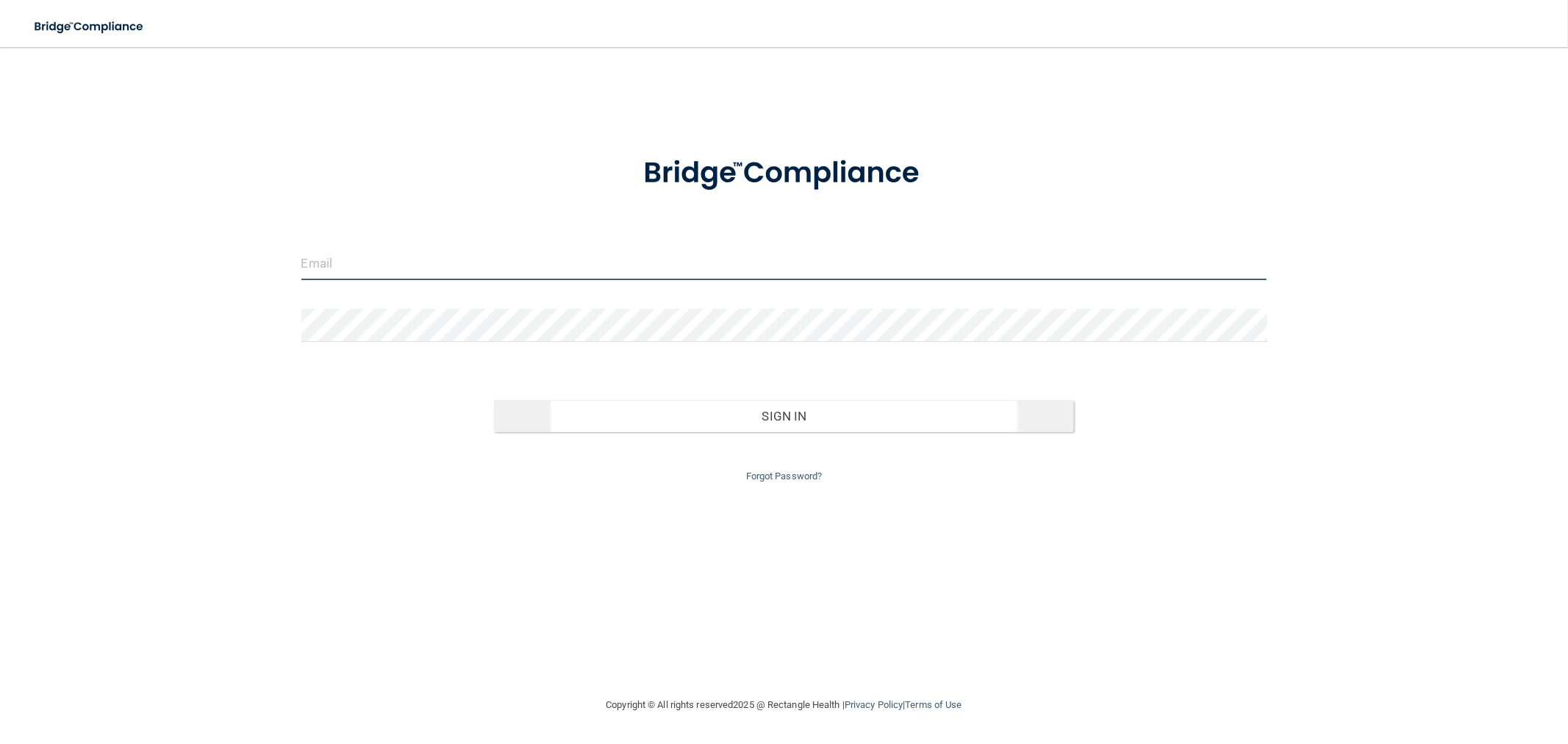
type input "[EMAIL_ADDRESS][DOMAIN_NAME]"
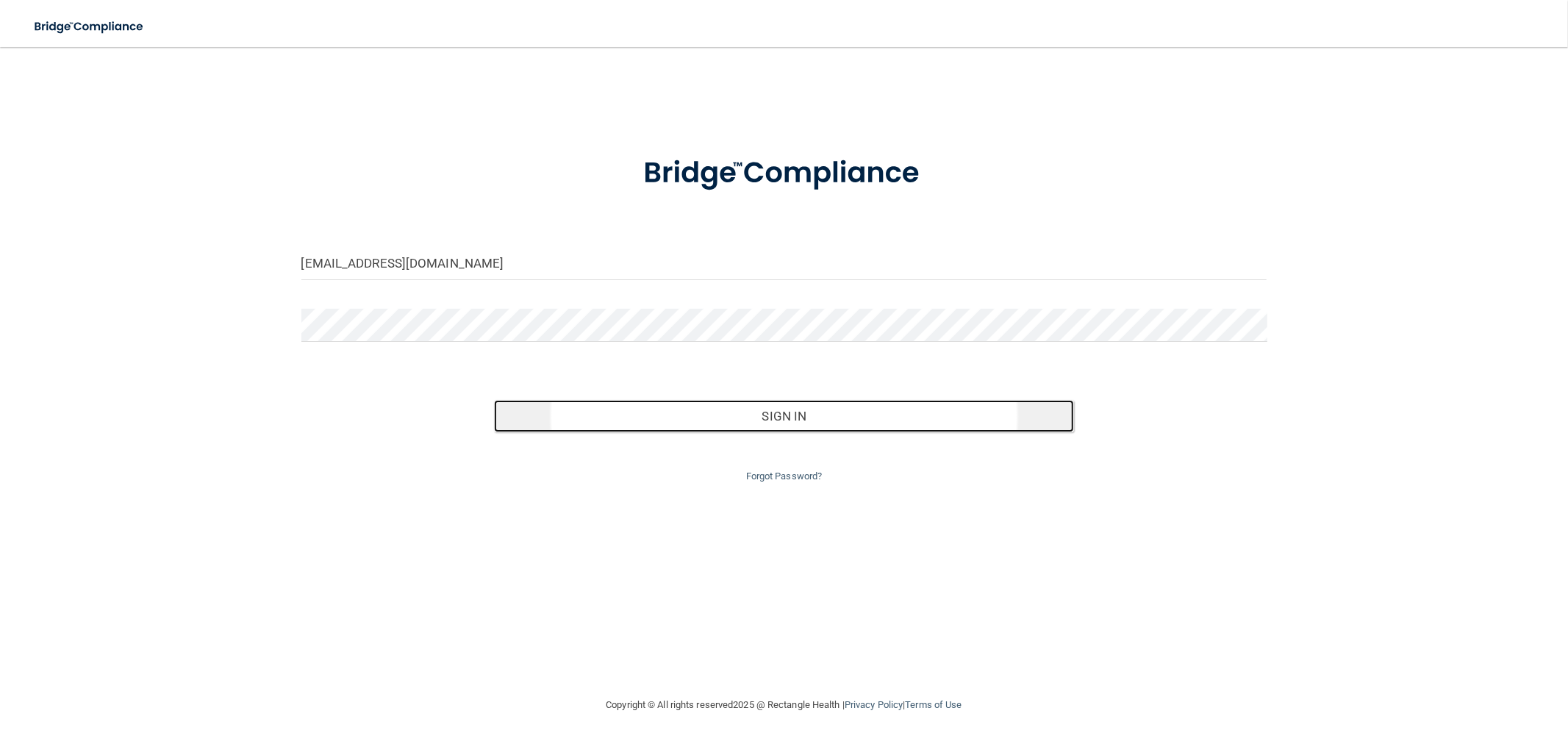
click at [569, 426] on button "Sign In" at bounding box center [784, 416] width 579 height 32
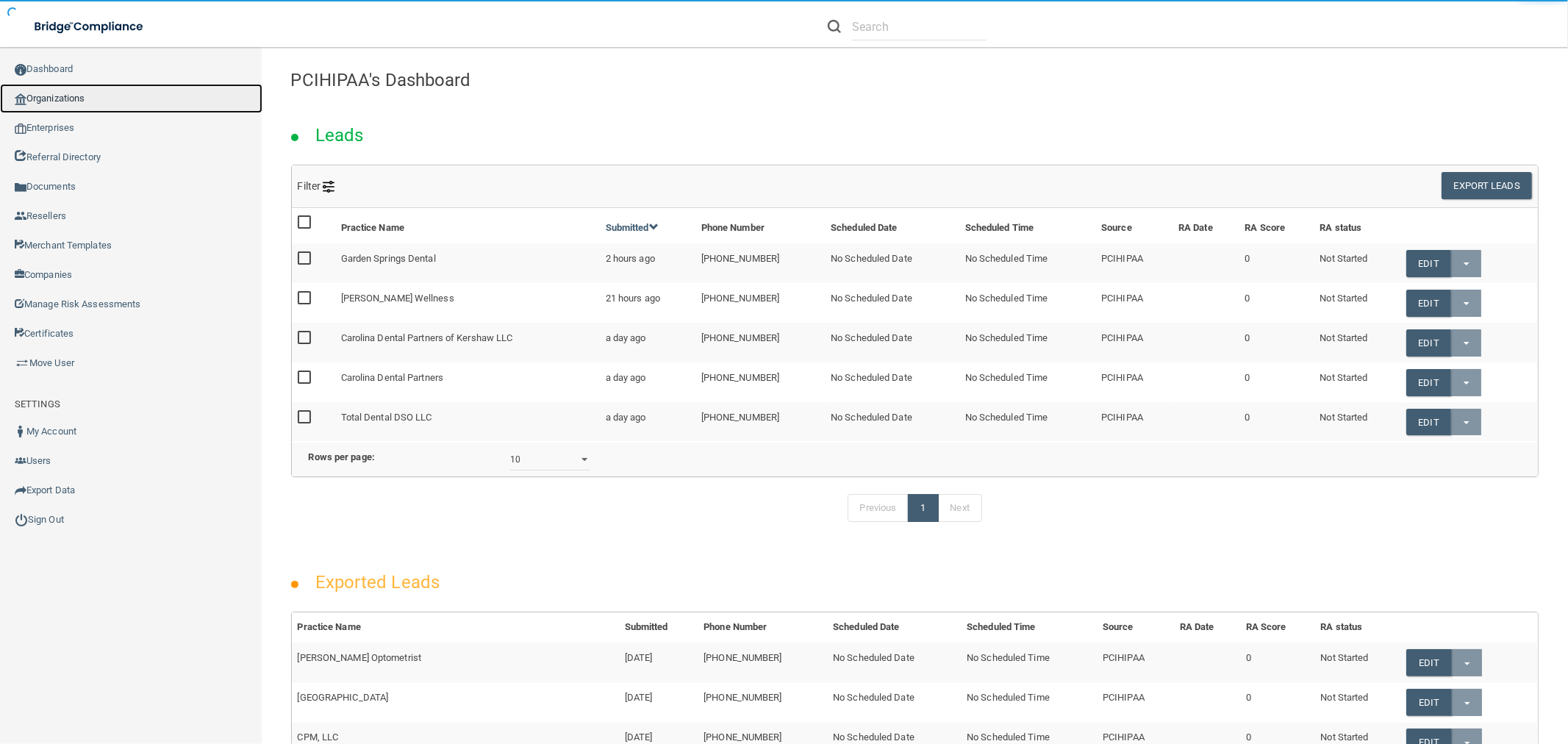
drag, startPoint x: 72, startPoint y: 88, endPoint x: 79, endPoint y: 89, distance: 7.1
click at [72, 88] on link "Organizations" at bounding box center [131, 98] width 262 height 29
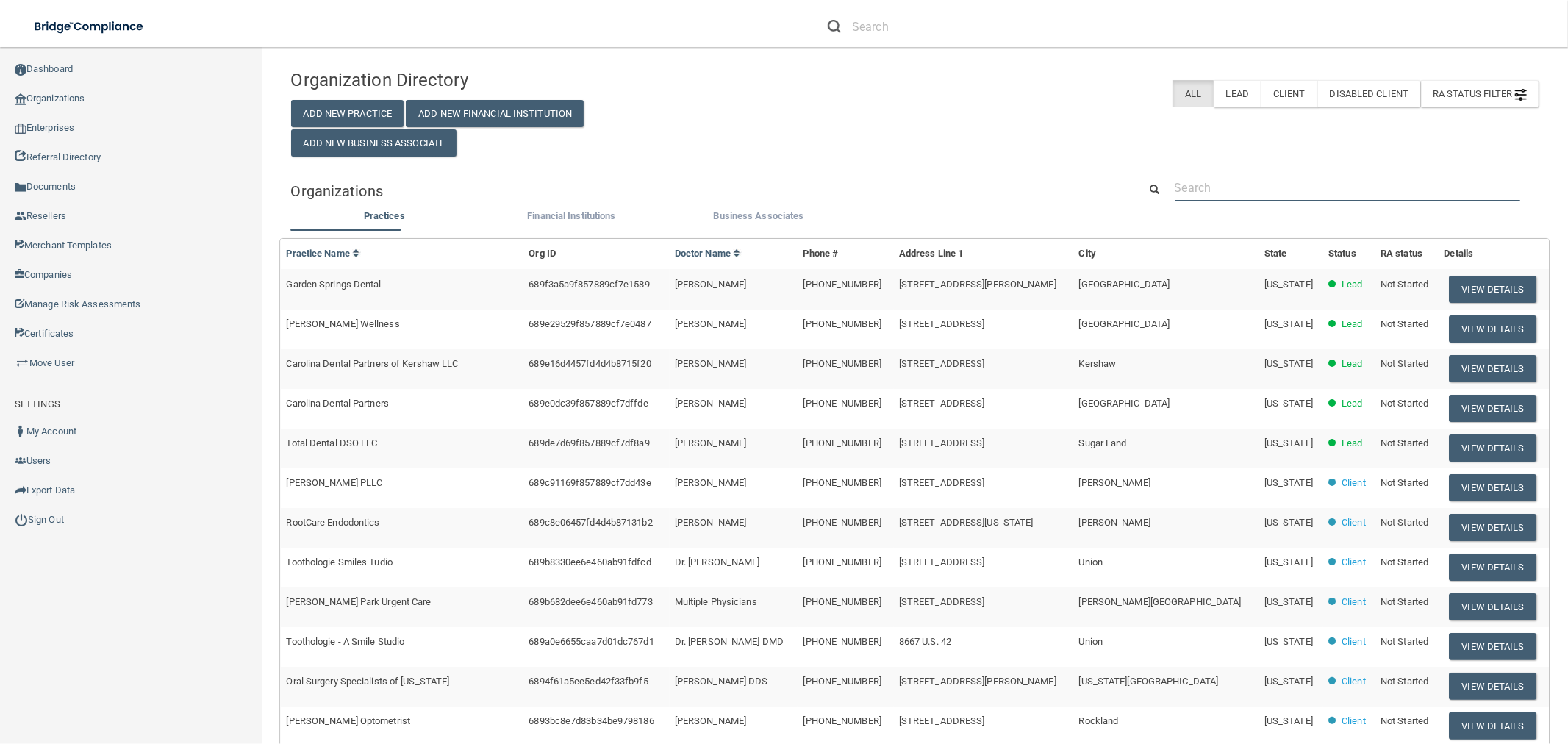
click at [1252, 194] on input "text" at bounding box center [1347, 188] width 345 height 27
paste input "[PERSON_NAME], MD PC"
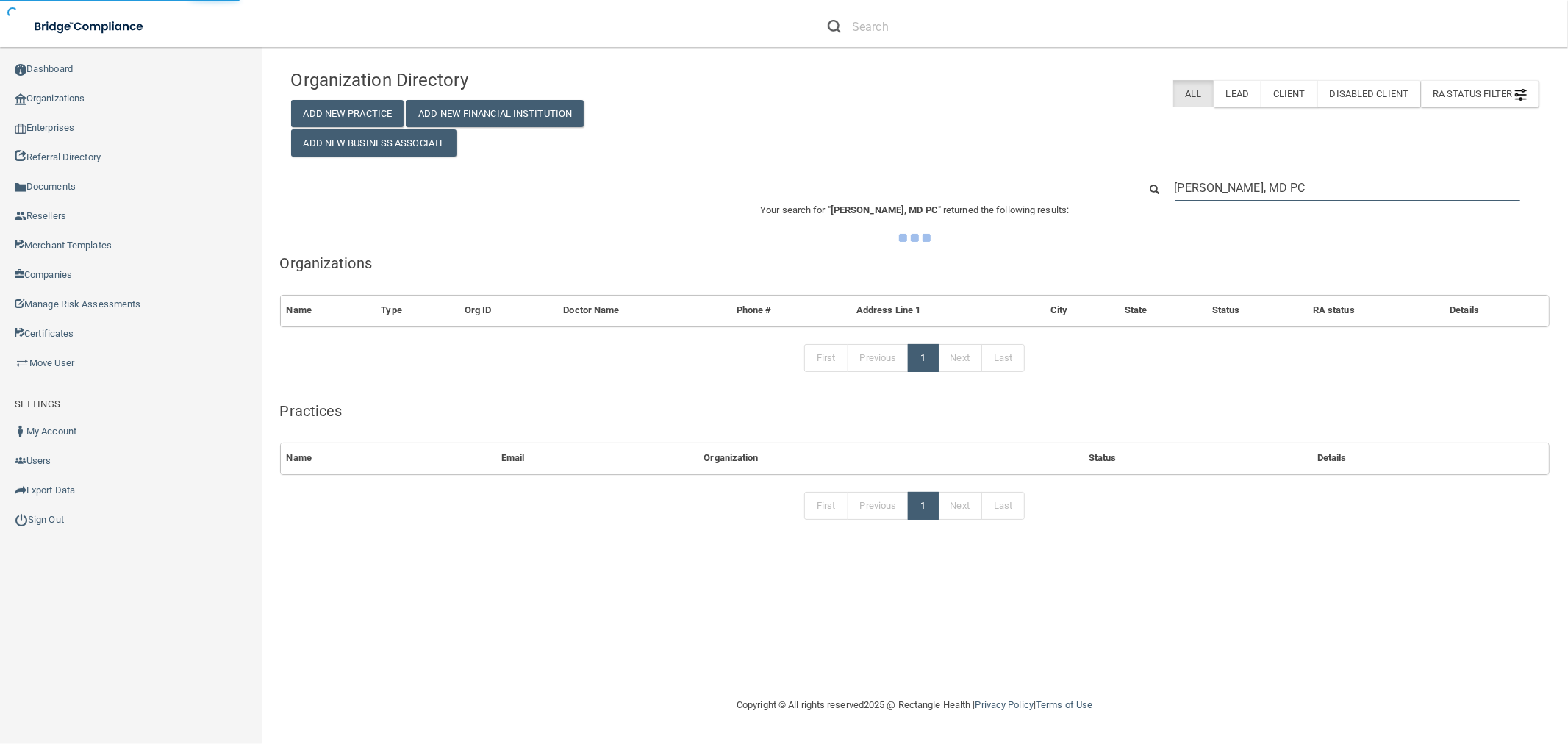
type input "[PERSON_NAME], MD PC"
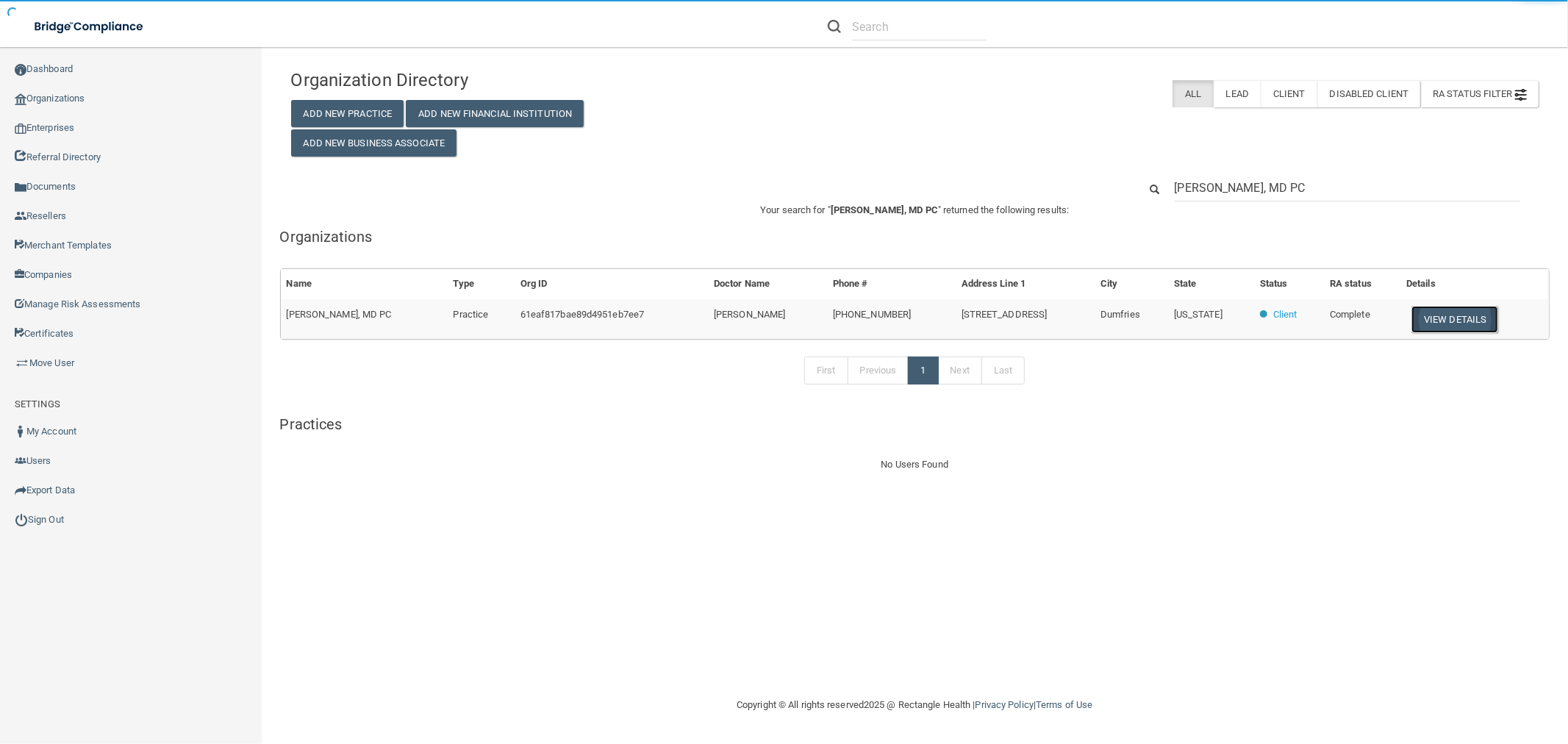
click at [1463, 321] on button "View Details" at bounding box center [1454, 319] width 87 height 27
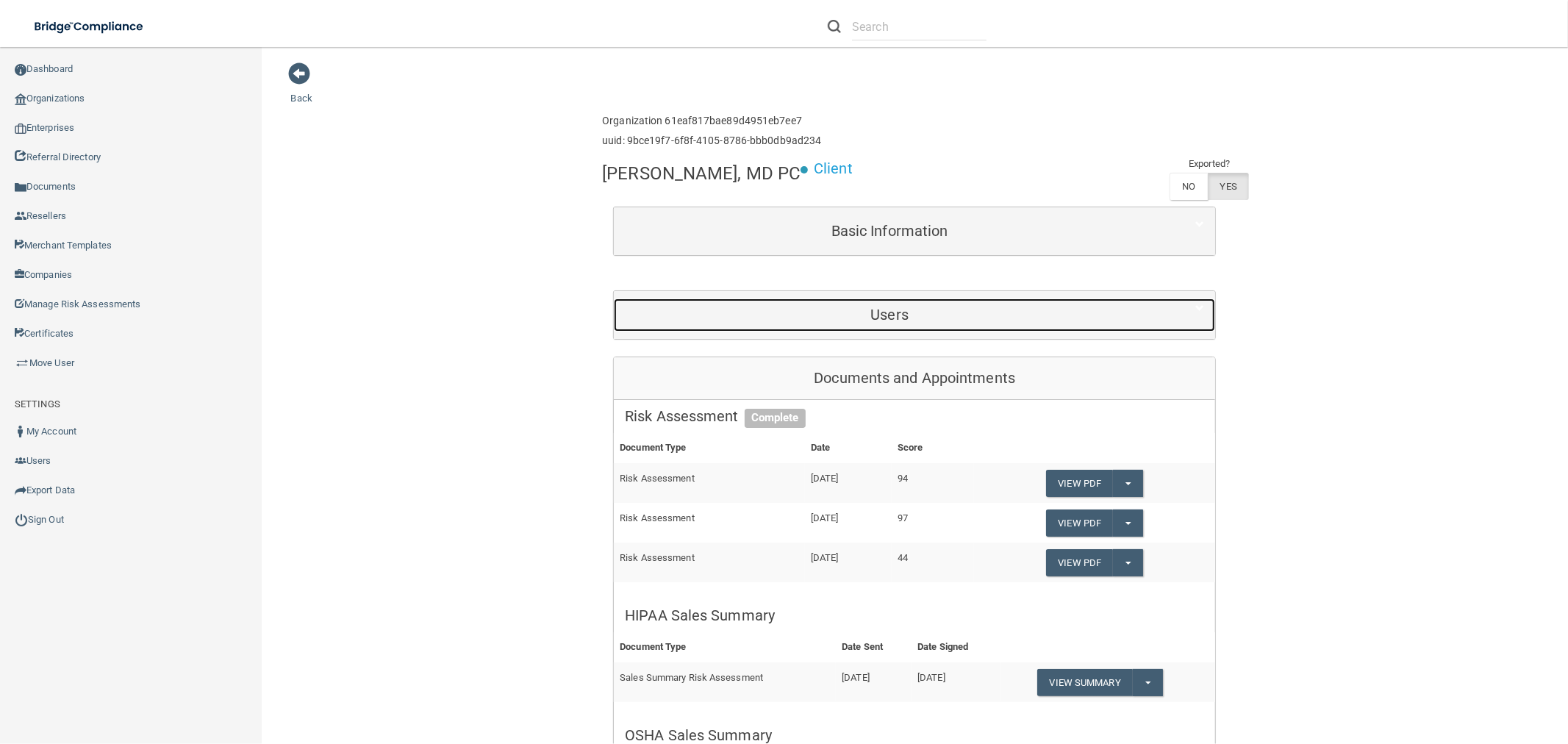
click at [889, 322] on h5 "Users" at bounding box center [889, 315] width 529 height 16
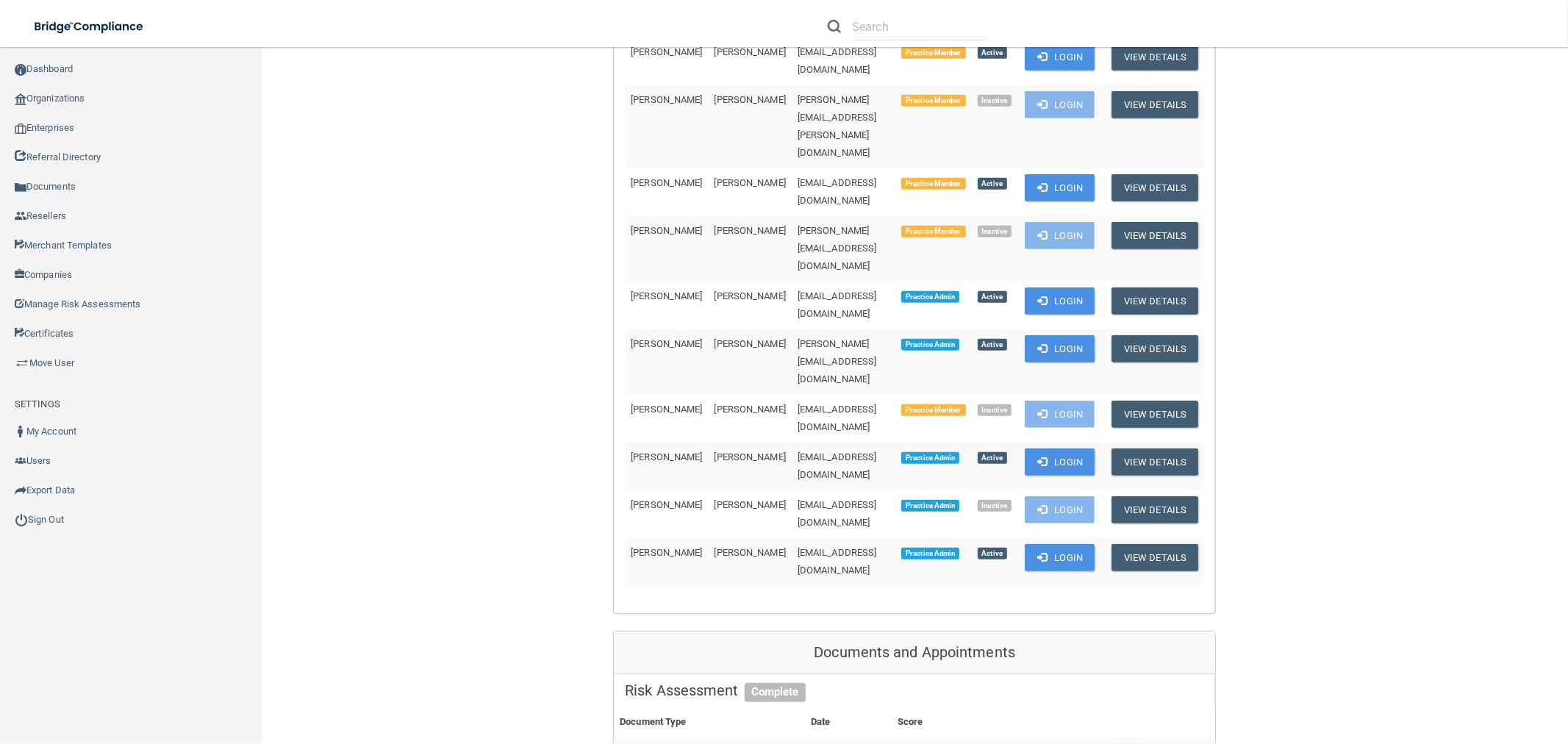
scroll to position [735, 0]
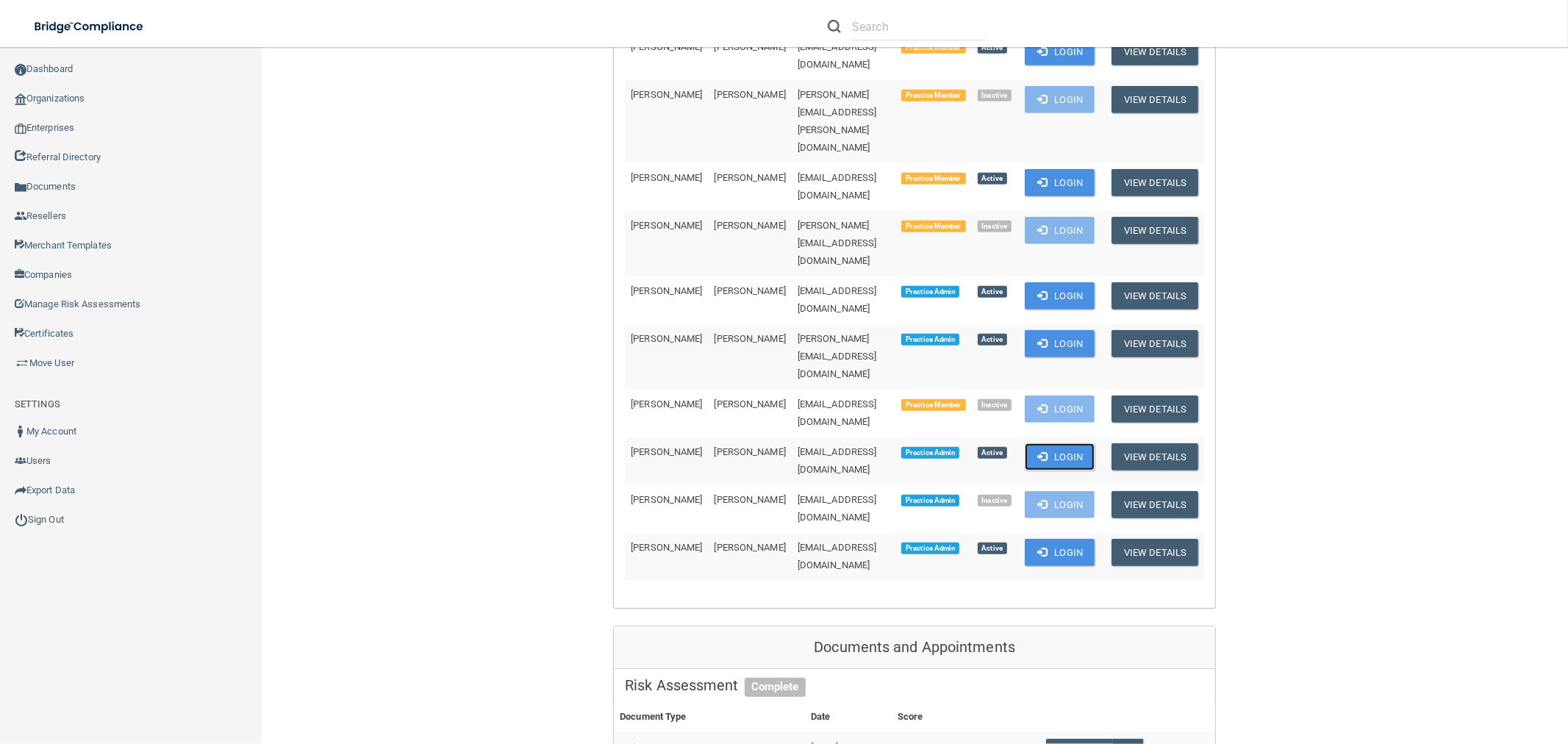
click at [1081, 443] on button "Login" at bounding box center [1059, 457] width 70 height 27
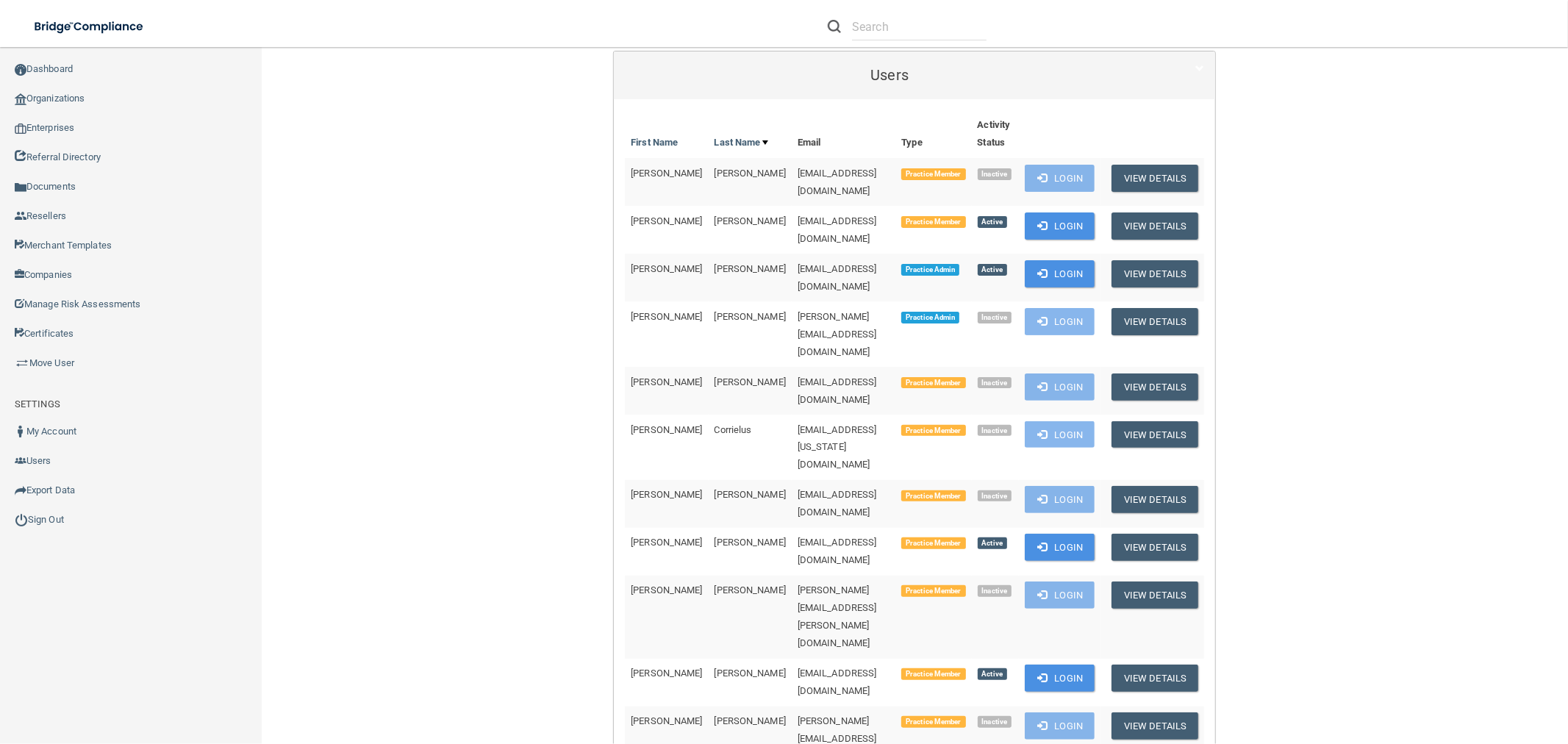
scroll to position [0, 0]
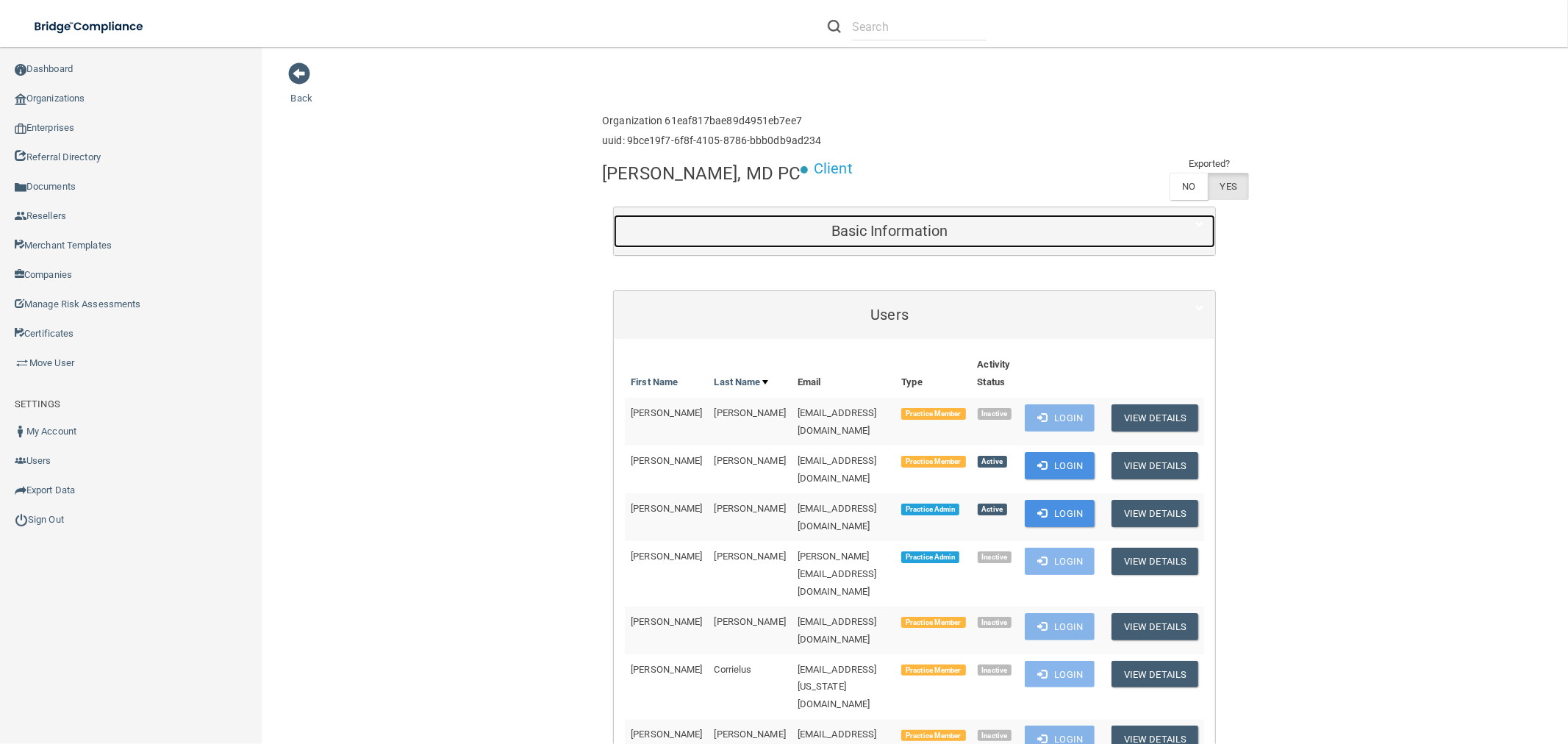
click at [867, 239] on h5 "Basic Information" at bounding box center [889, 231] width 529 height 16
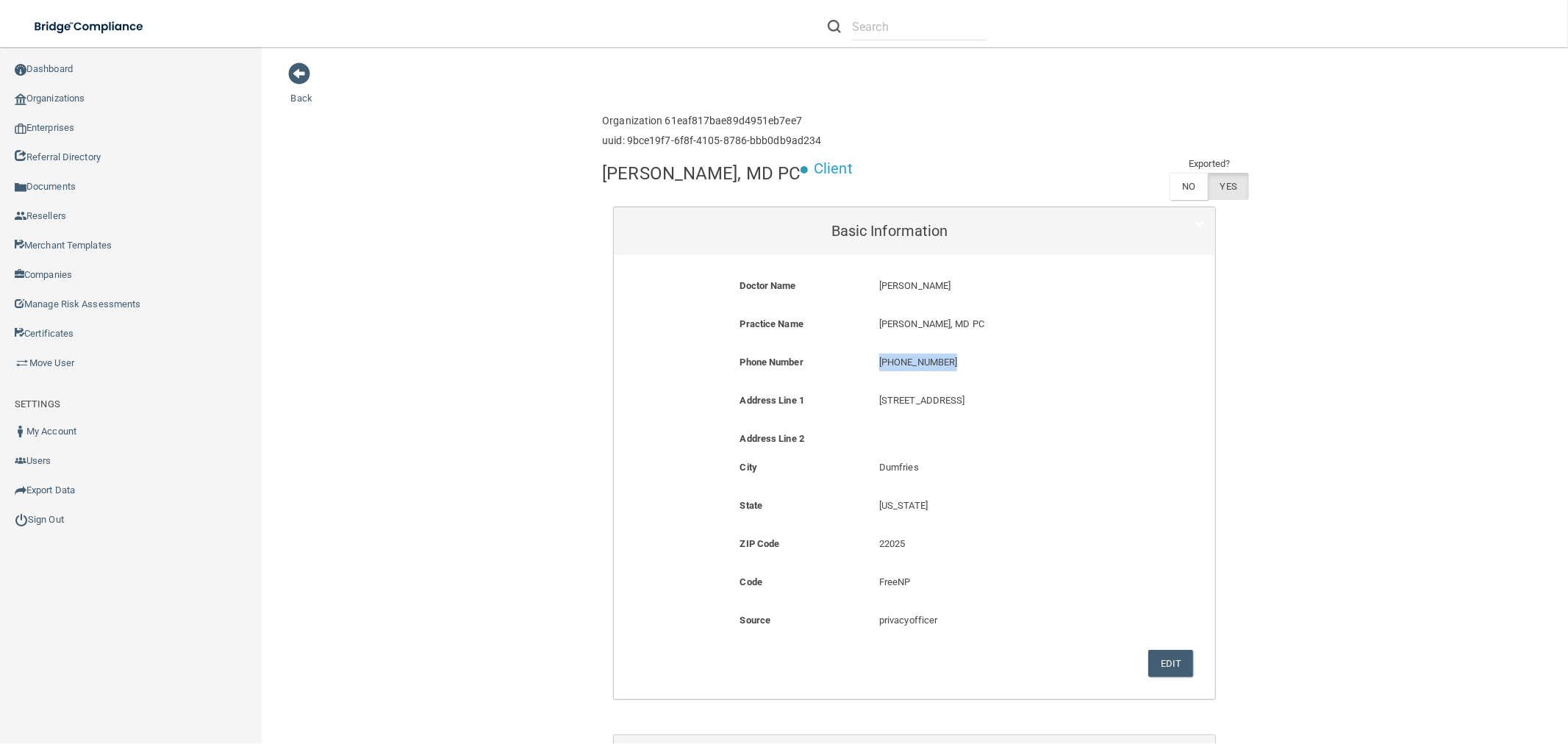
drag, startPoint x: 959, startPoint y: 408, endPoint x: 854, endPoint y: 401, distance: 105.2
click at [854, 381] on div "Phone Number [PHONE_NUMBER] [PHONE_NUMBER]" at bounding box center [914, 367] width 579 height 27
copy div "[PHONE_NUMBER]"
click at [55, 516] on link "Sign Out" at bounding box center [131, 519] width 262 height 29
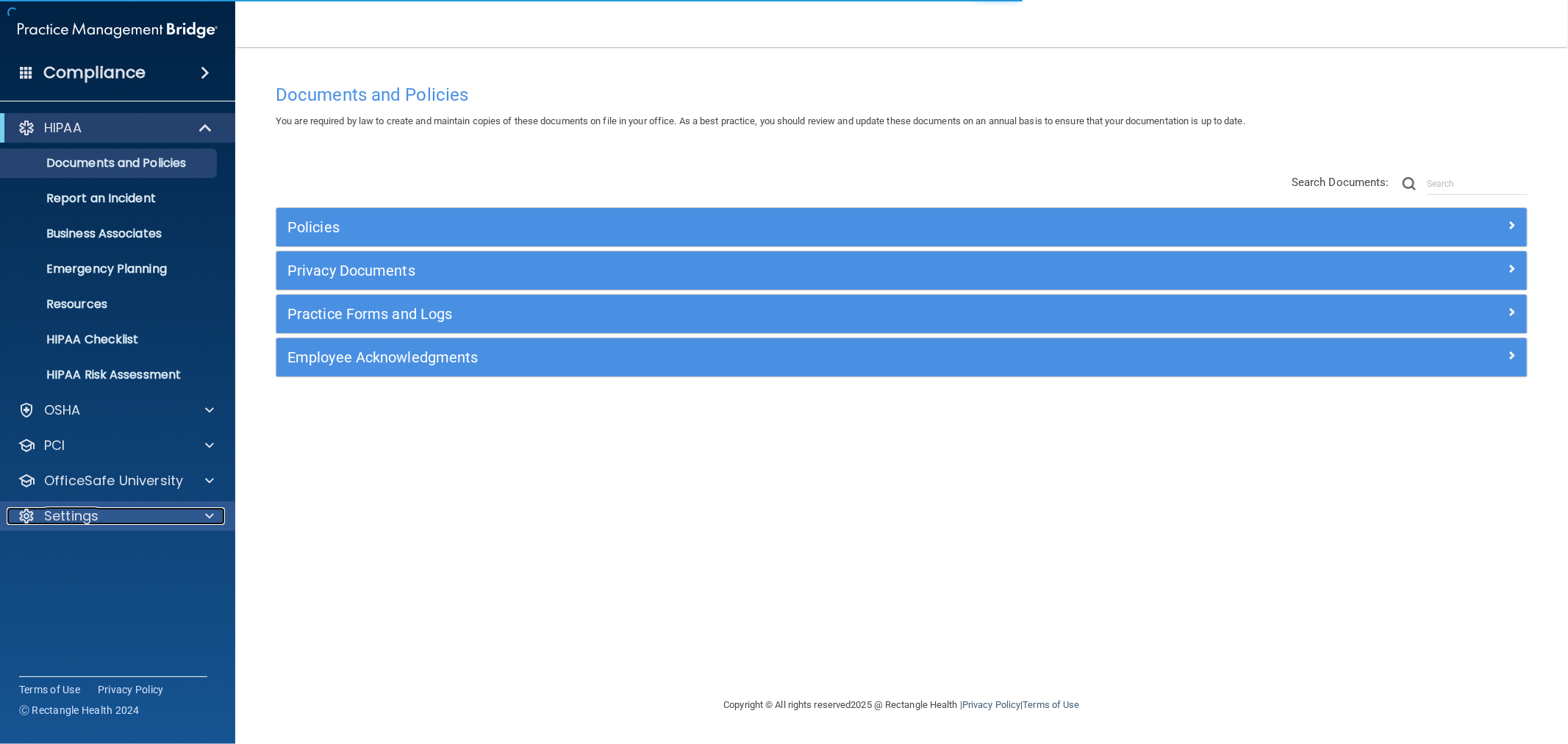
click at [88, 523] on p "Settings" at bounding box center [71, 516] width 55 height 18
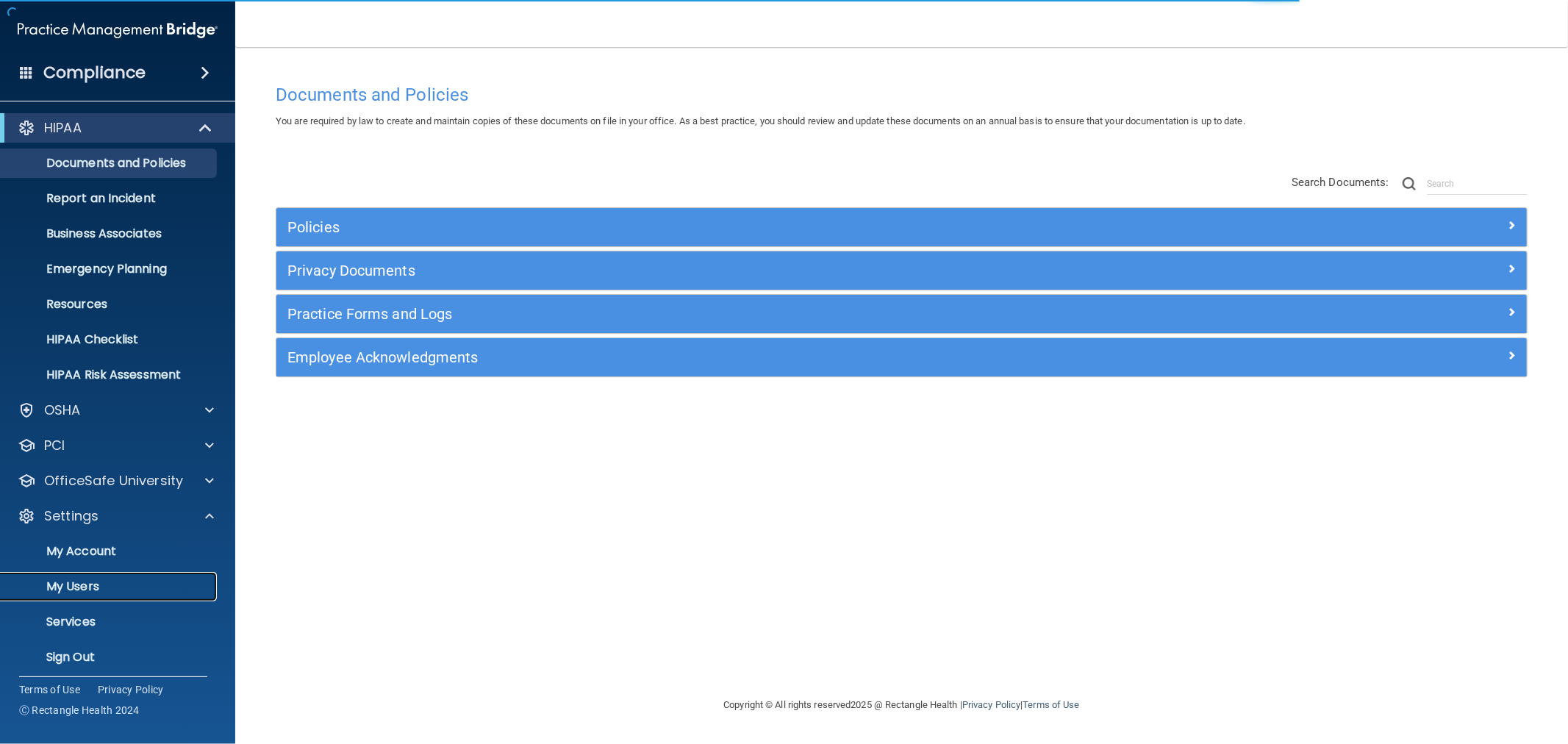
click at [82, 575] on link "My Users" at bounding box center [101, 586] width 232 height 29
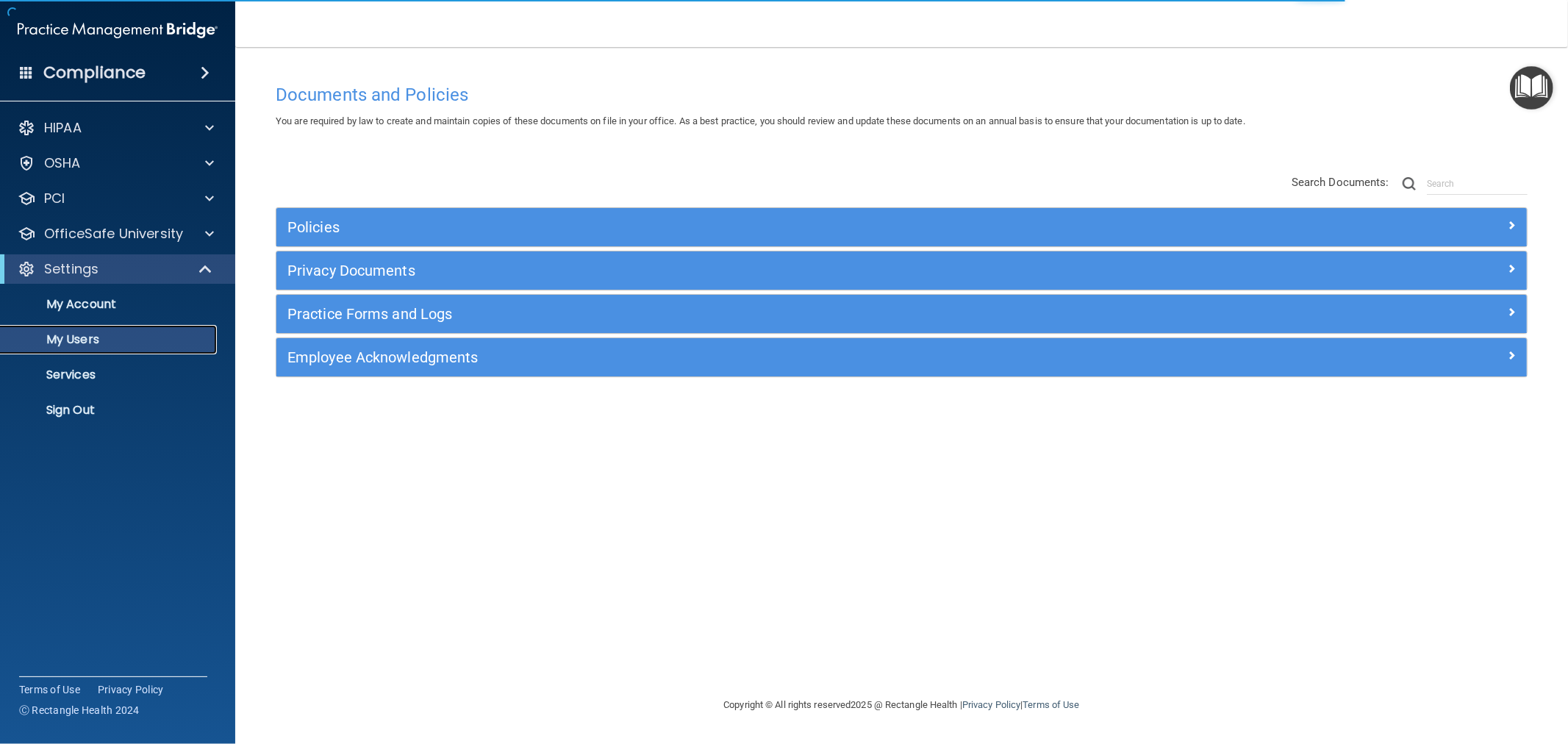
select select "20"
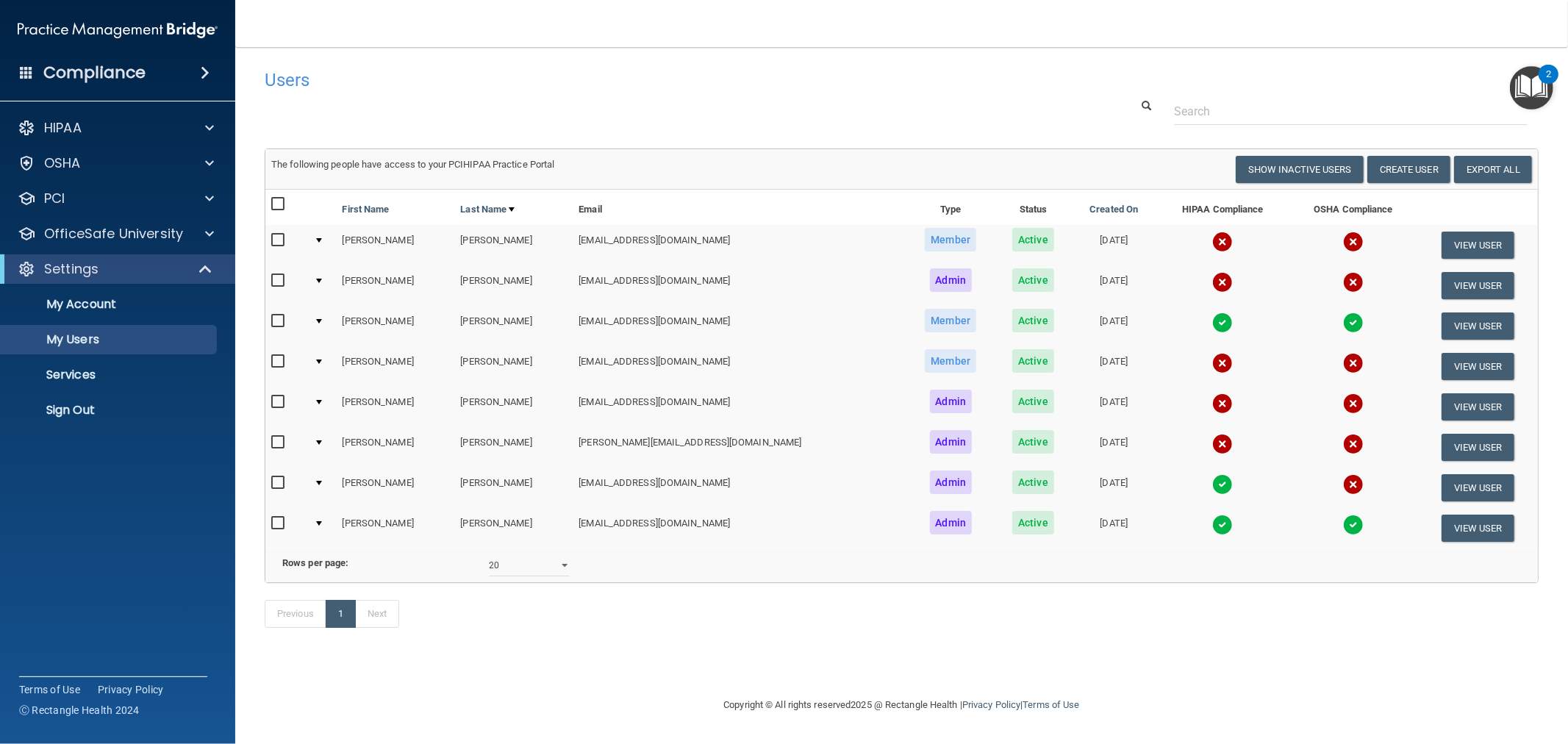
click at [1212, 357] on img at bounding box center [1223, 363] width 21 height 21
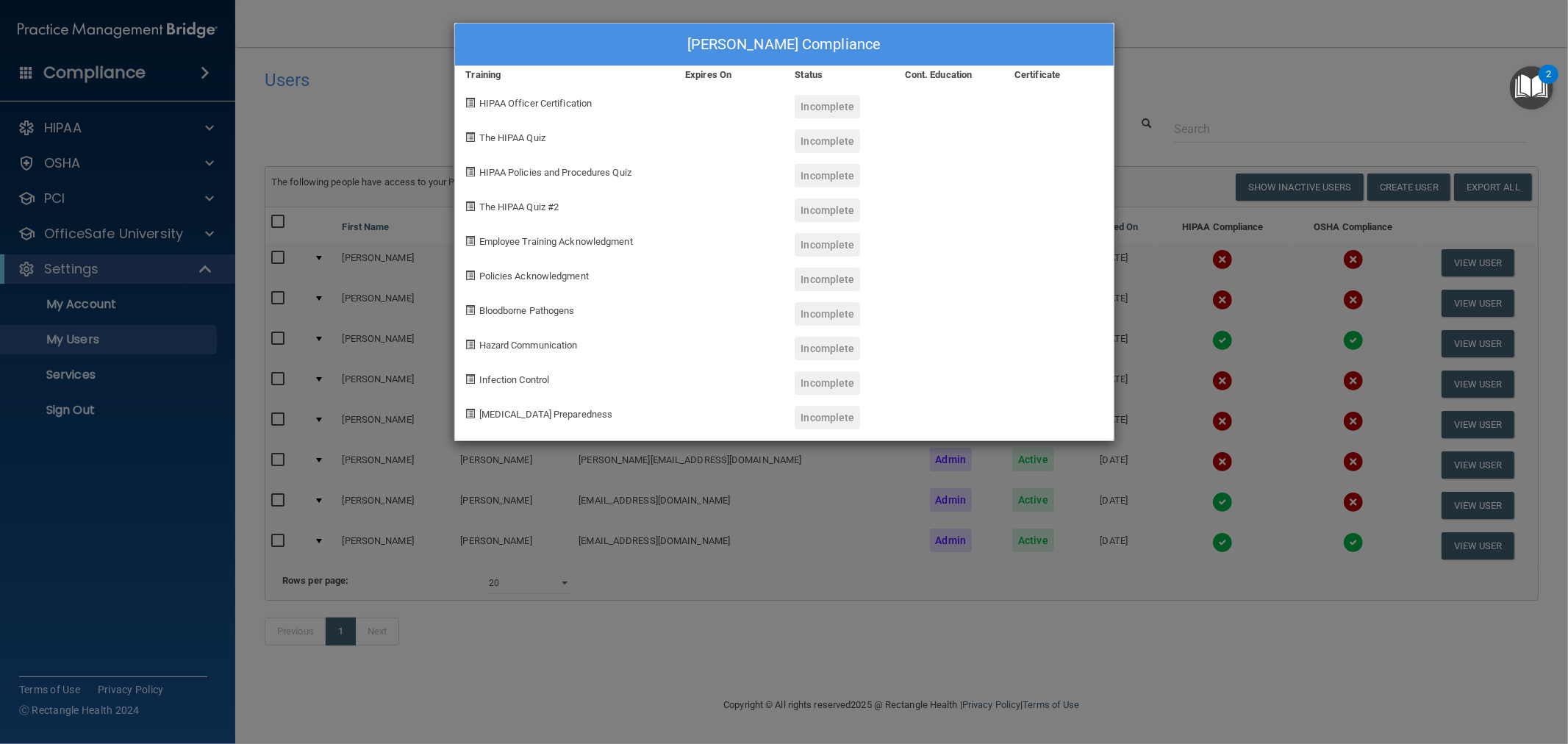
click at [1189, 423] on div "Dominique Raford's Compliance Training Expires On Status Cont. Education Certif…" at bounding box center [784, 372] width 1568 height 744
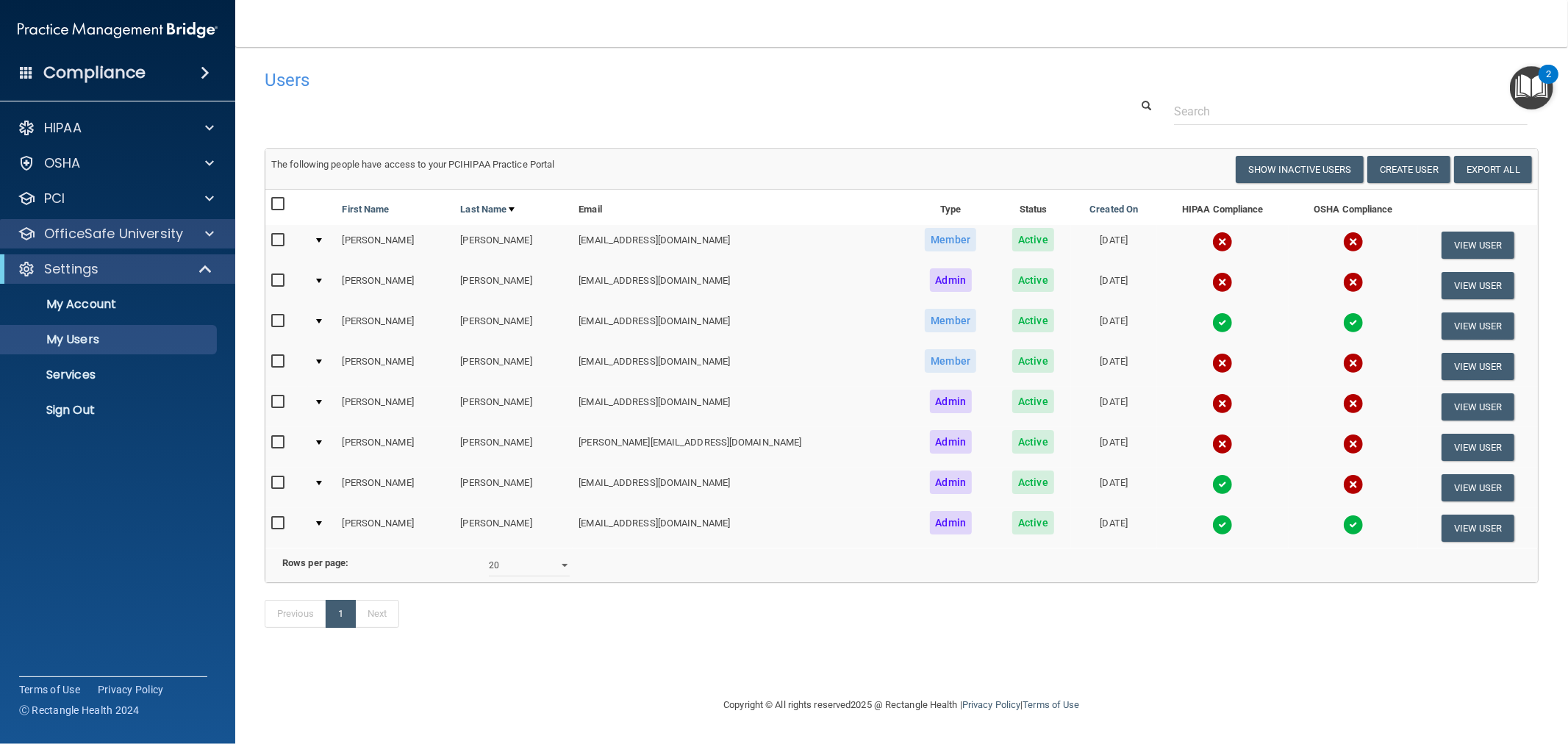
click at [97, 243] on div "OfficeSafe University" at bounding box center [118, 233] width 236 height 29
click at [284, 357] on input "checkbox" at bounding box center [280, 362] width 17 height 12
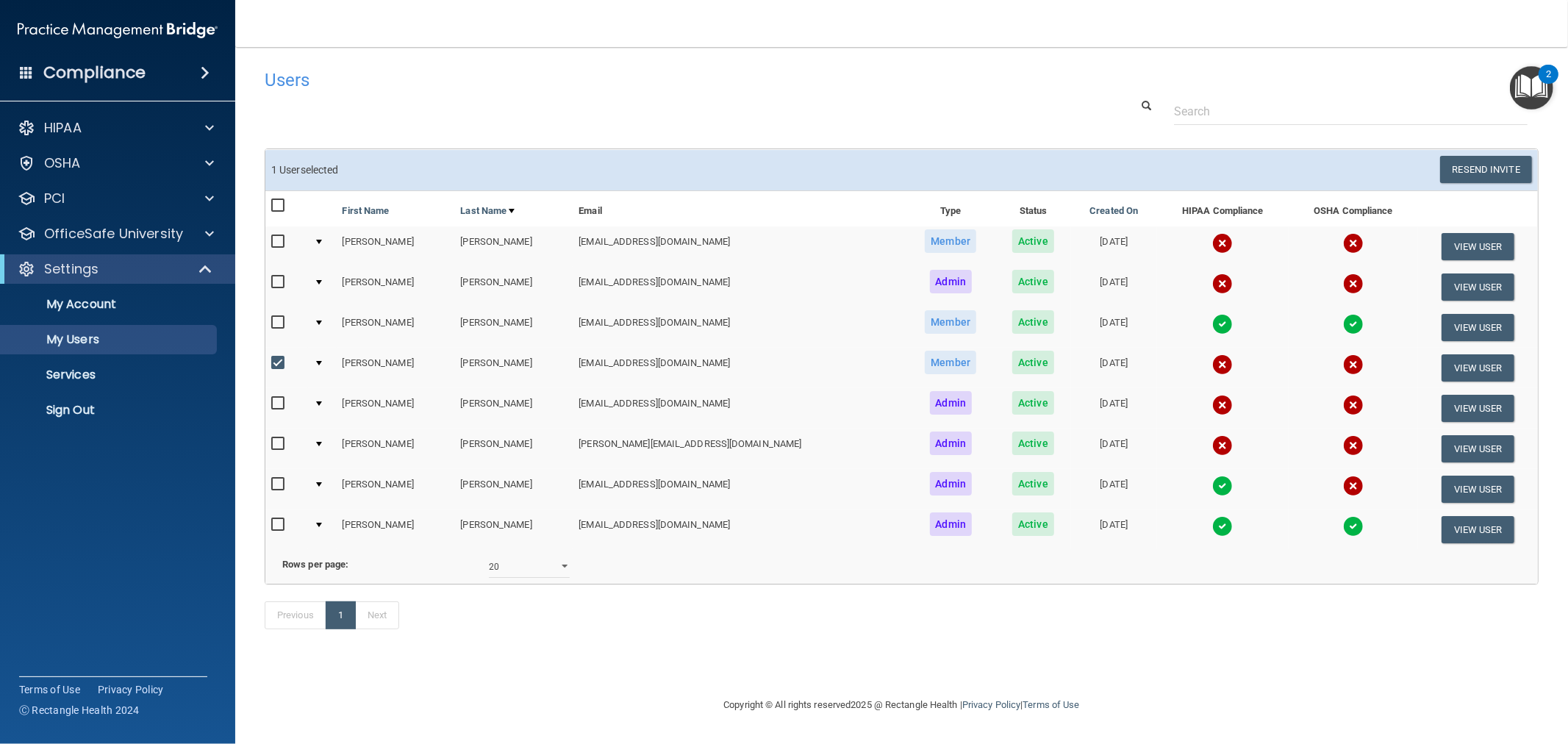
click at [284, 357] on input "checkbox" at bounding box center [280, 363] width 17 height 12
checkbox input "false"
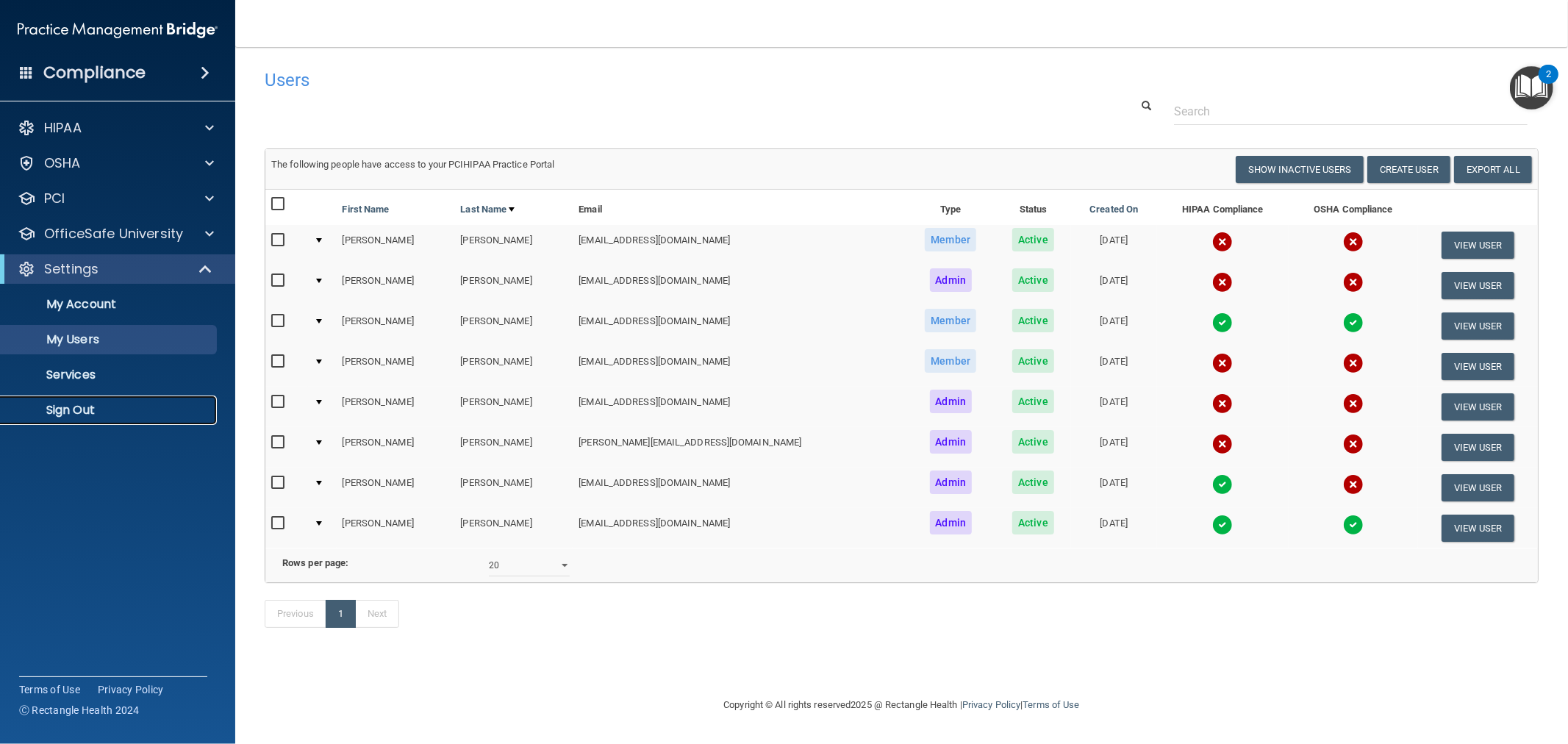
click at [61, 405] on p "Sign Out" at bounding box center [110, 411] width 200 height 15
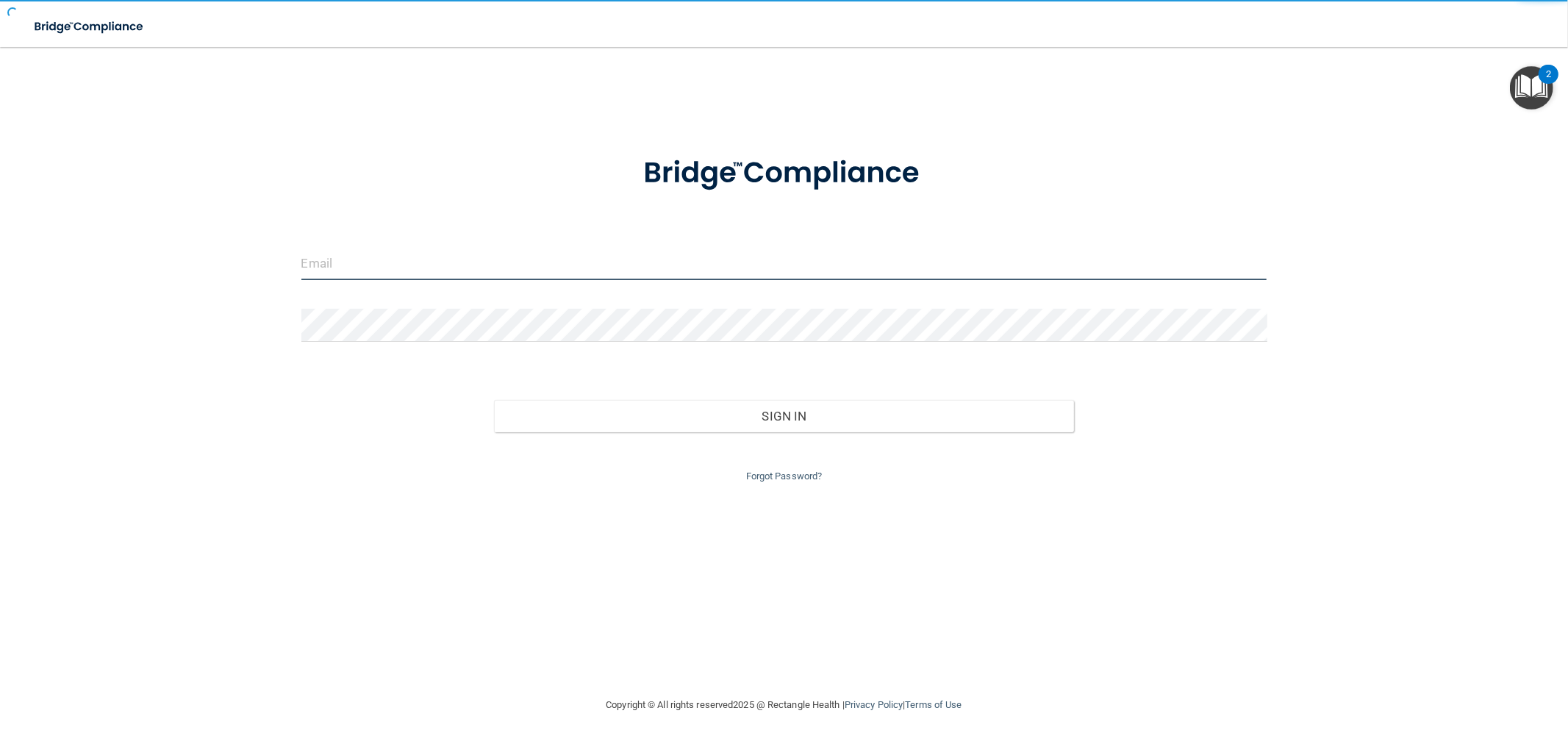
type input "[EMAIL_ADDRESS][DOMAIN_NAME]"
